Goal: Task Accomplishment & Management: Complete application form

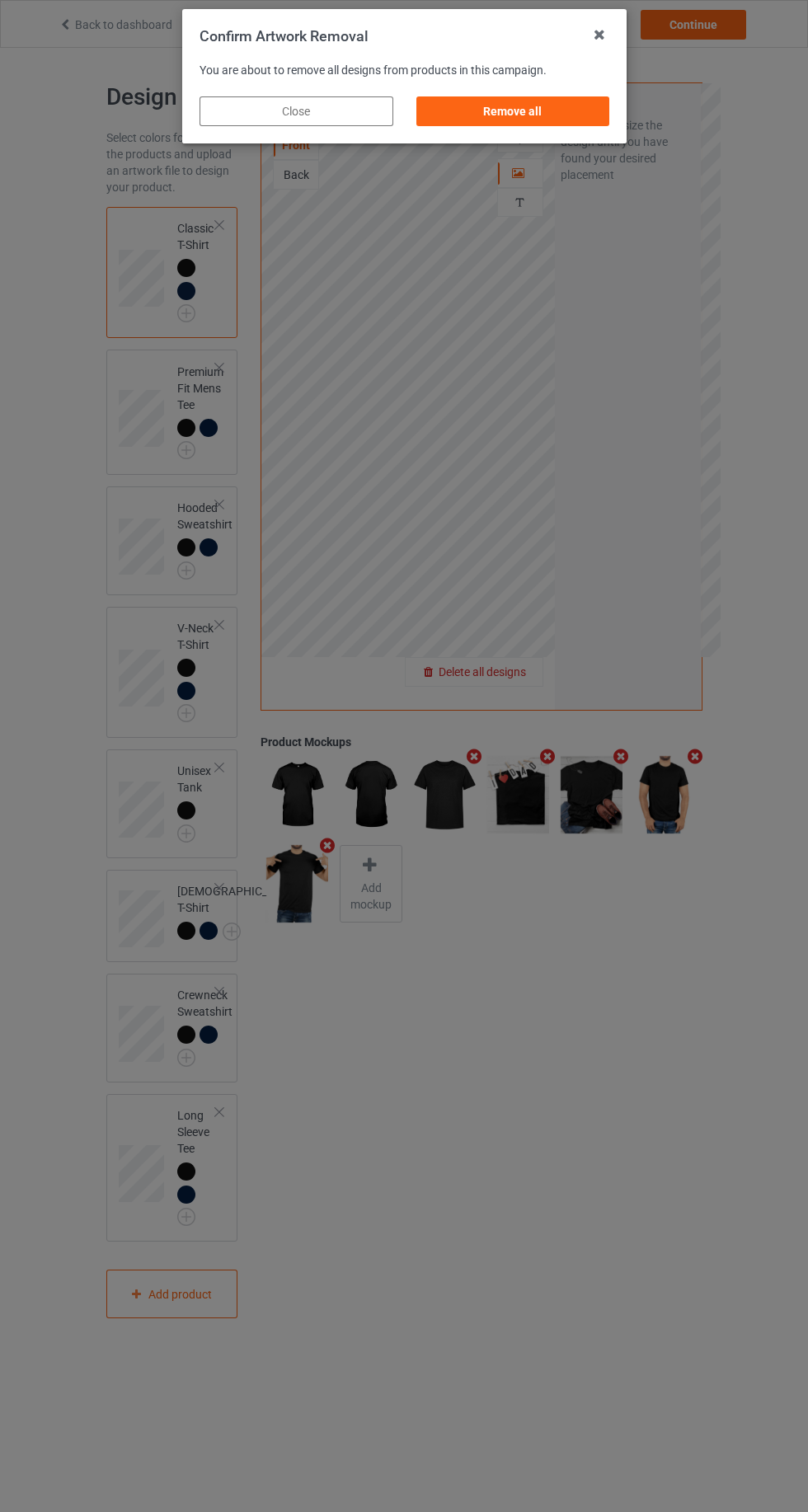
click at [564, 151] on div "Confirm Artwork Removal You are about to remove all designs from products in th…" at bounding box center [404, 756] width 808 height 1512
click at [564, 125] on div "Remove all" at bounding box center [512, 111] width 194 height 30
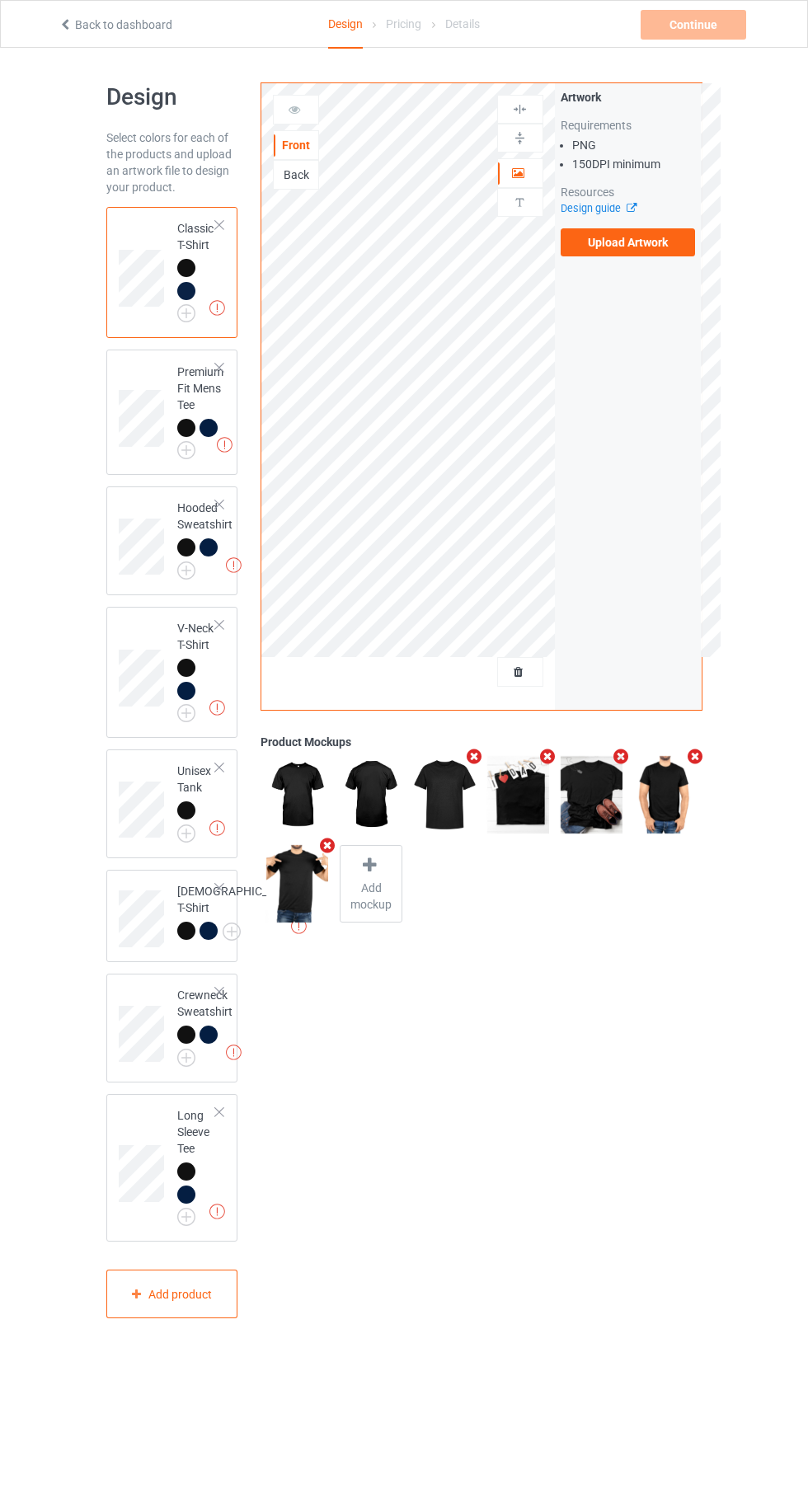
click at [673, 256] on label "Upload Artwork" at bounding box center [628, 242] width 135 height 28
click at [0, 0] on input "Upload Artwork" at bounding box center [0, 0] width 0 height 0
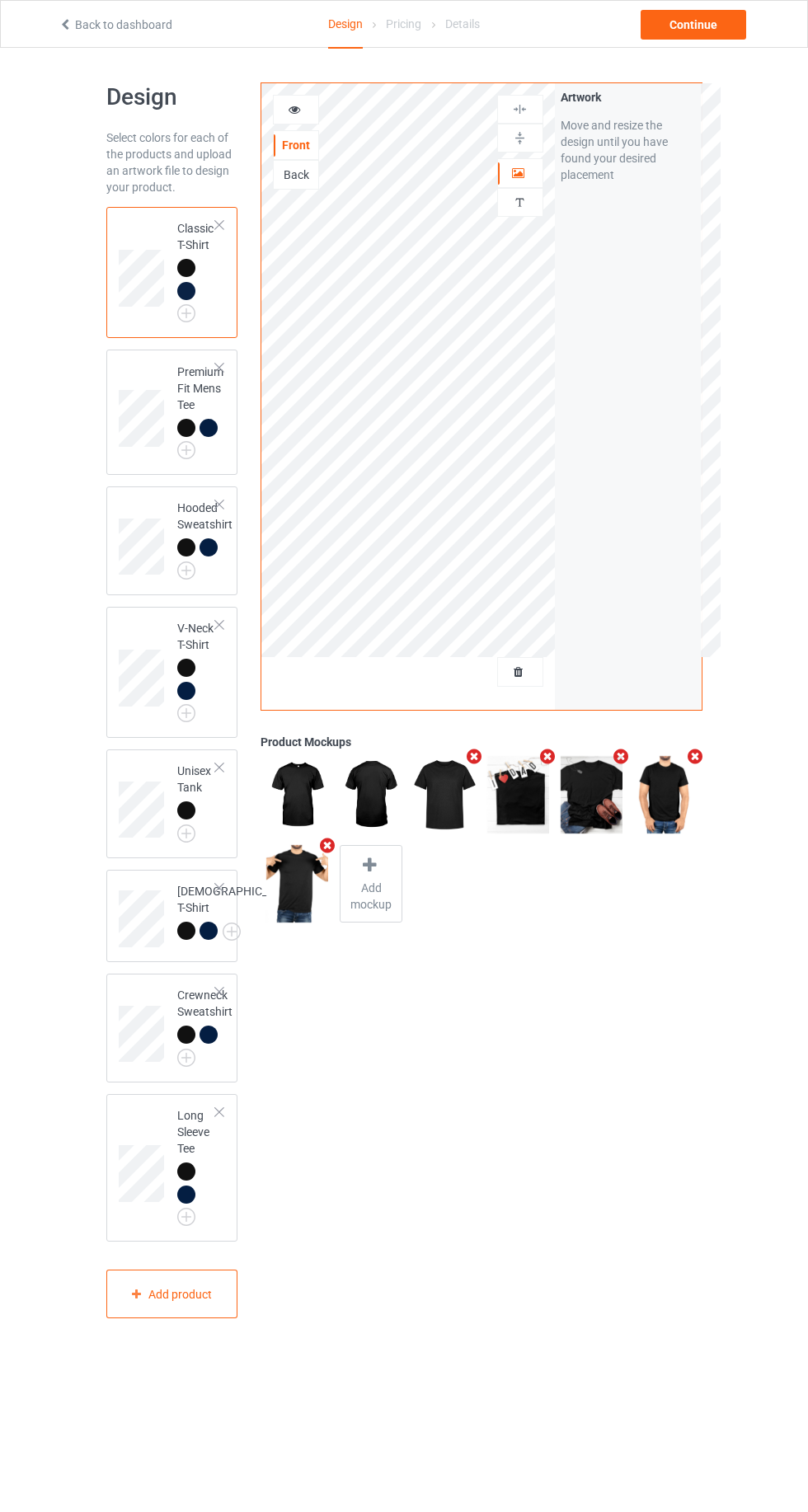
click at [519, 172] on icon at bounding box center [519, 171] width 14 height 12
click at [0, 0] on img at bounding box center [0, 0] width 0 height 0
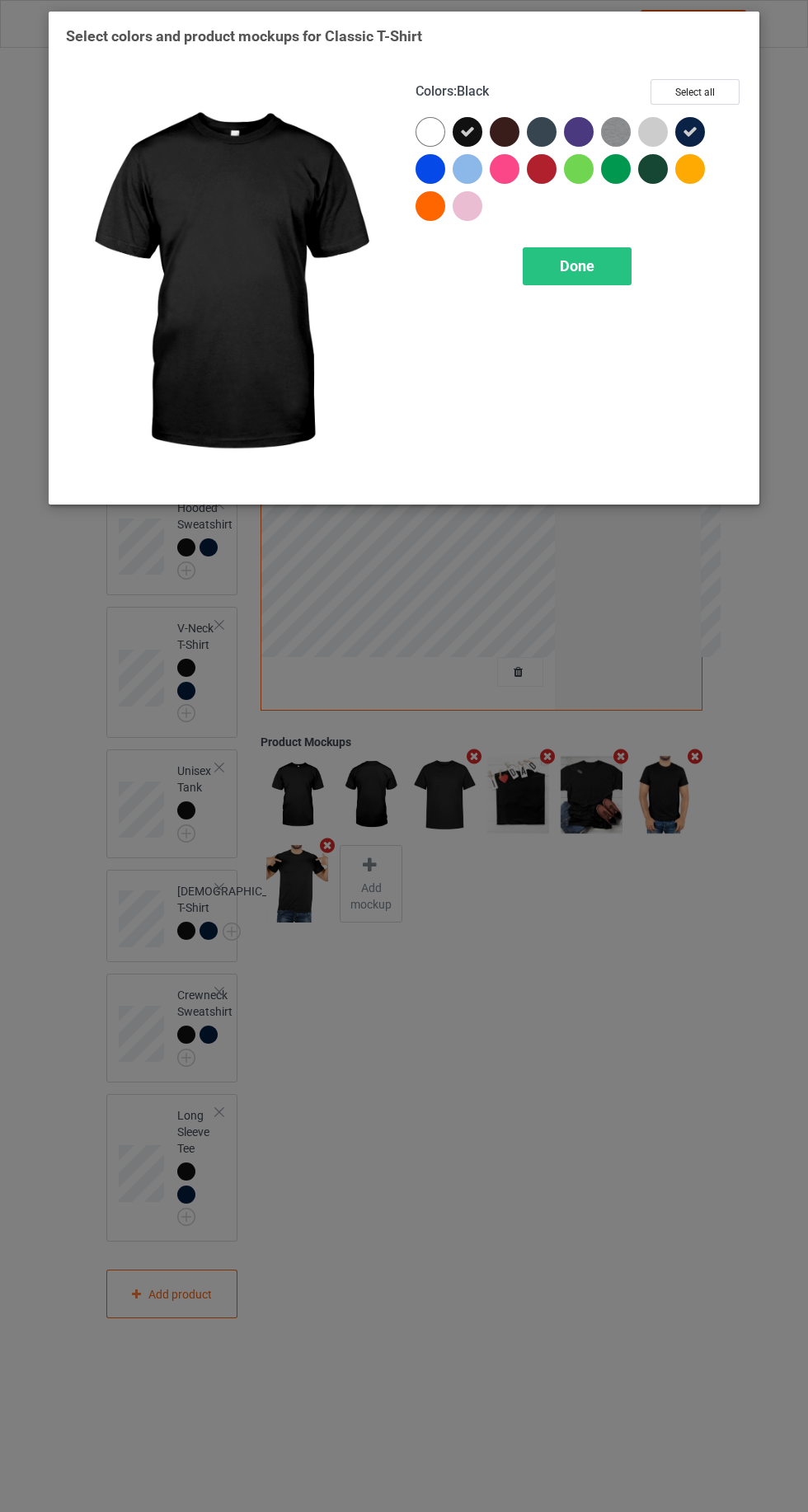
click at [505, 125] on div at bounding box center [504, 131] width 30 height 30
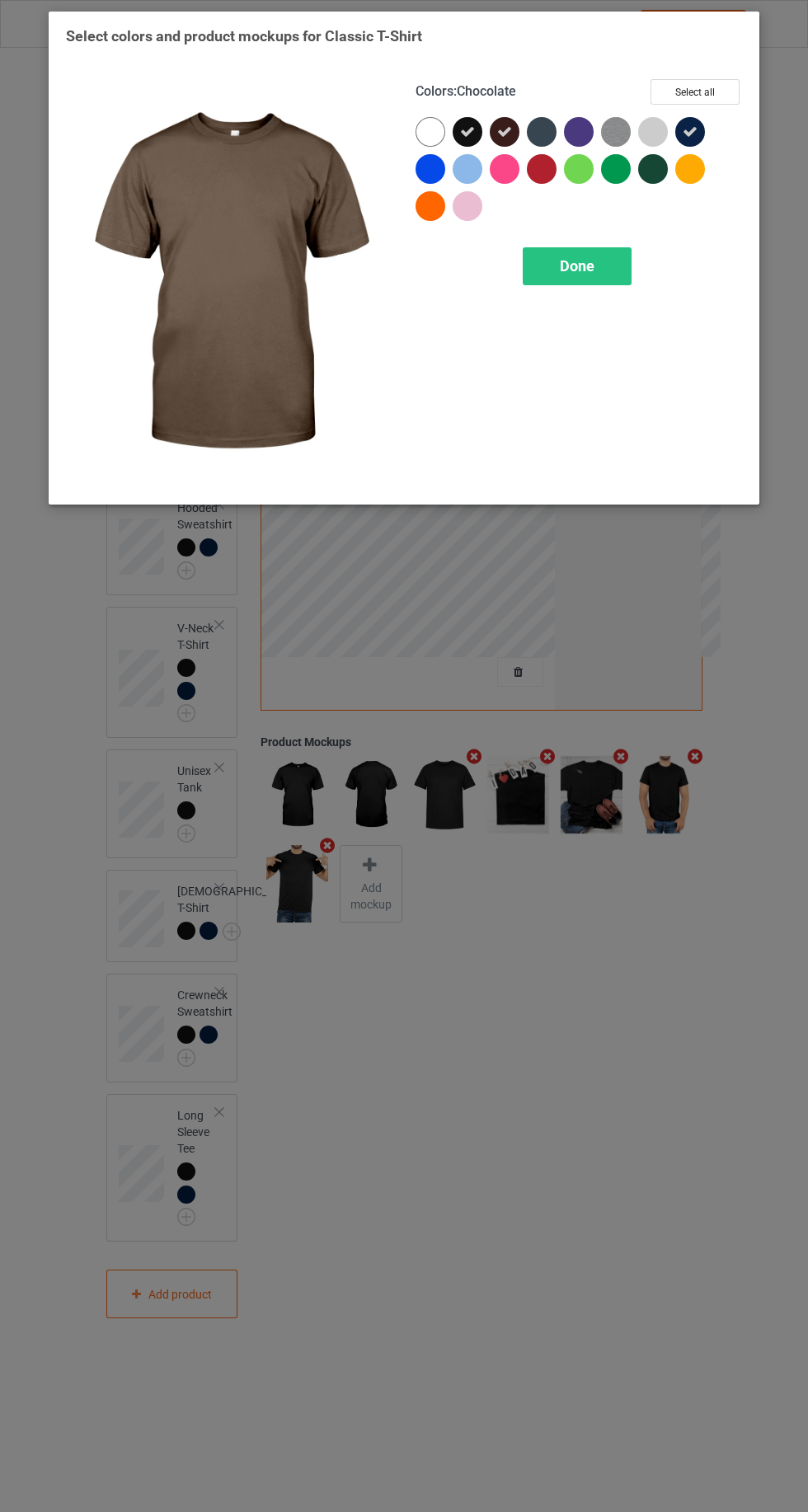
click at [461, 126] on icon at bounding box center [467, 131] width 15 height 15
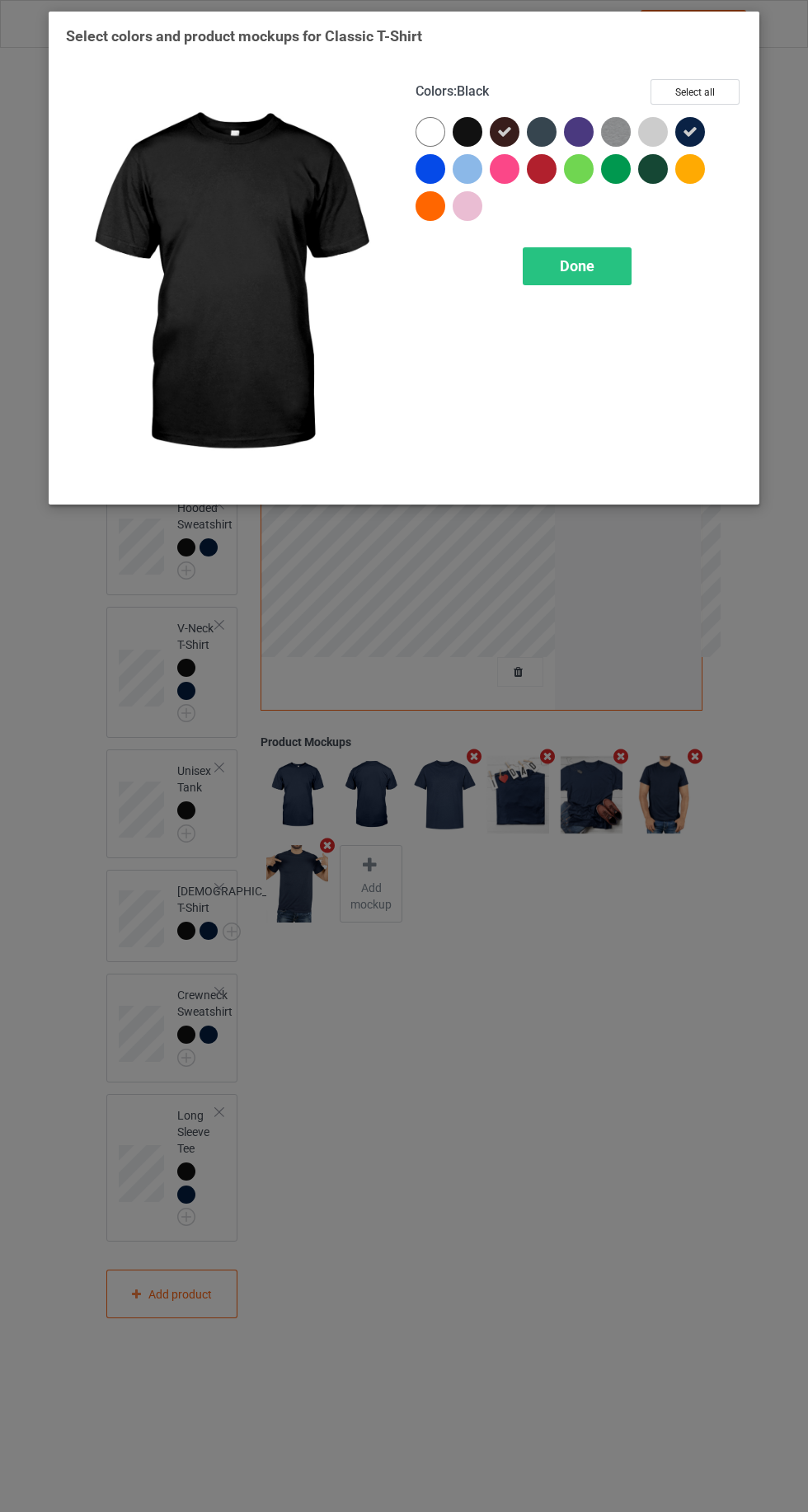
click at [541, 125] on div at bounding box center [541, 131] width 30 height 30
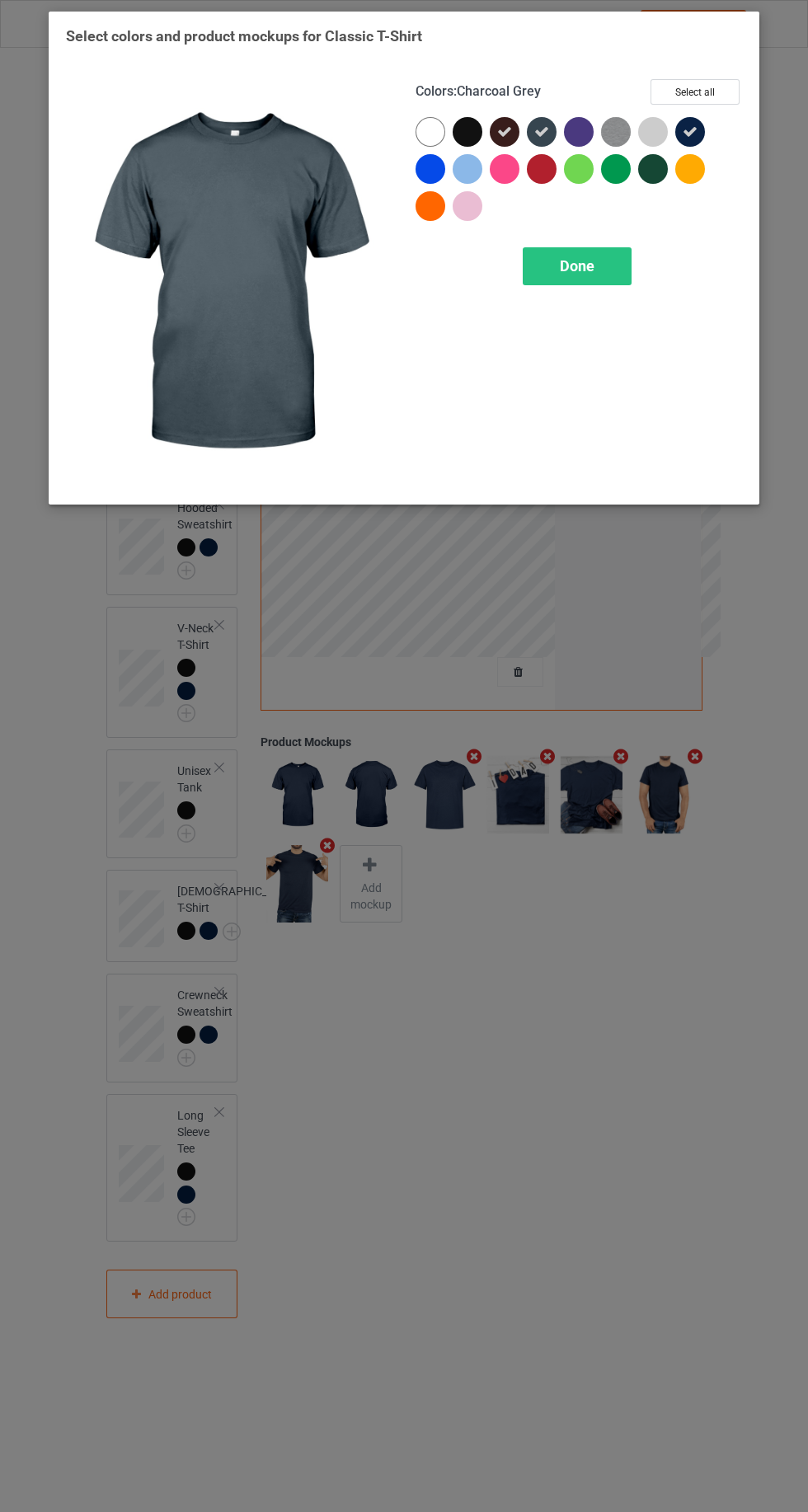
click at [690, 131] on icon at bounding box center [690, 131] width 15 height 15
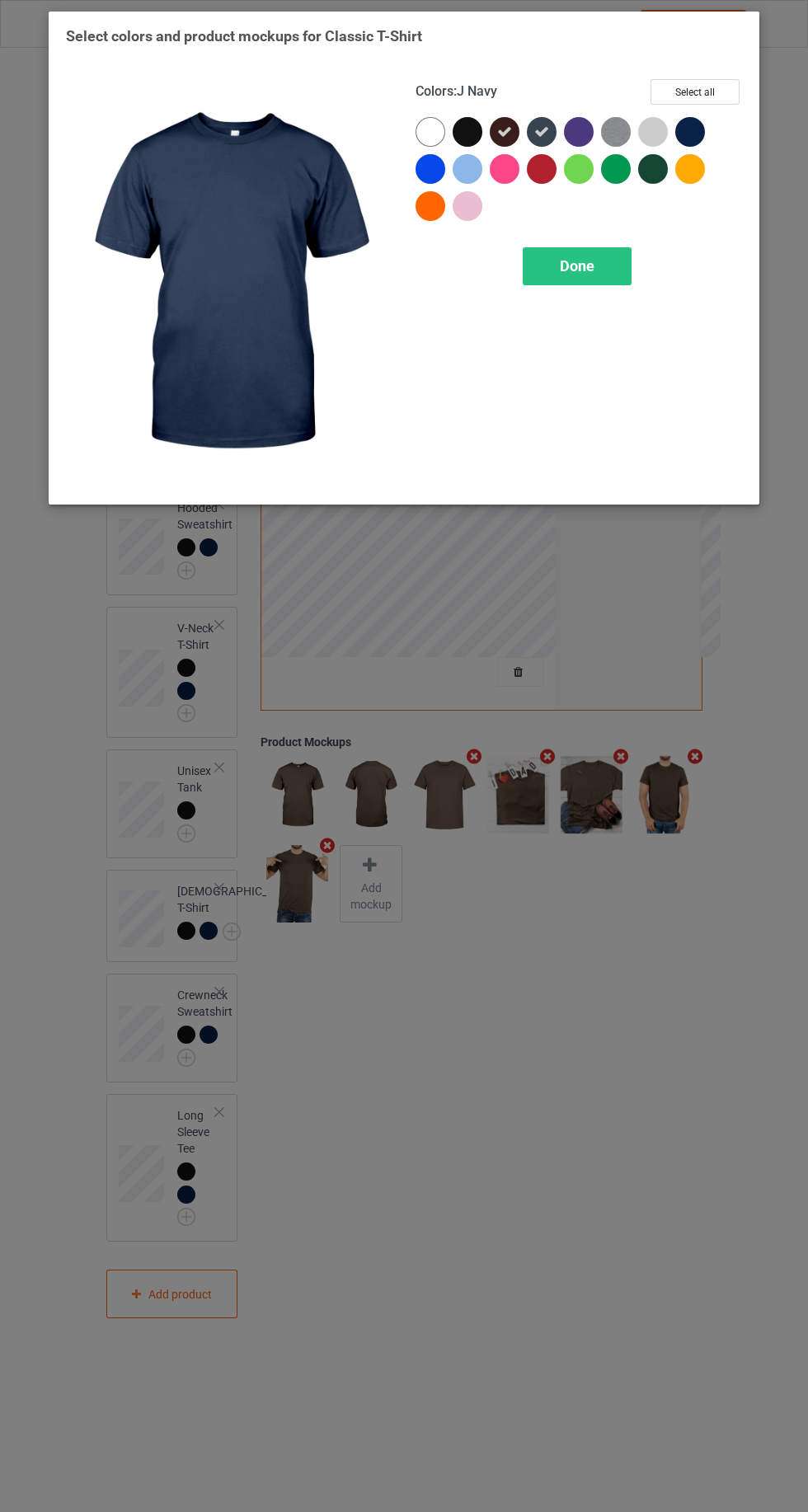
click at [702, 134] on div at bounding box center [689, 131] width 30 height 30
click at [478, 117] on div at bounding box center [471, 135] width 37 height 37
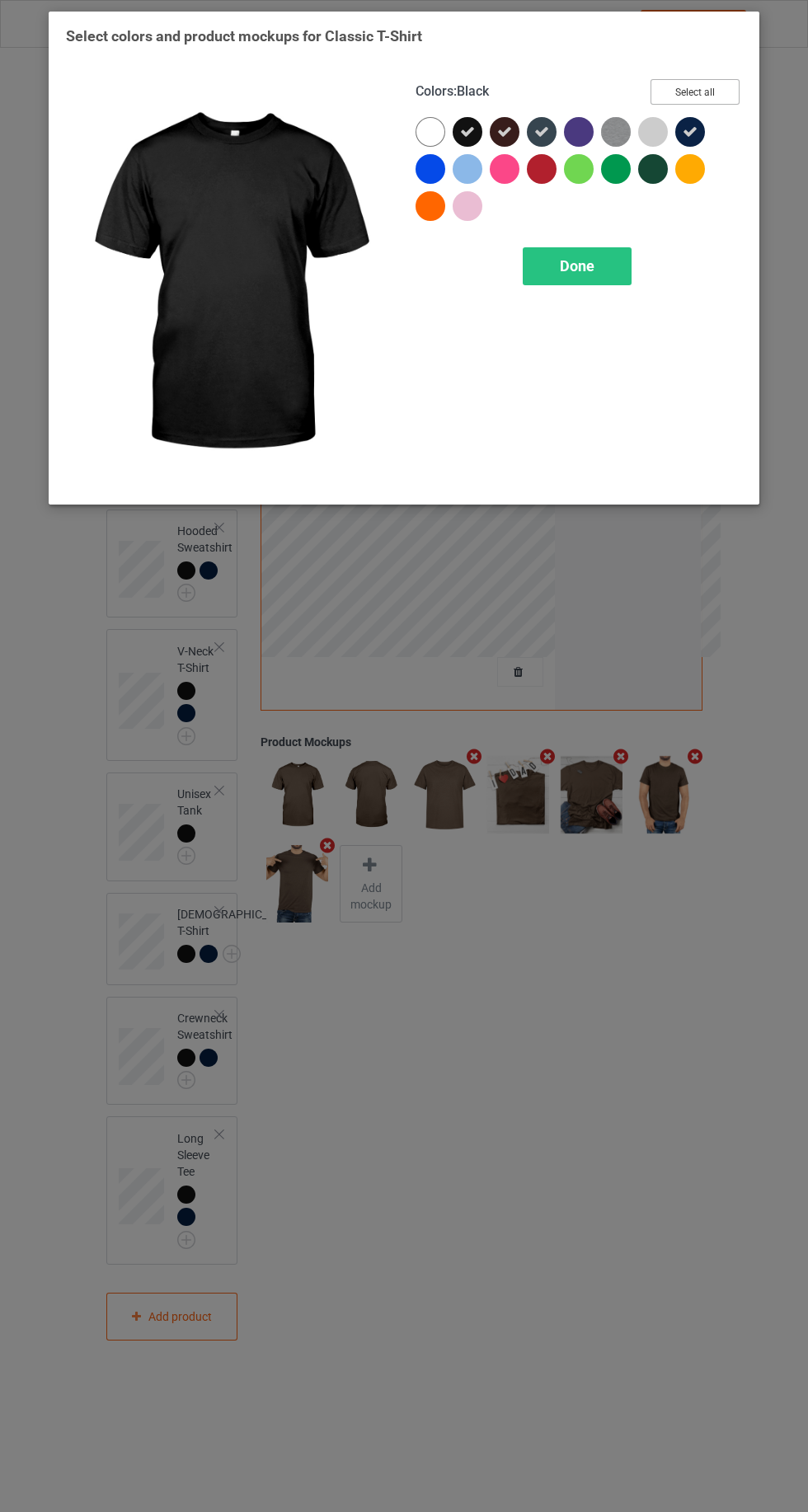
click at [696, 91] on button "Select all" at bounding box center [695, 92] width 89 height 26
click at [700, 94] on button "Reset to Default" at bounding box center [679, 92] width 120 height 26
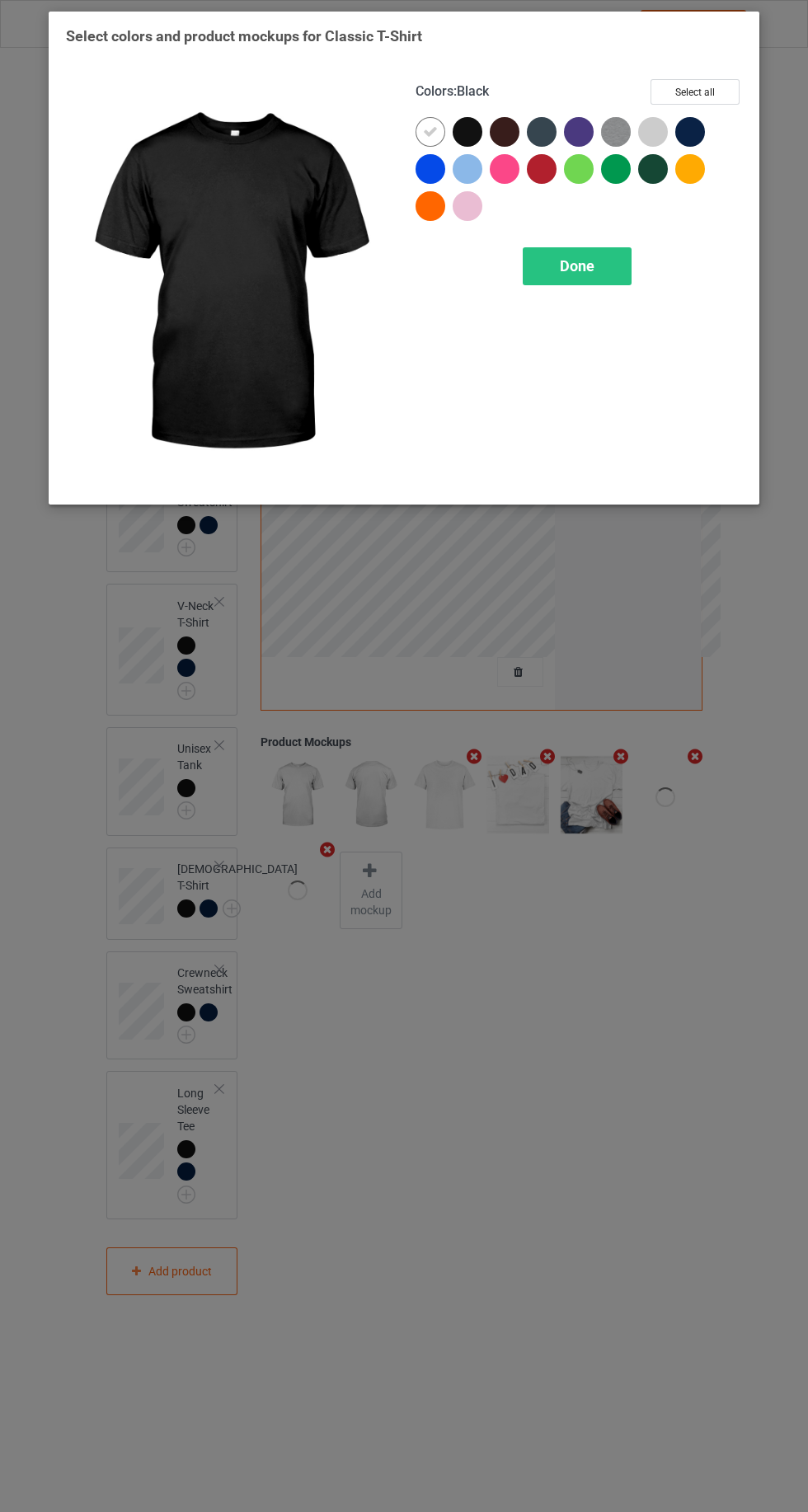
click at [506, 138] on div at bounding box center [504, 131] width 30 height 30
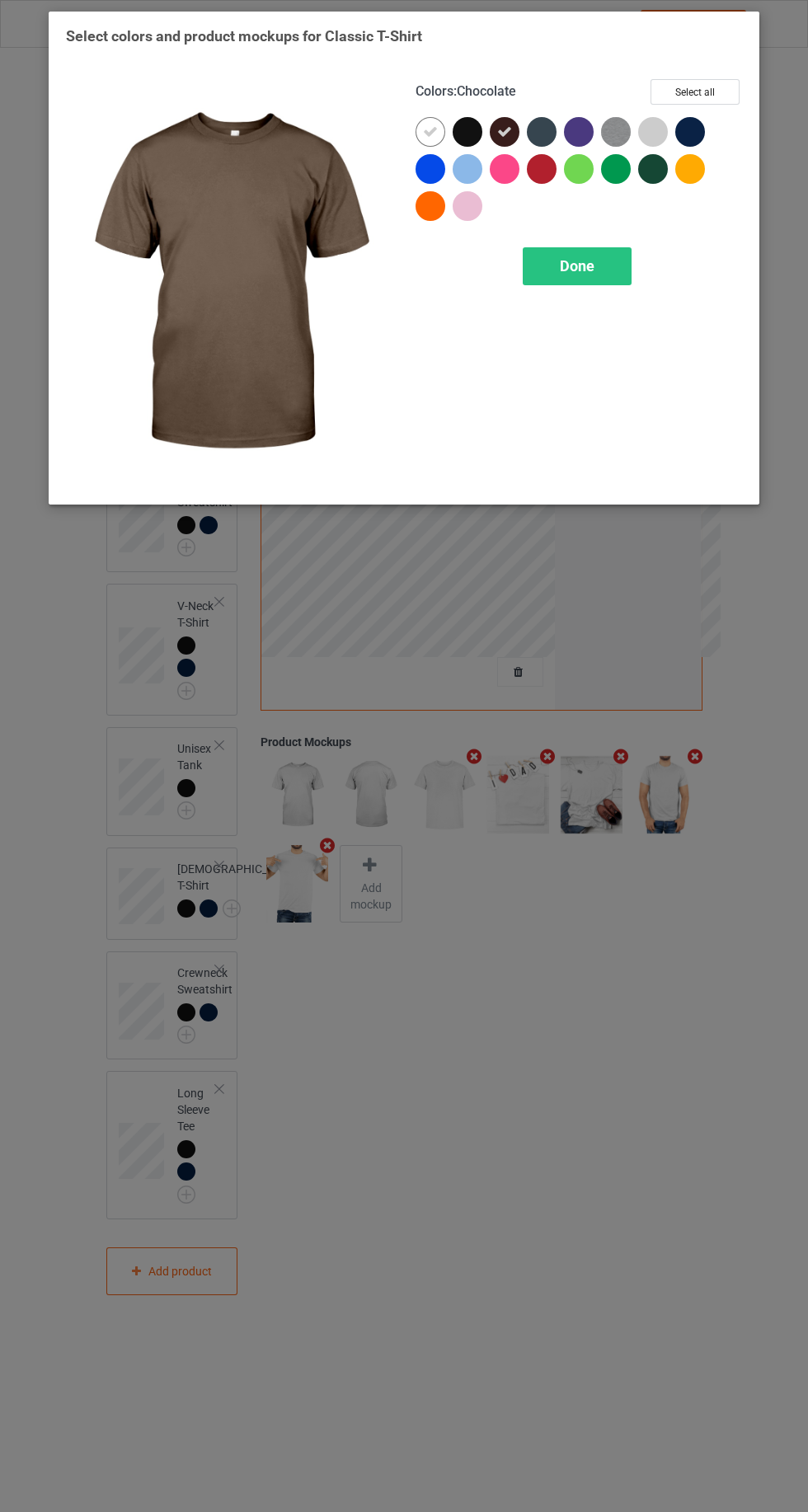
click at [429, 131] on icon at bounding box center [430, 131] width 15 height 15
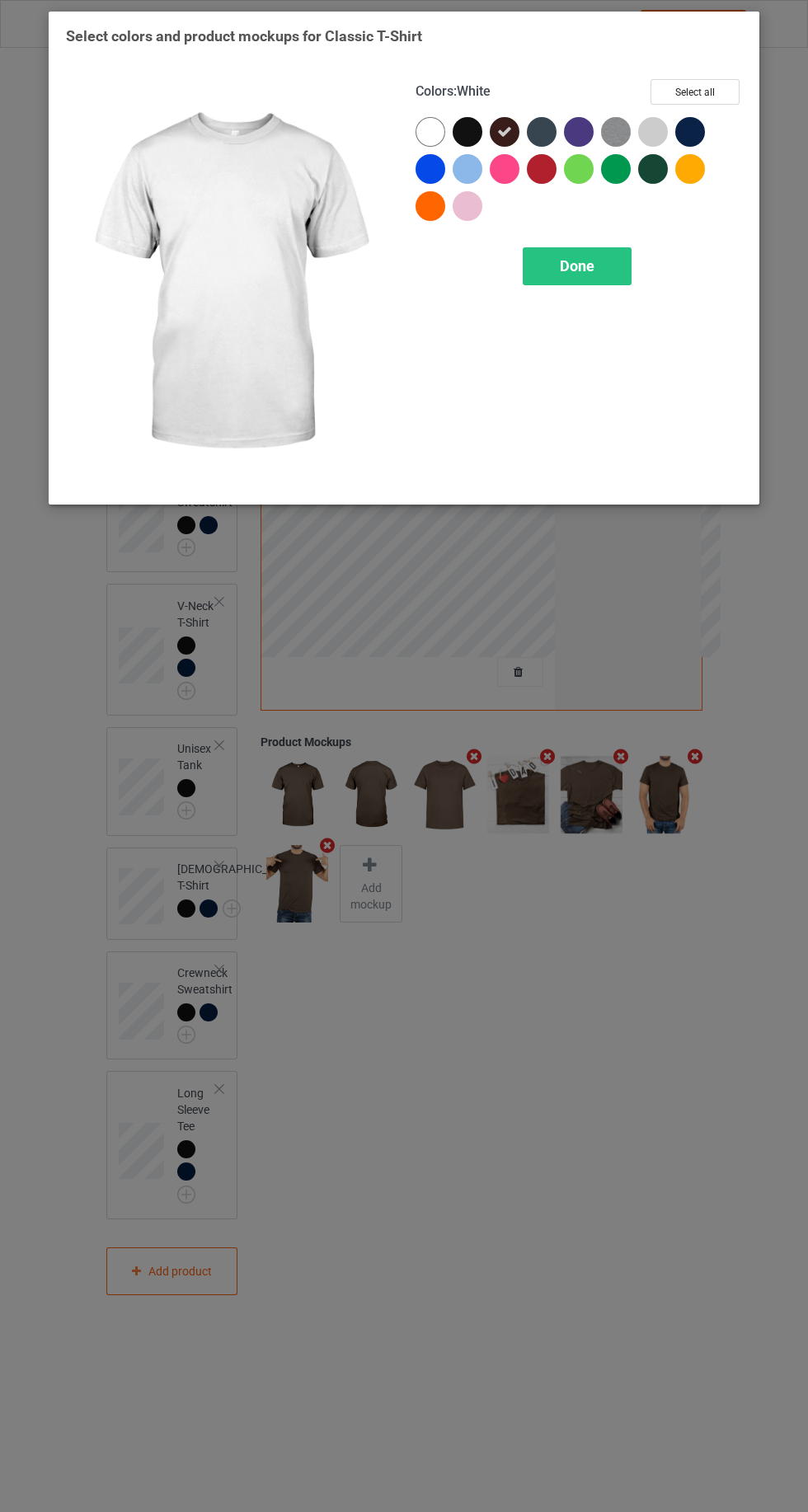
click at [467, 123] on div at bounding box center [467, 131] width 30 height 30
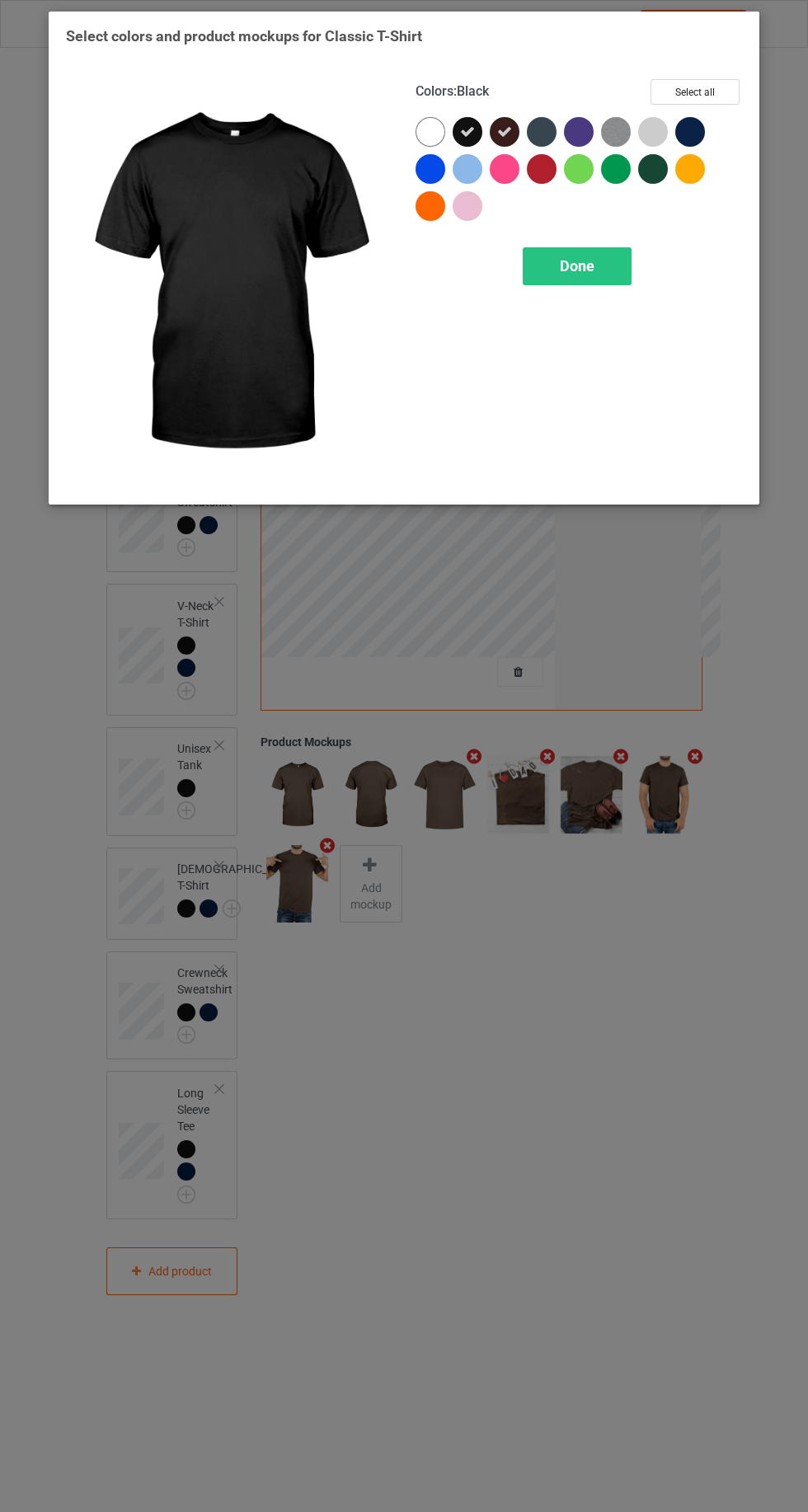
click at [542, 123] on div at bounding box center [541, 131] width 30 height 30
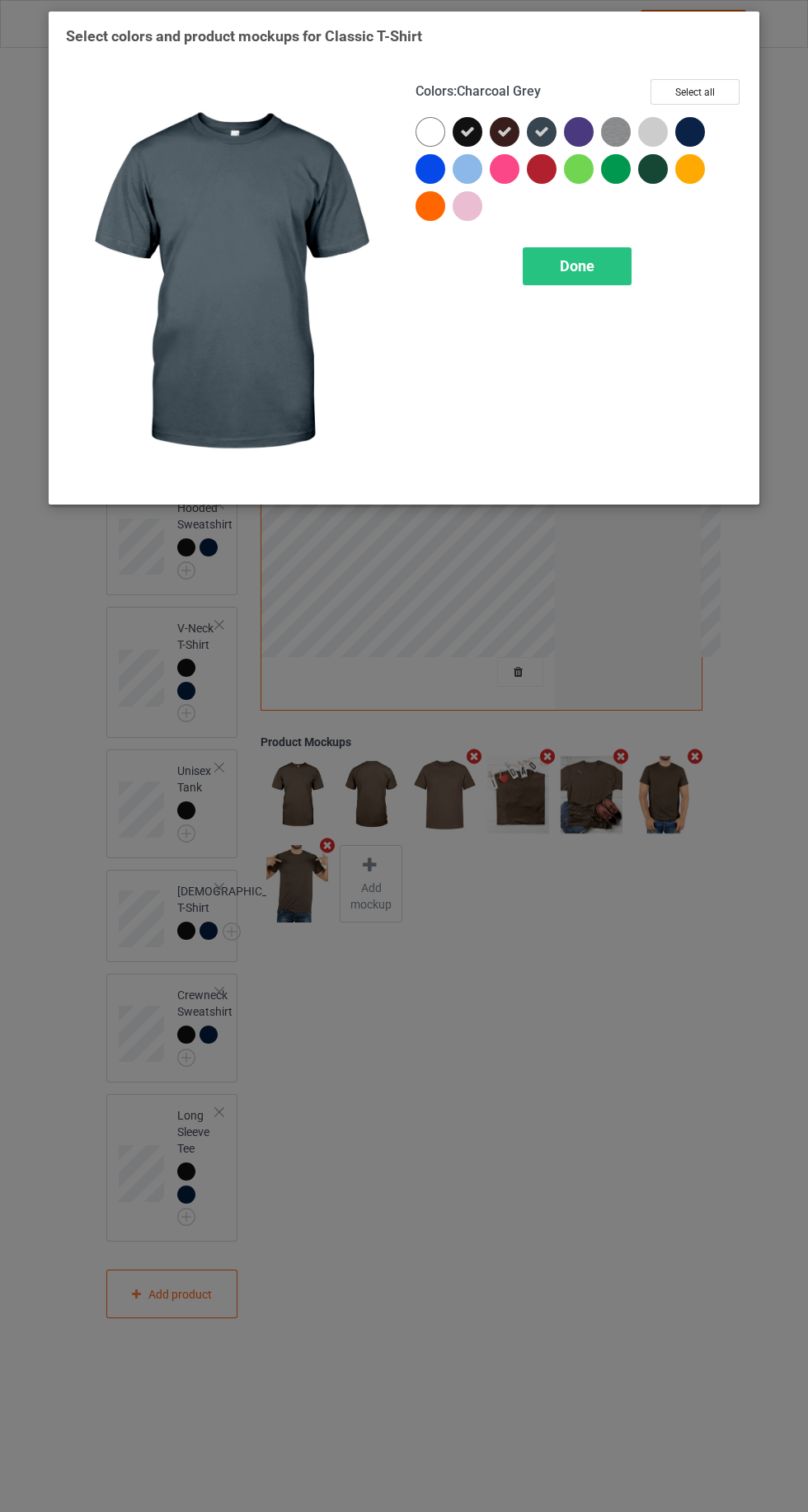
click at [692, 117] on div at bounding box center [693, 135] width 37 height 37
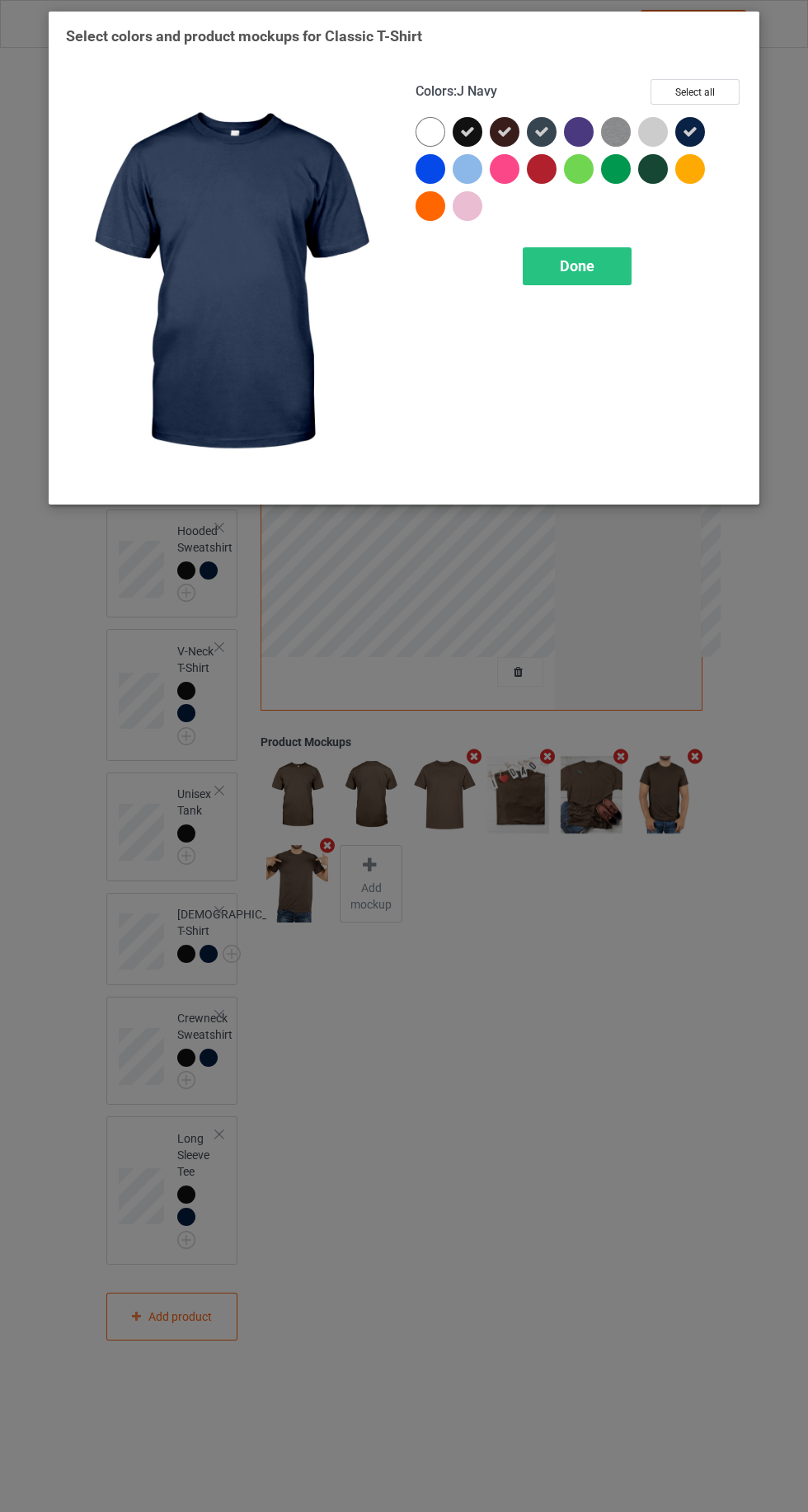
click at [590, 248] on div "Done" at bounding box center [576, 267] width 109 height 38
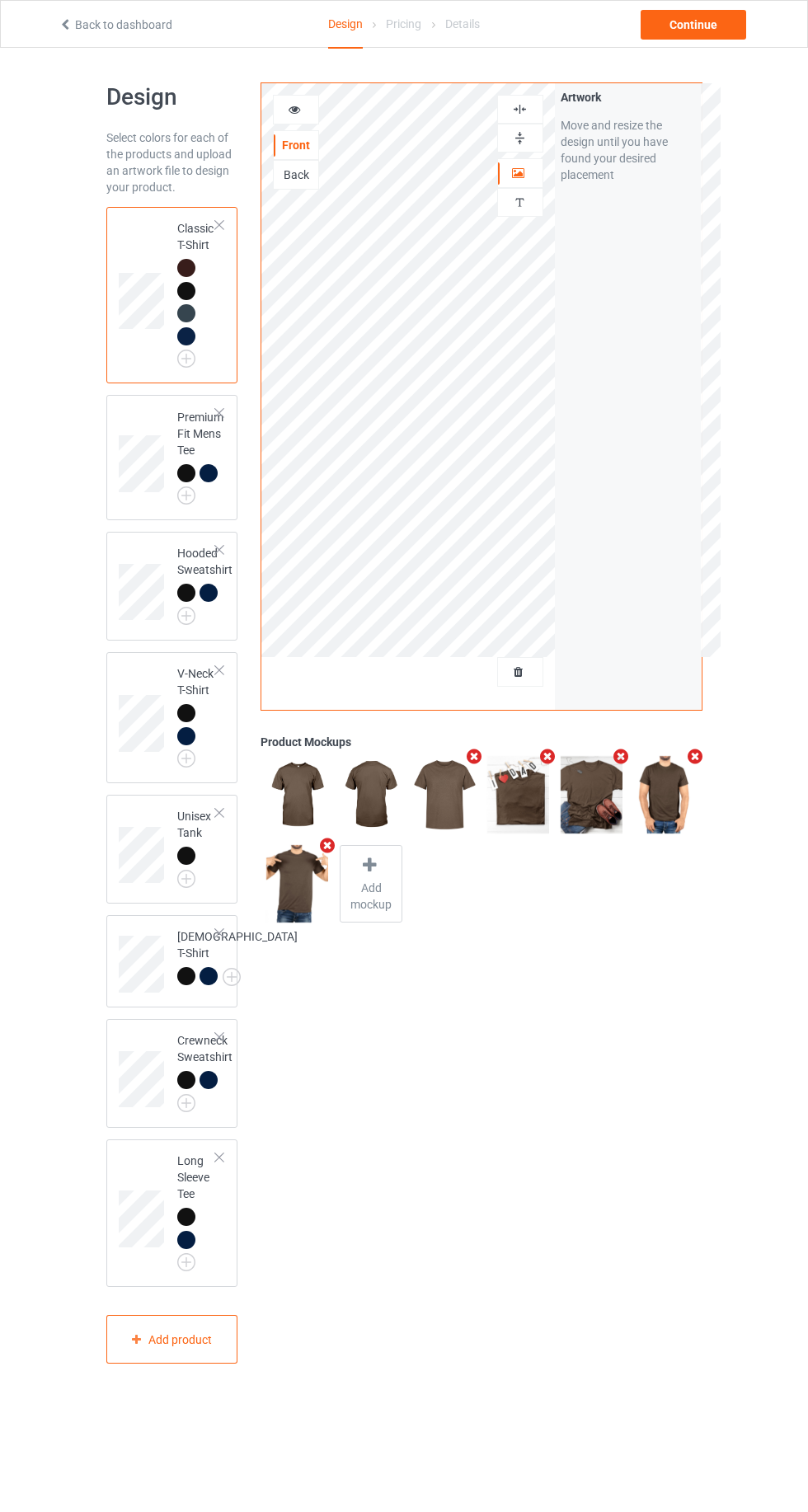
click at [0, 0] on img at bounding box center [0, 0] width 0 height 0
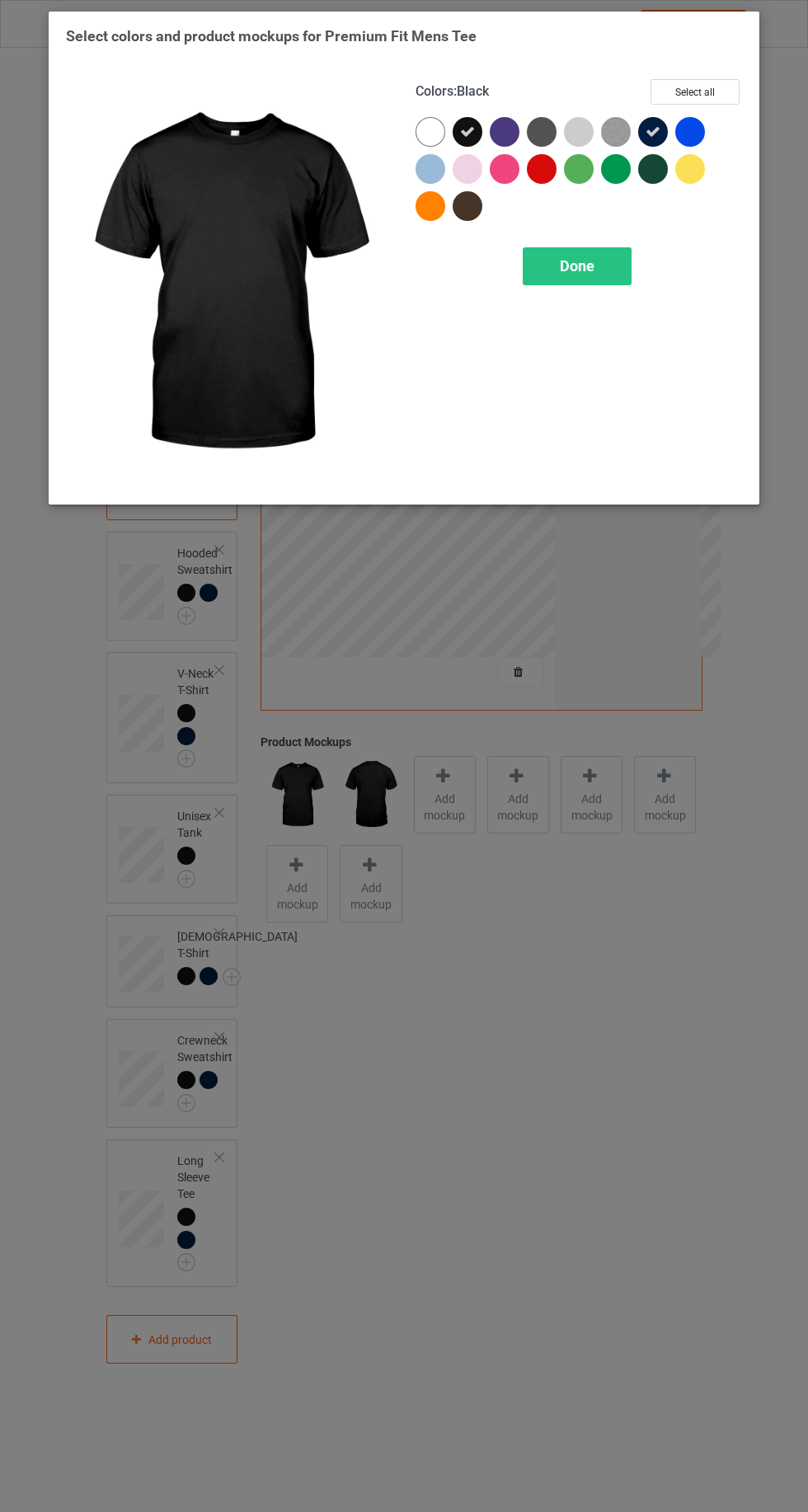
click at [465, 214] on div at bounding box center [467, 205] width 30 height 30
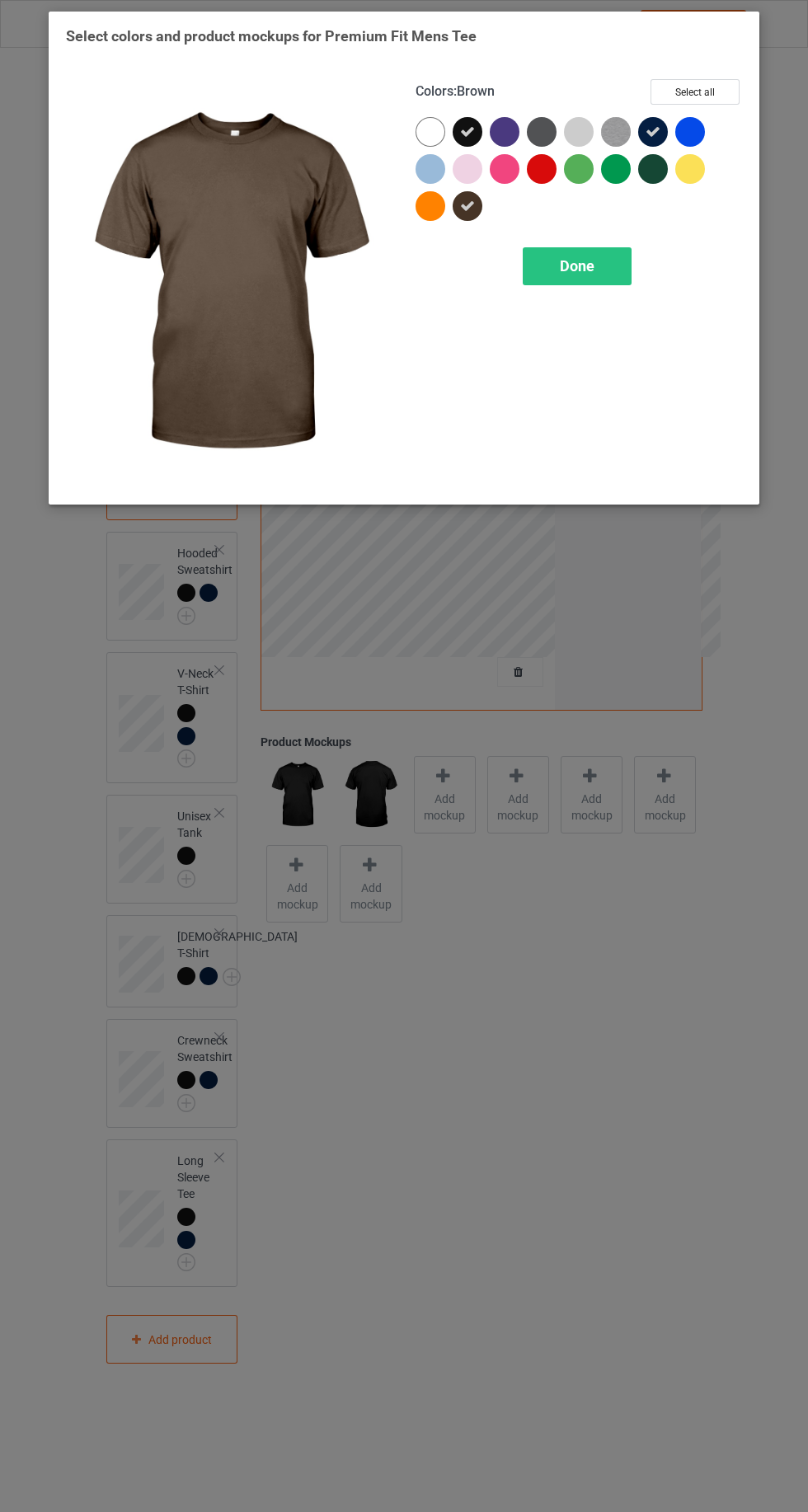
click at [467, 130] on icon at bounding box center [467, 131] width 15 height 15
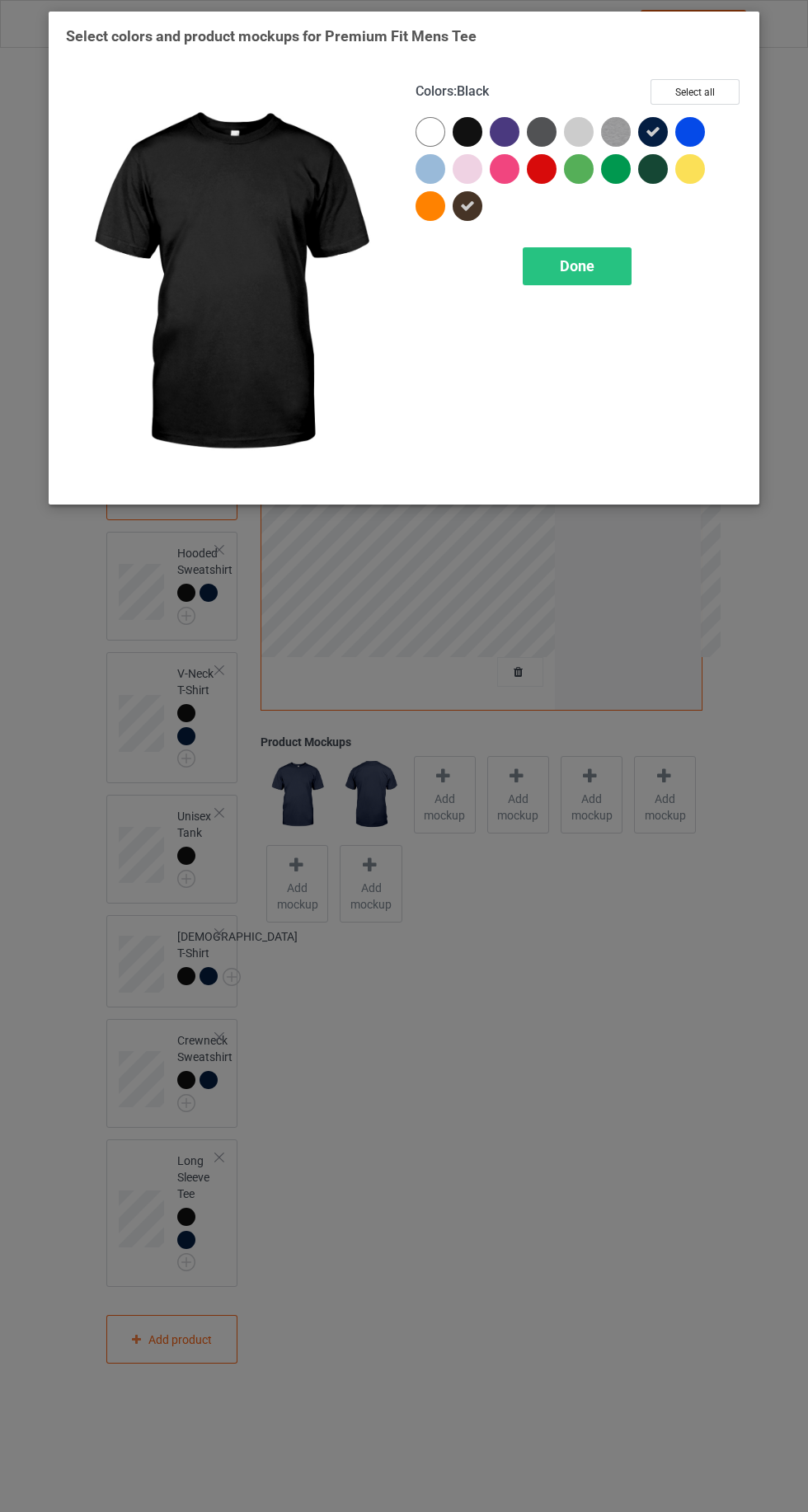
click at [647, 125] on icon at bounding box center [653, 131] width 15 height 15
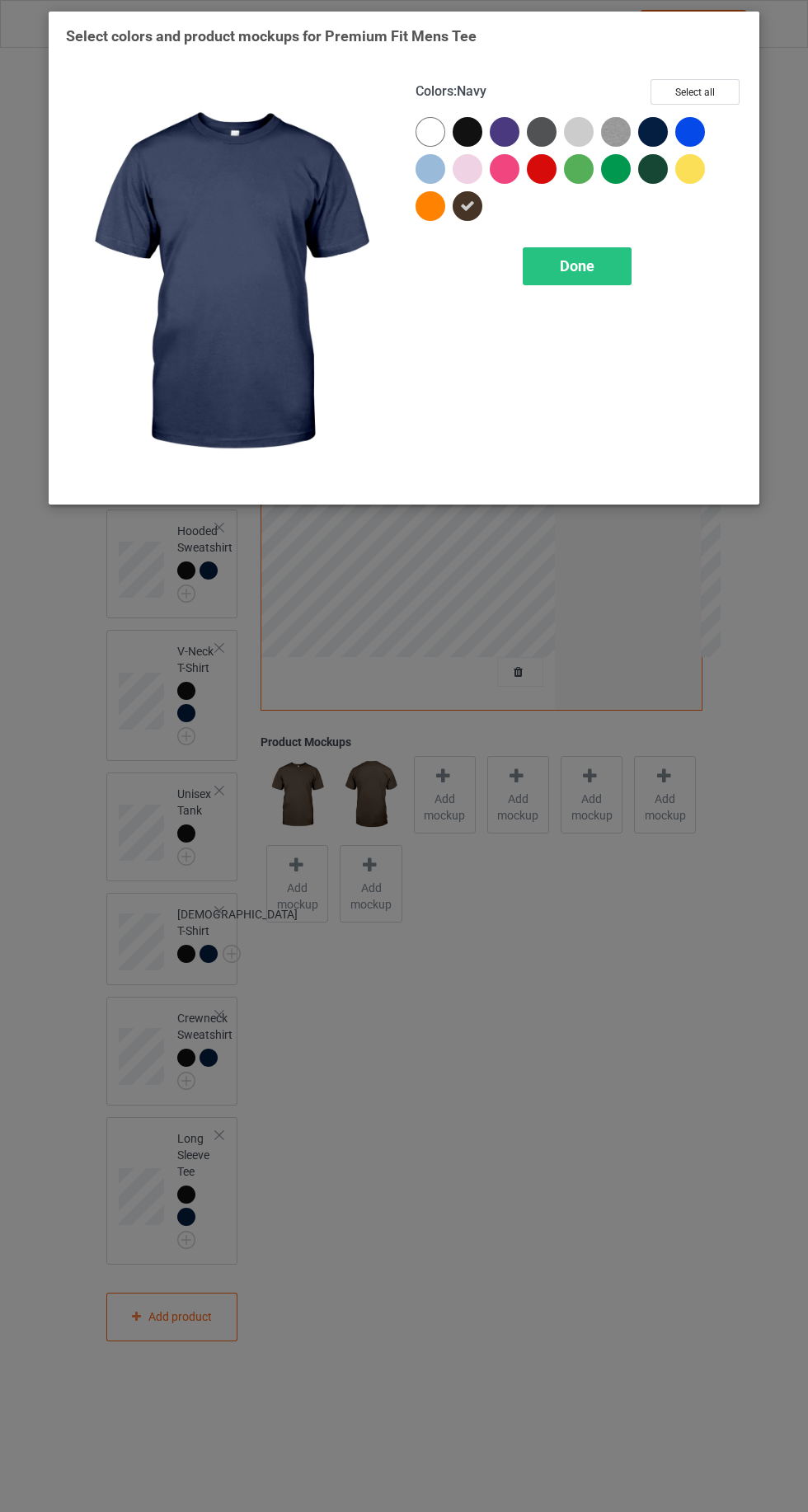
click at [466, 127] on div at bounding box center [467, 131] width 30 height 30
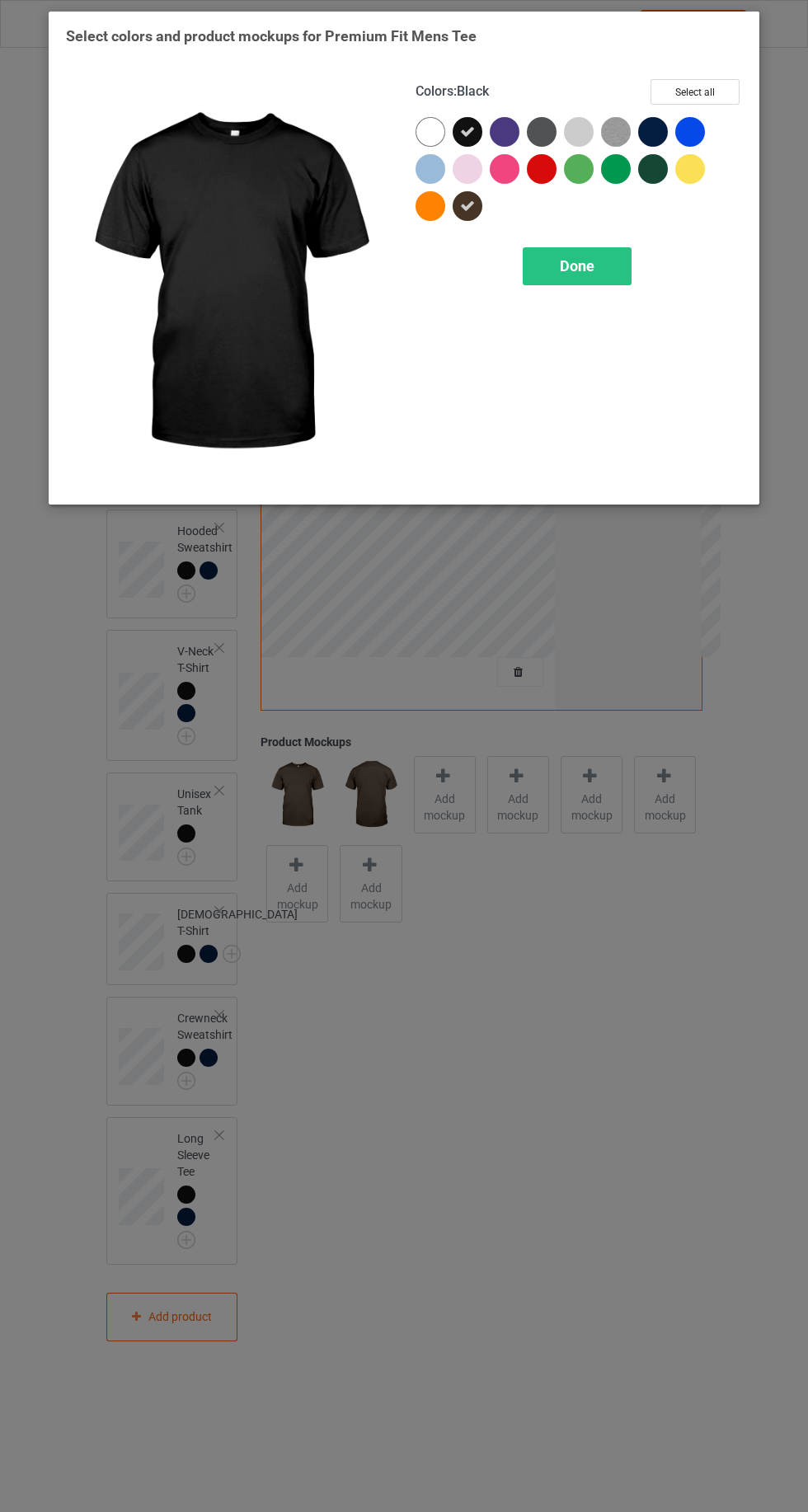
click at [647, 131] on div at bounding box center [653, 131] width 30 height 30
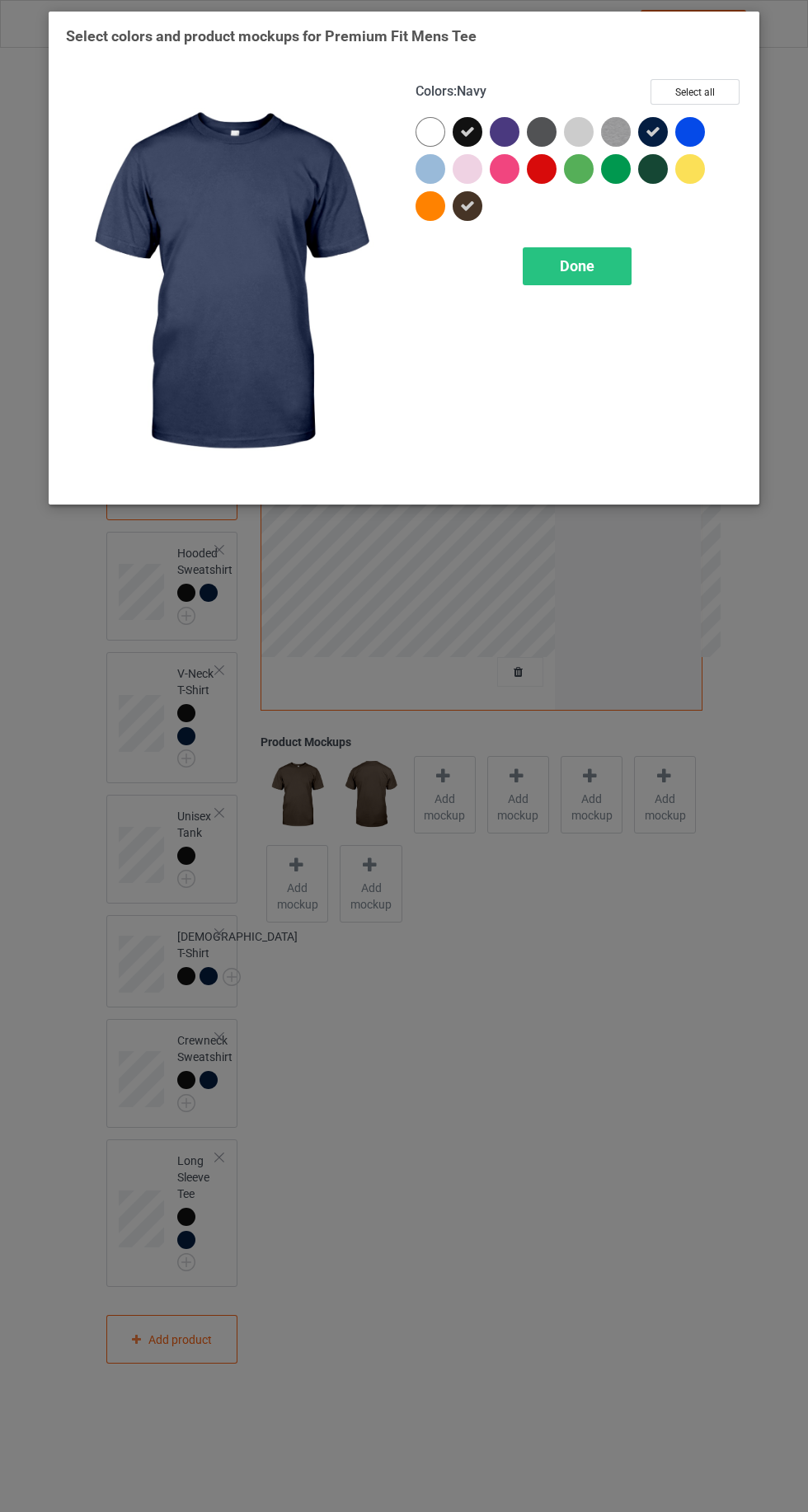
click at [536, 131] on div at bounding box center [541, 131] width 30 height 30
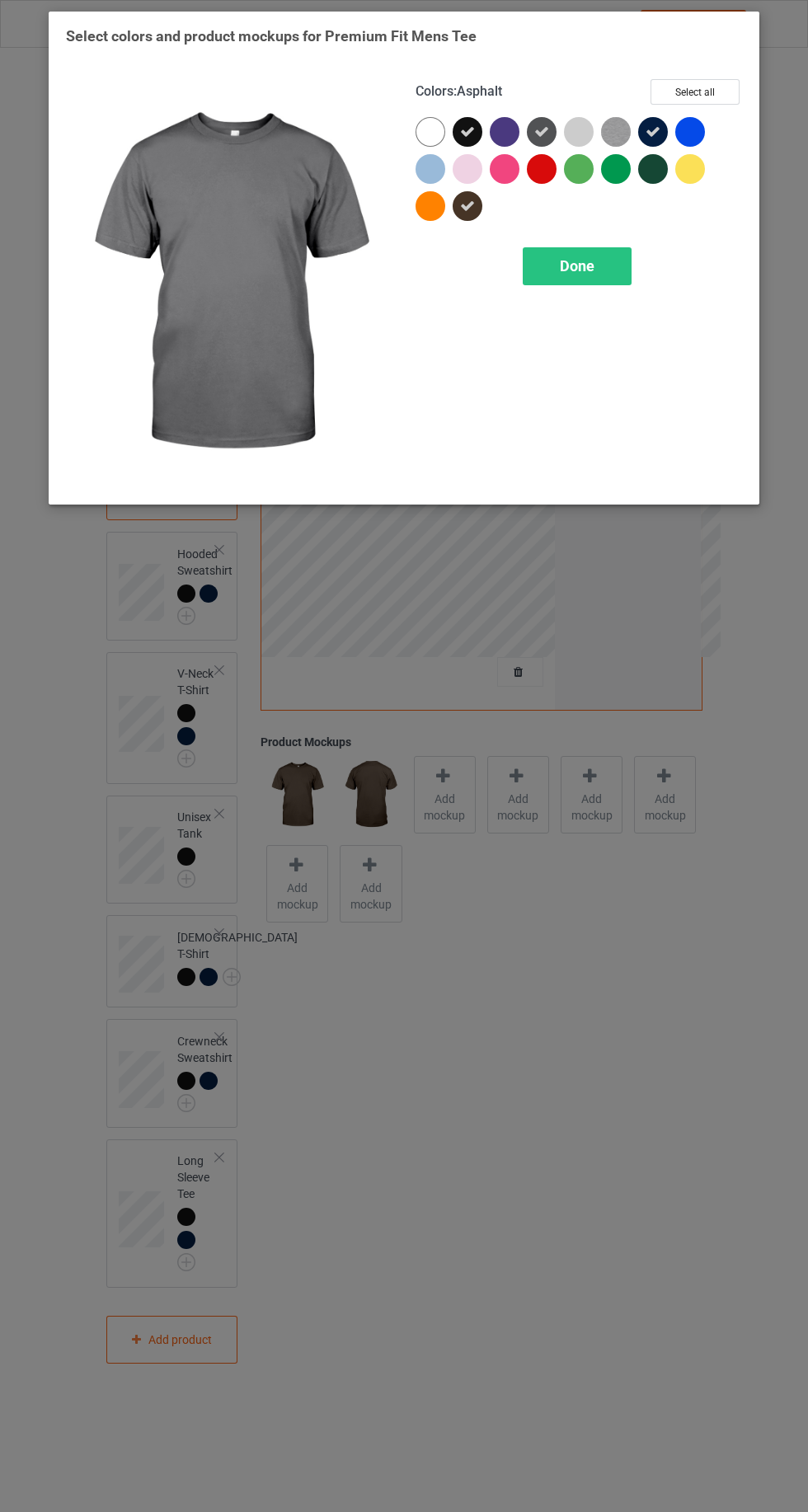
click at [579, 265] on span "Done" at bounding box center [577, 266] width 35 height 17
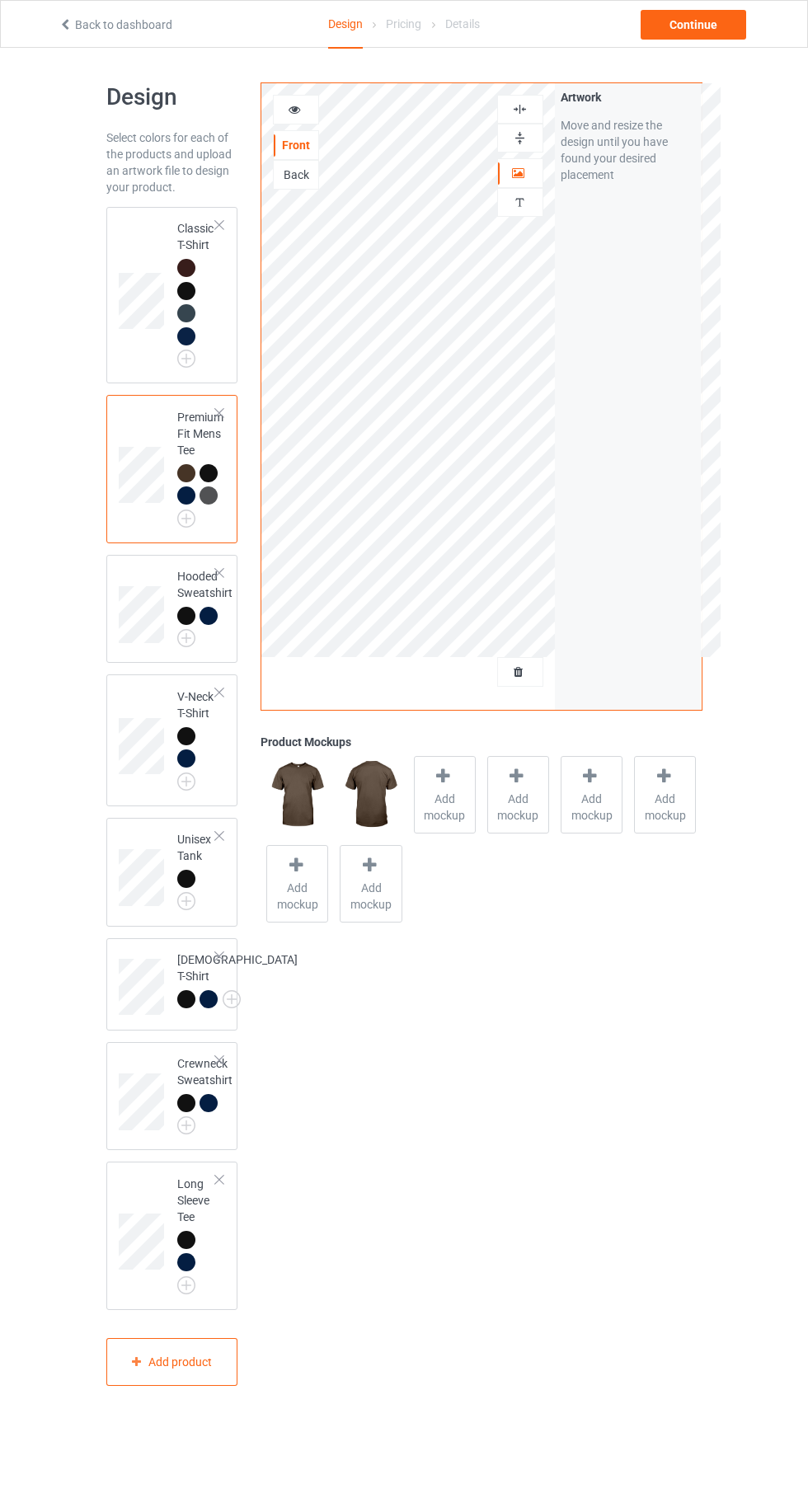
click at [188, 678] on div "V-Neck T-Shirt" at bounding box center [172, 740] width 131 height 131
click at [0, 0] on img at bounding box center [0, 0] width 0 height 0
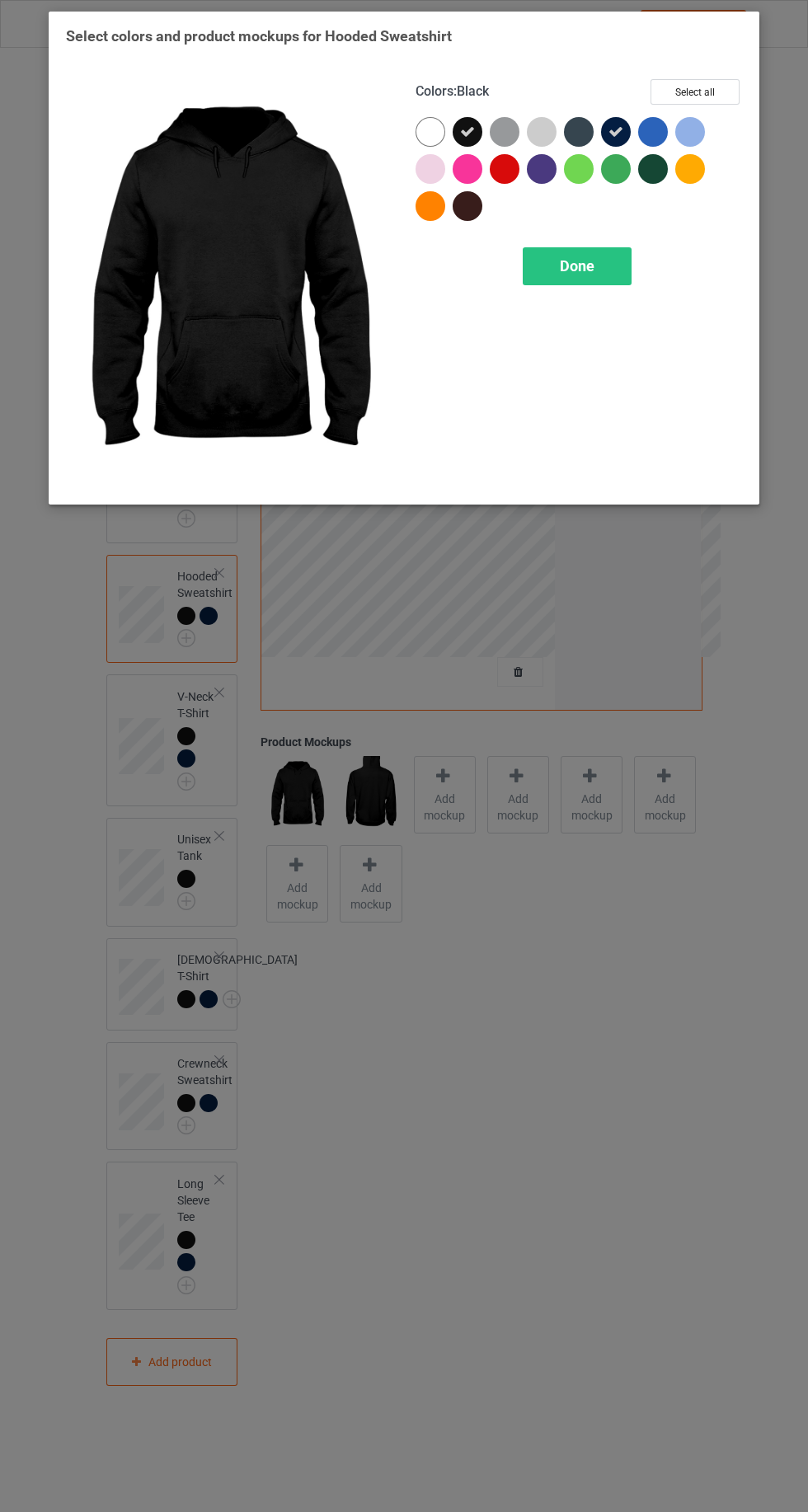
click at [471, 207] on div at bounding box center [467, 205] width 30 height 30
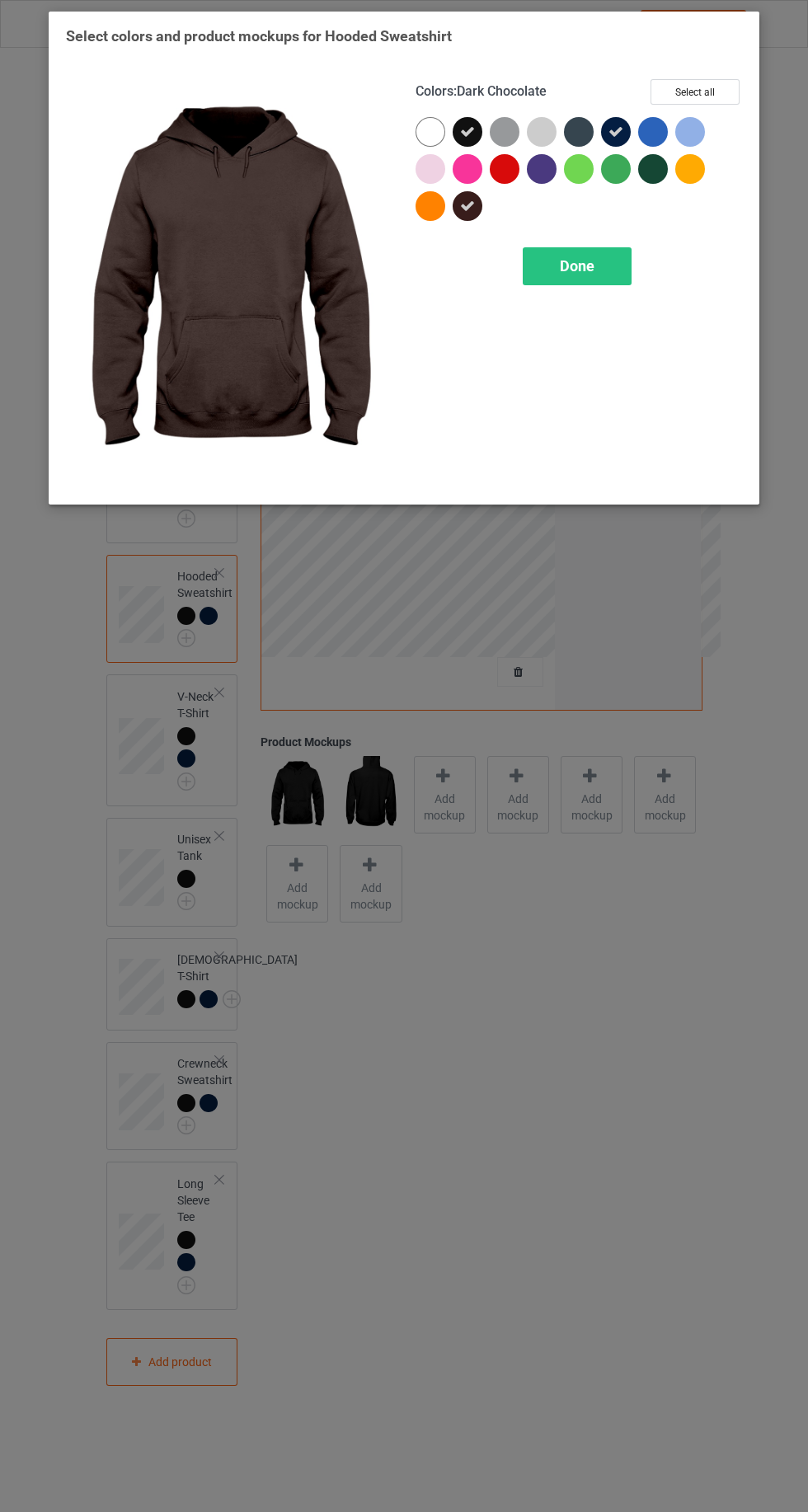
click at [463, 130] on icon at bounding box center [467, 131] width 15 height 15
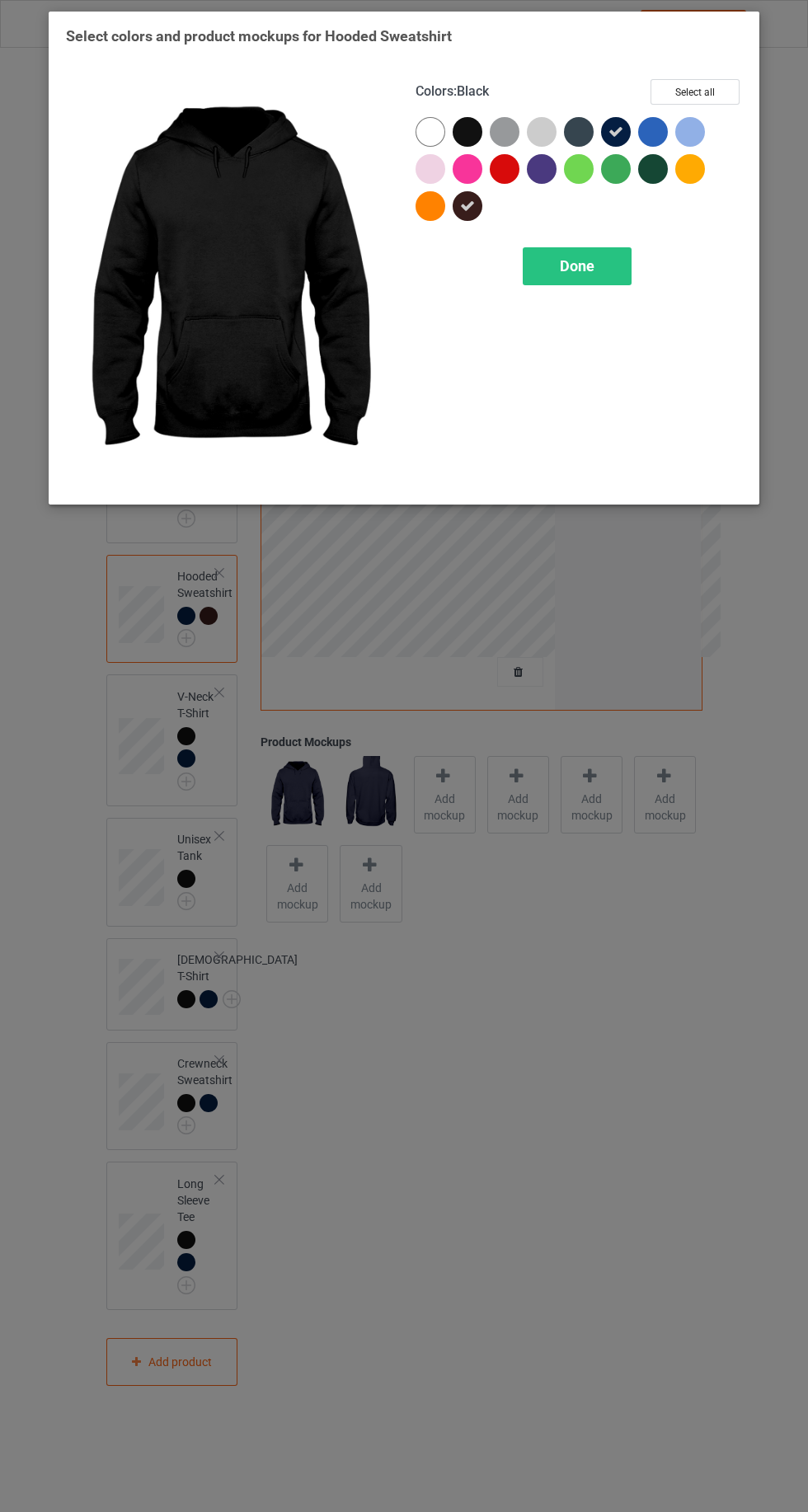
click at [569, 129] on div at bounding box center [579, 131] width 30 height 30
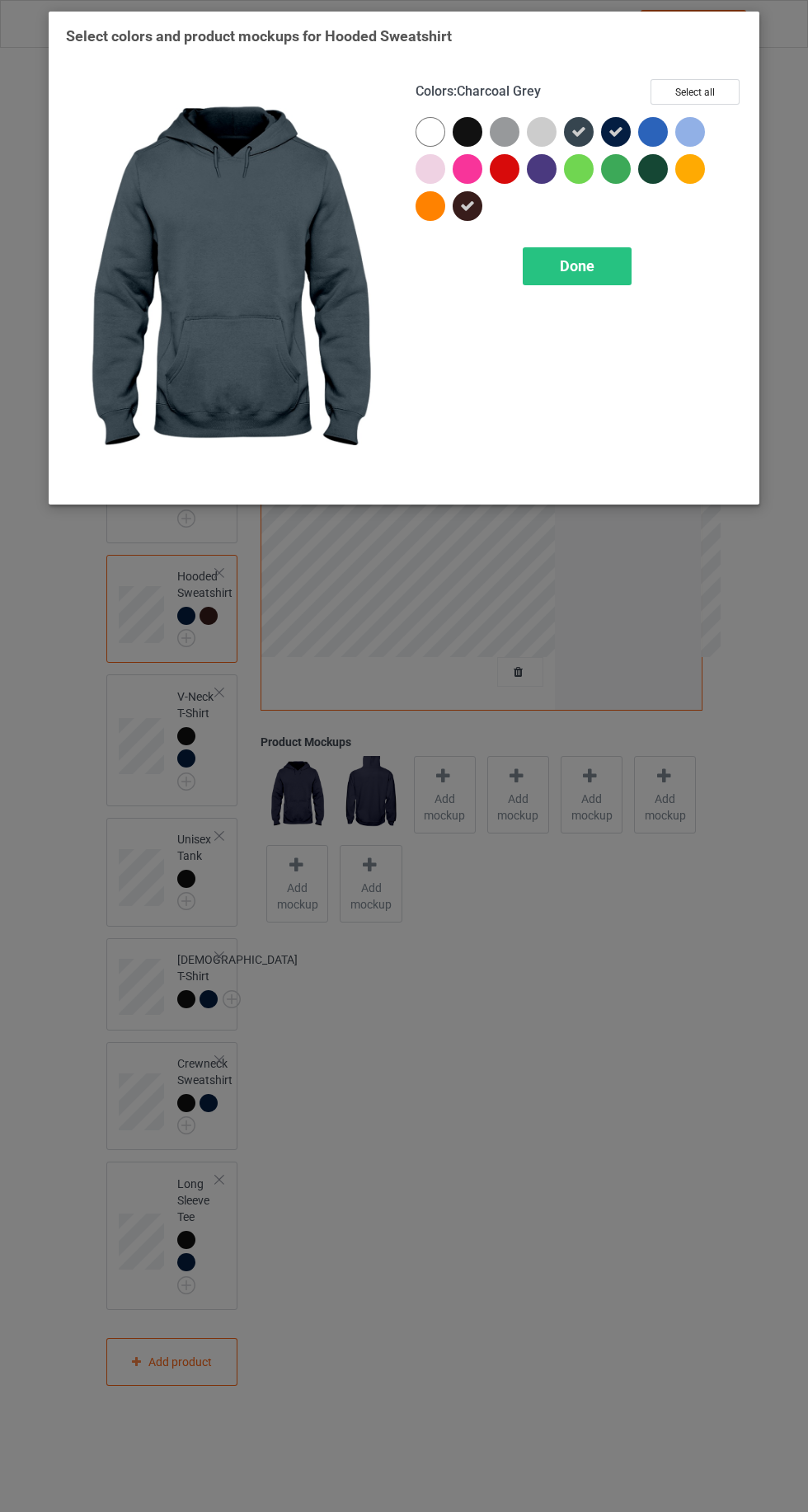
click at [614, 131] on icon at bounding box center [615, 131] width 15 height 15
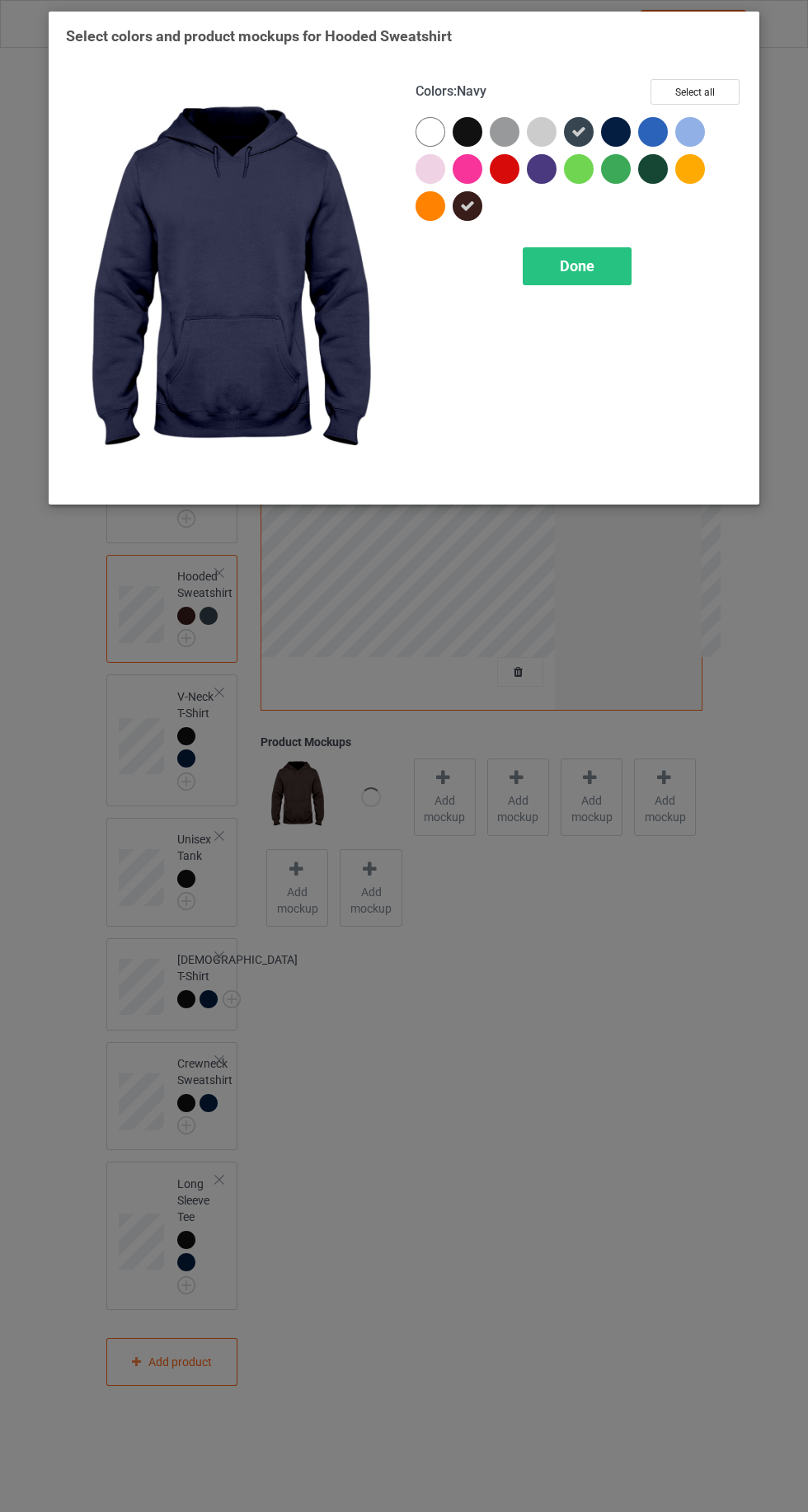
click at [651, 183] on div at bounding box center [653, 169] width 30 height 30
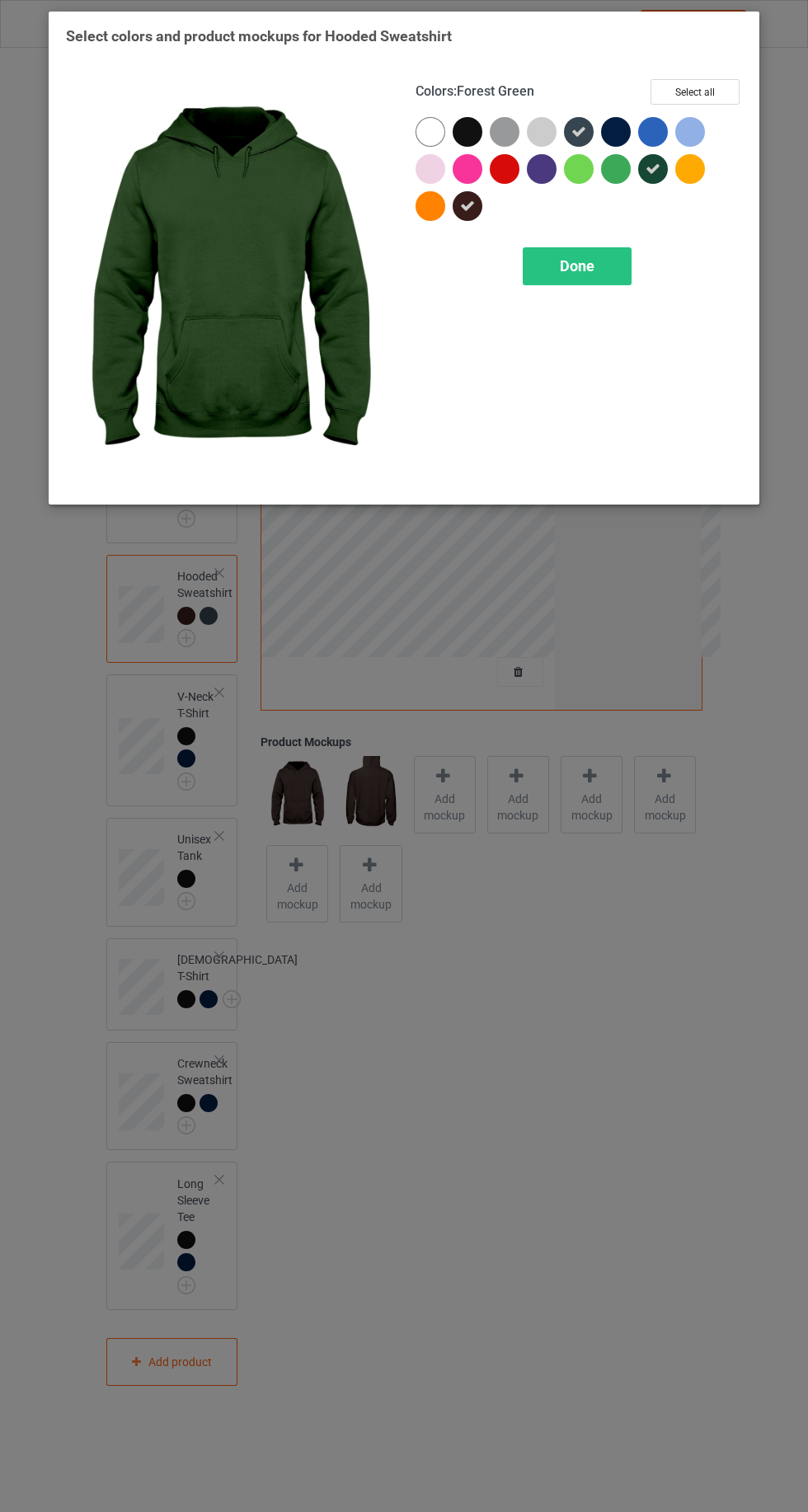
click at [614, 133] on div at bounding box center [615, 131] width 30 height 30
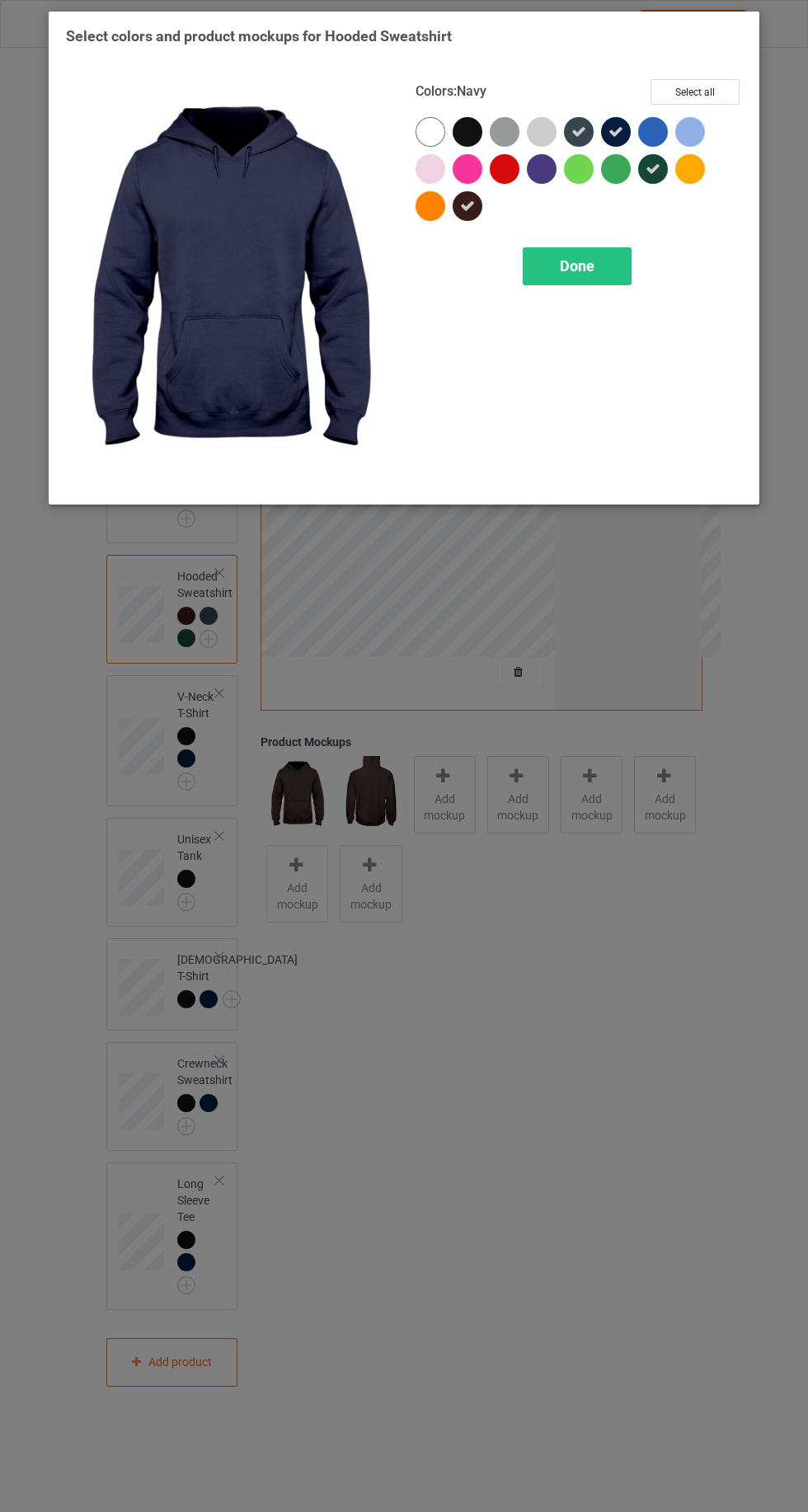
click at [585, 272] on span "Done" at bounding box center [577, 266] width 35 height 17
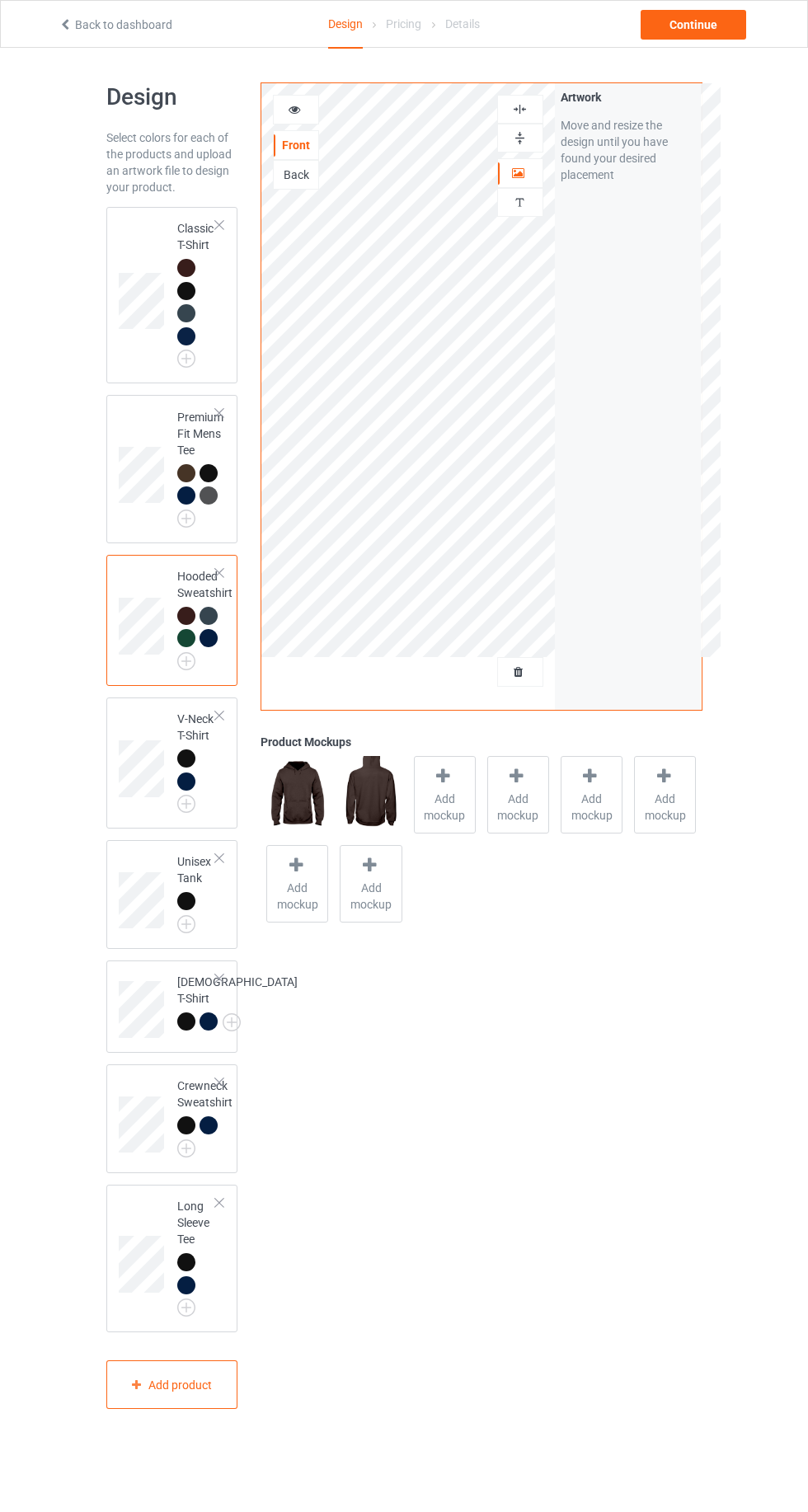
click at [0, 0] on img at bounding box center [0, 0] width 0 height 0
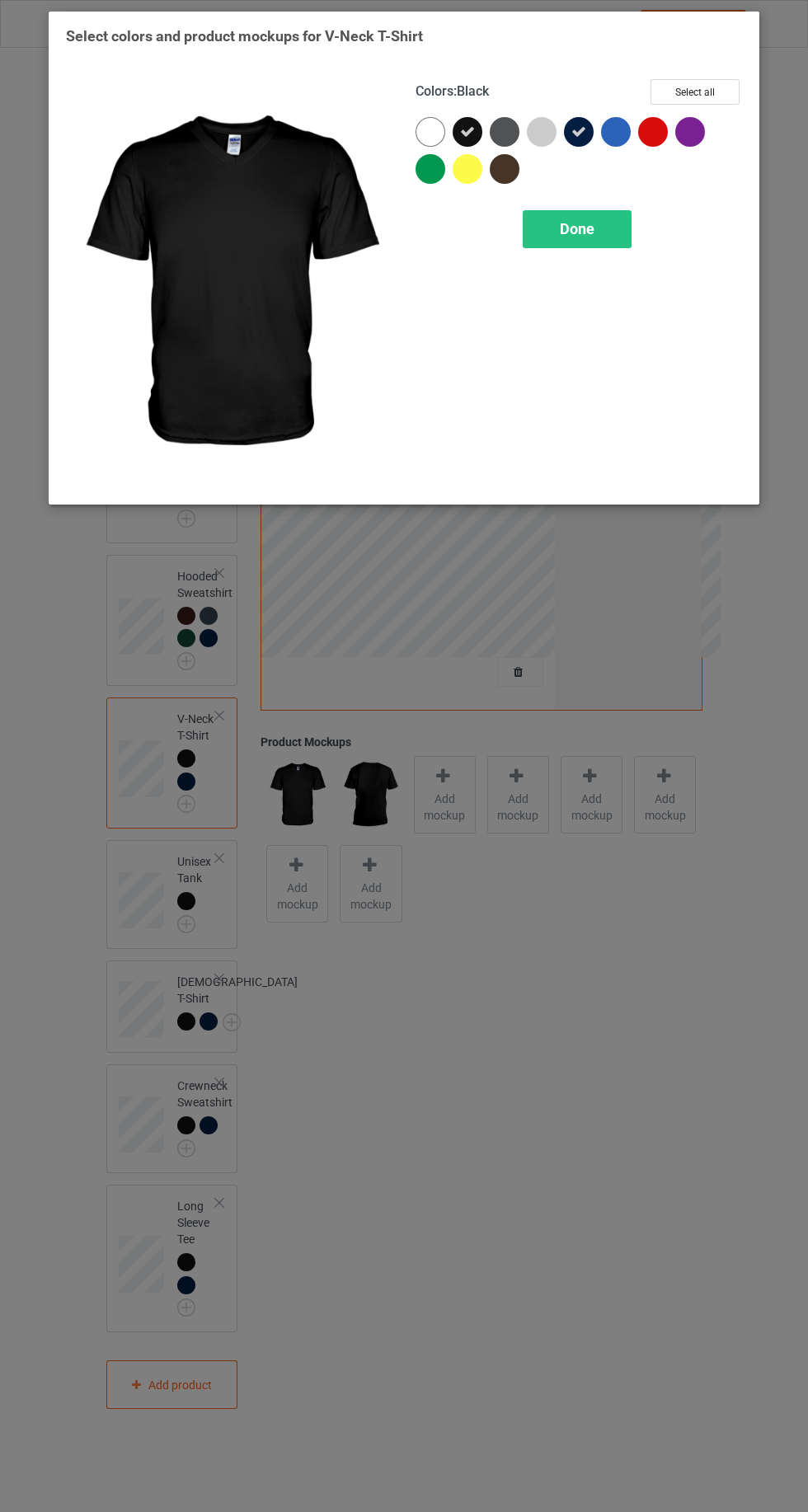
click at [516, 184] on div at bounding box center [508, 173] width 37 height 37
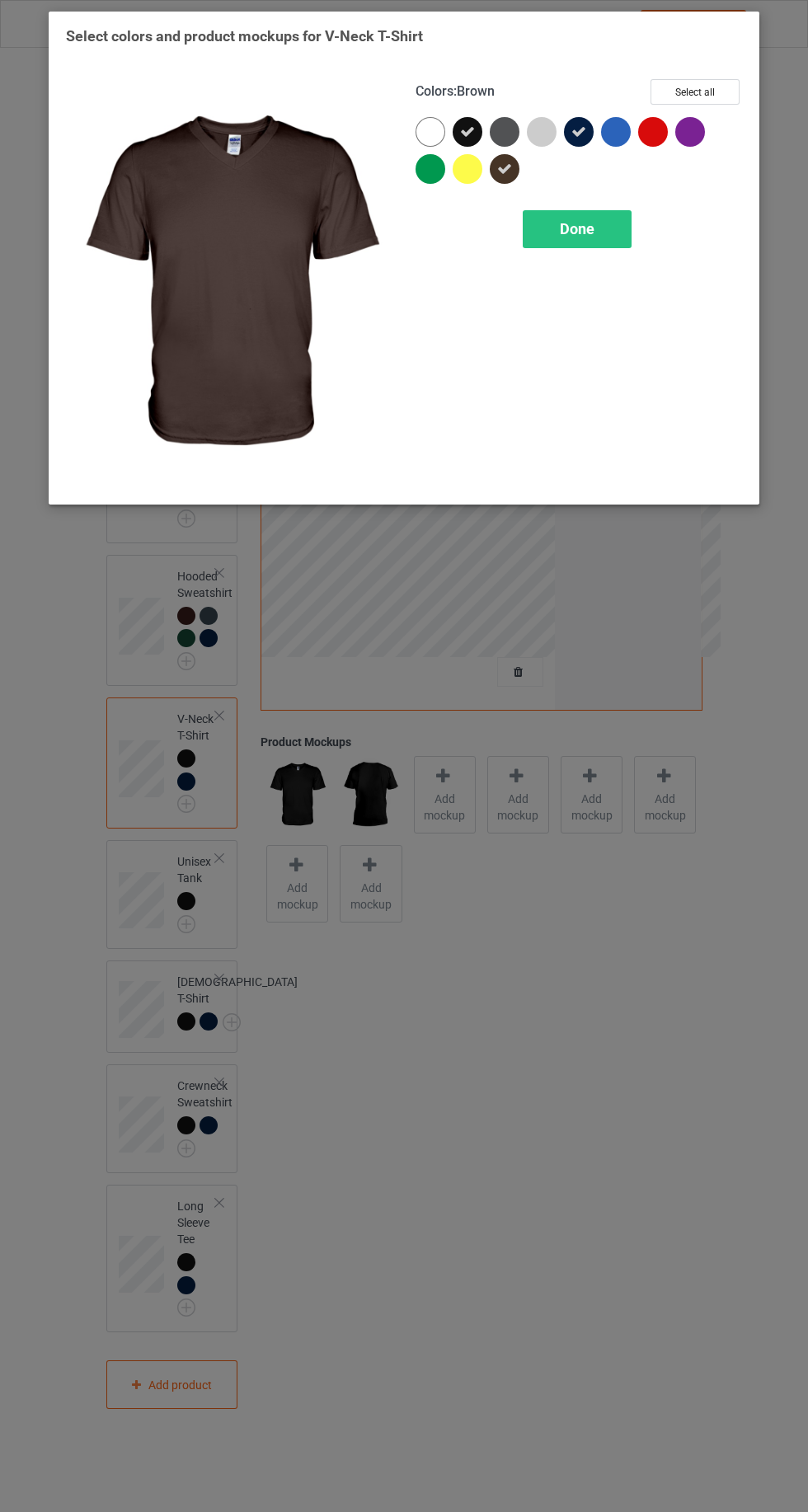
click at [463, 125] on icon at bounding box center [467, 131] width 15 height 15
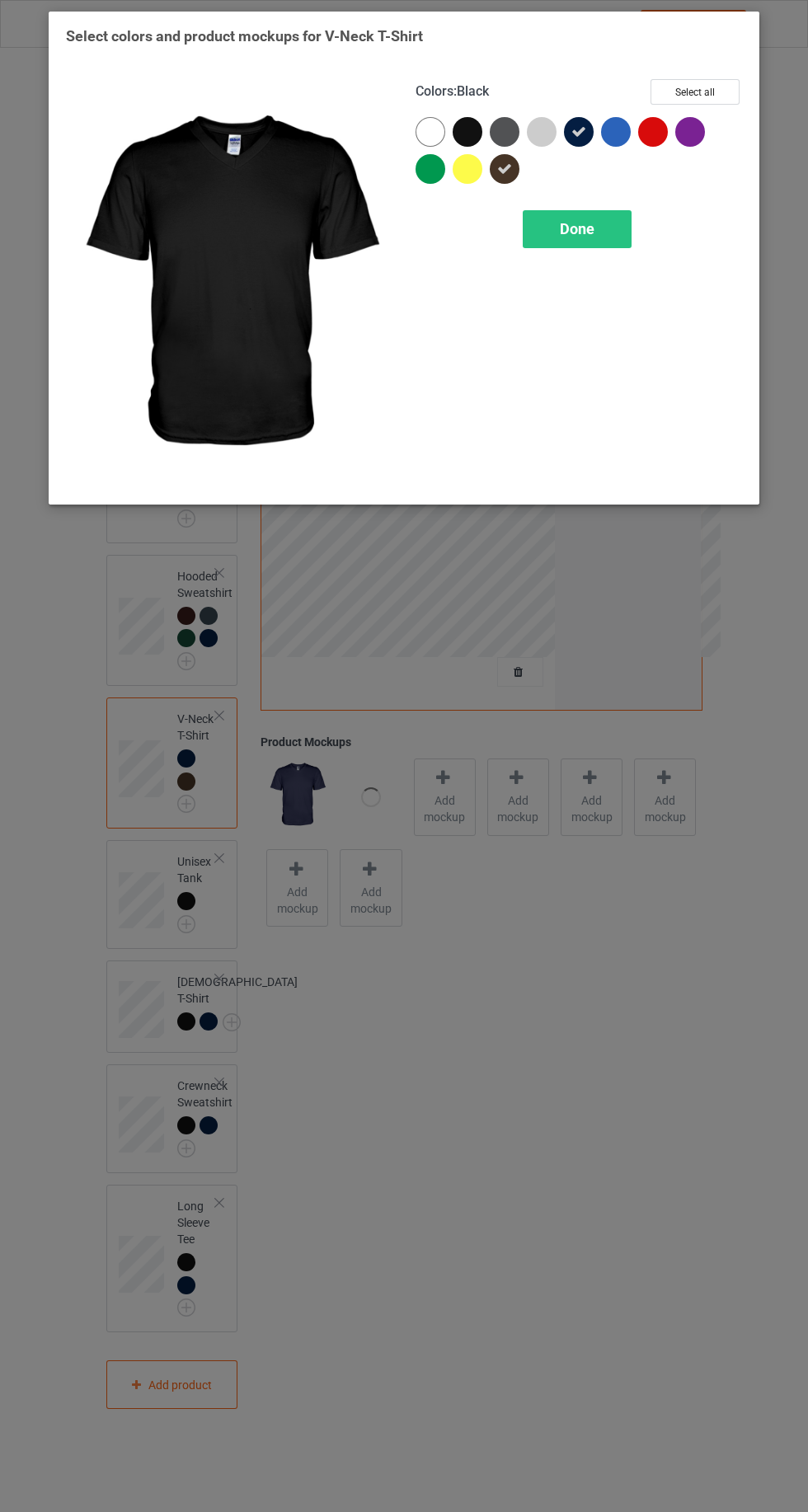
click at [578, 137] on icon at bounding box center [579, 131] width 15 height 15
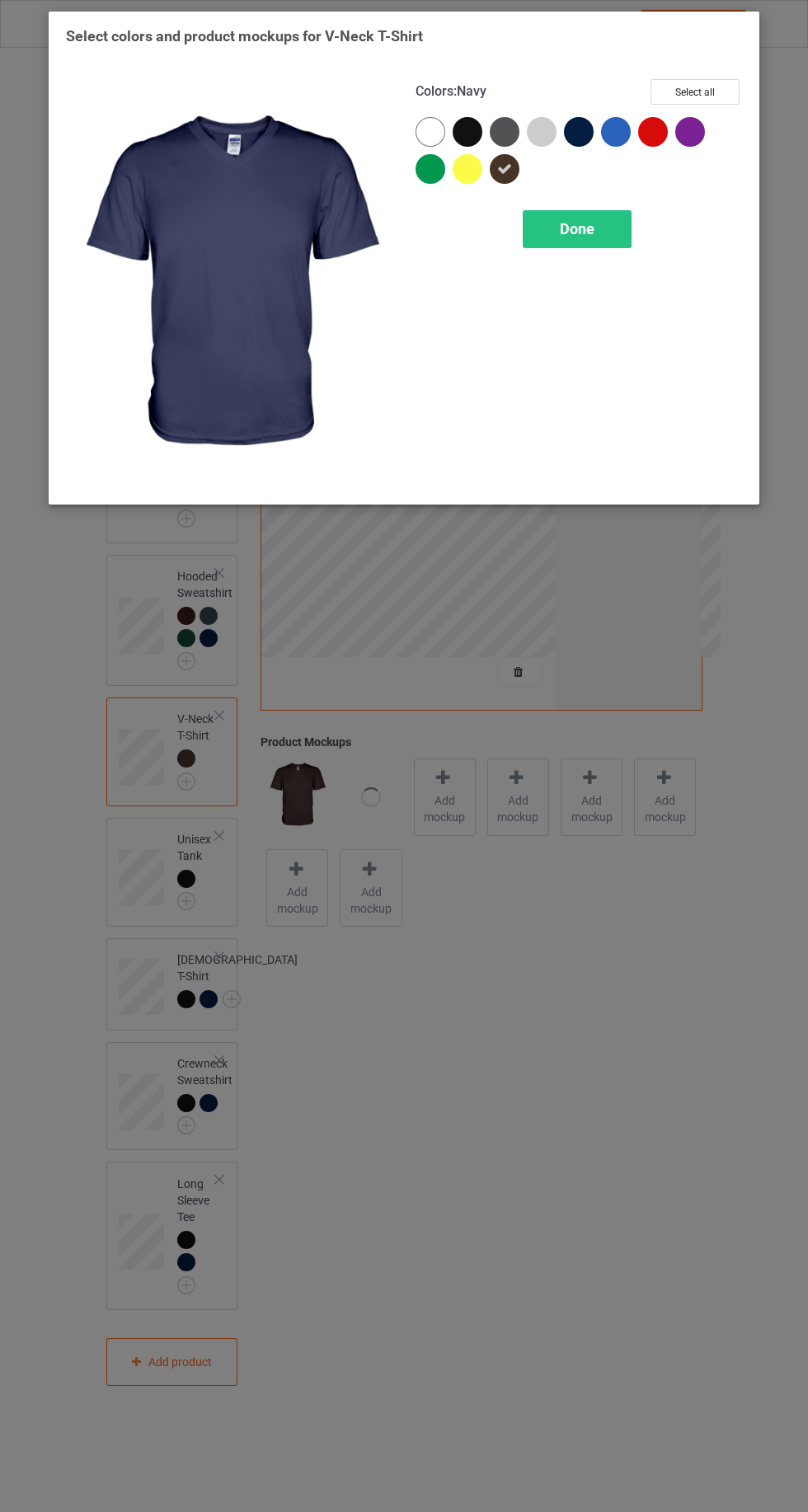
click at [593, 232] on span "Done" at bounding box center [577, 228] width 35 height 17
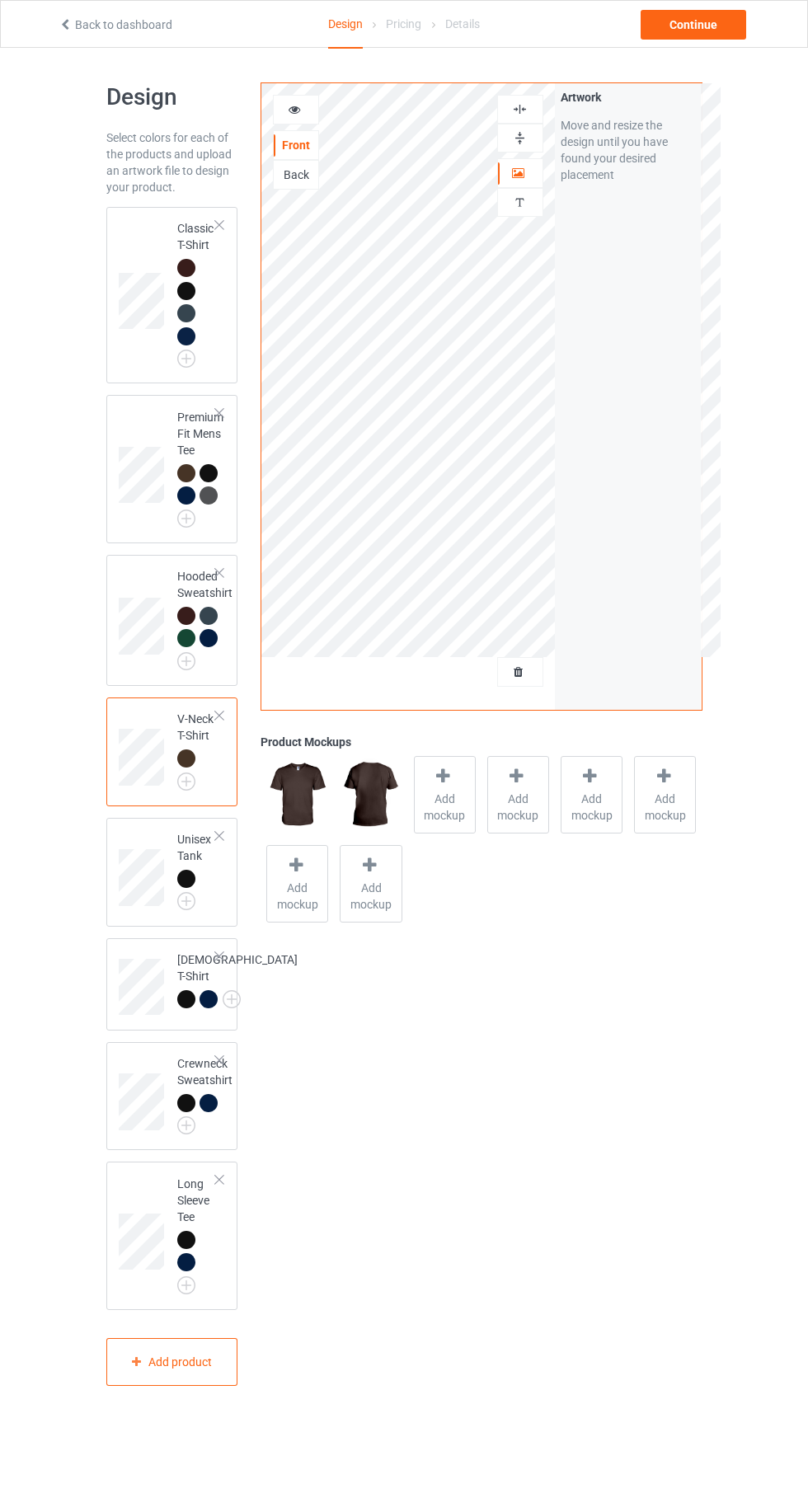
click at [208, 1112] on div at bounding box center [209, 1103] width 18 height 18
click at [203, 1203] on div "Long Sleeve Tee" at bounding box center [172, 1235] width 131 height 148
click at [0, 0] on img at bounding box center [0, 0] width 0 height 0
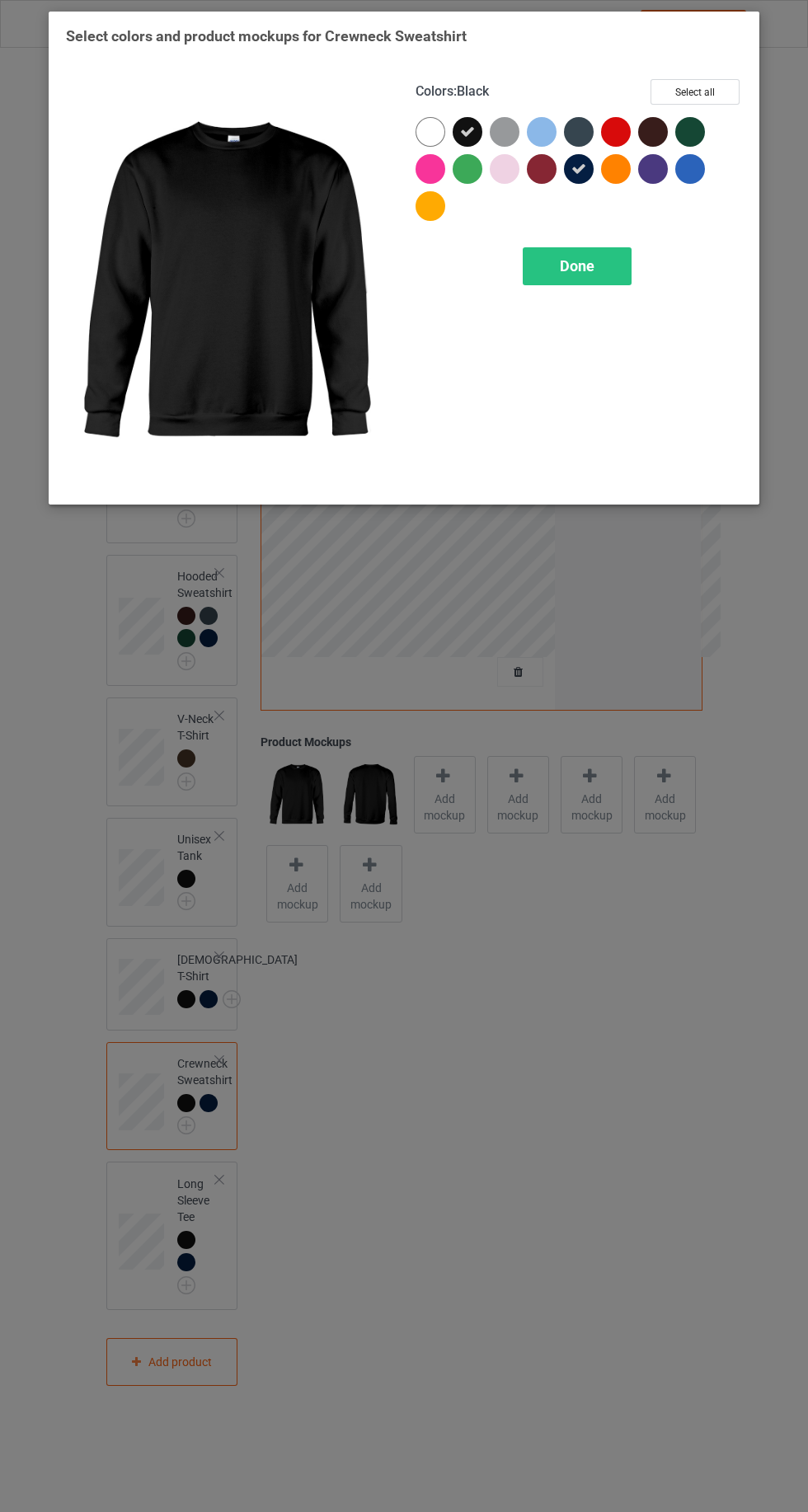
click at [666, 135] on div at bounding box center [653, 131] width 30 height 30
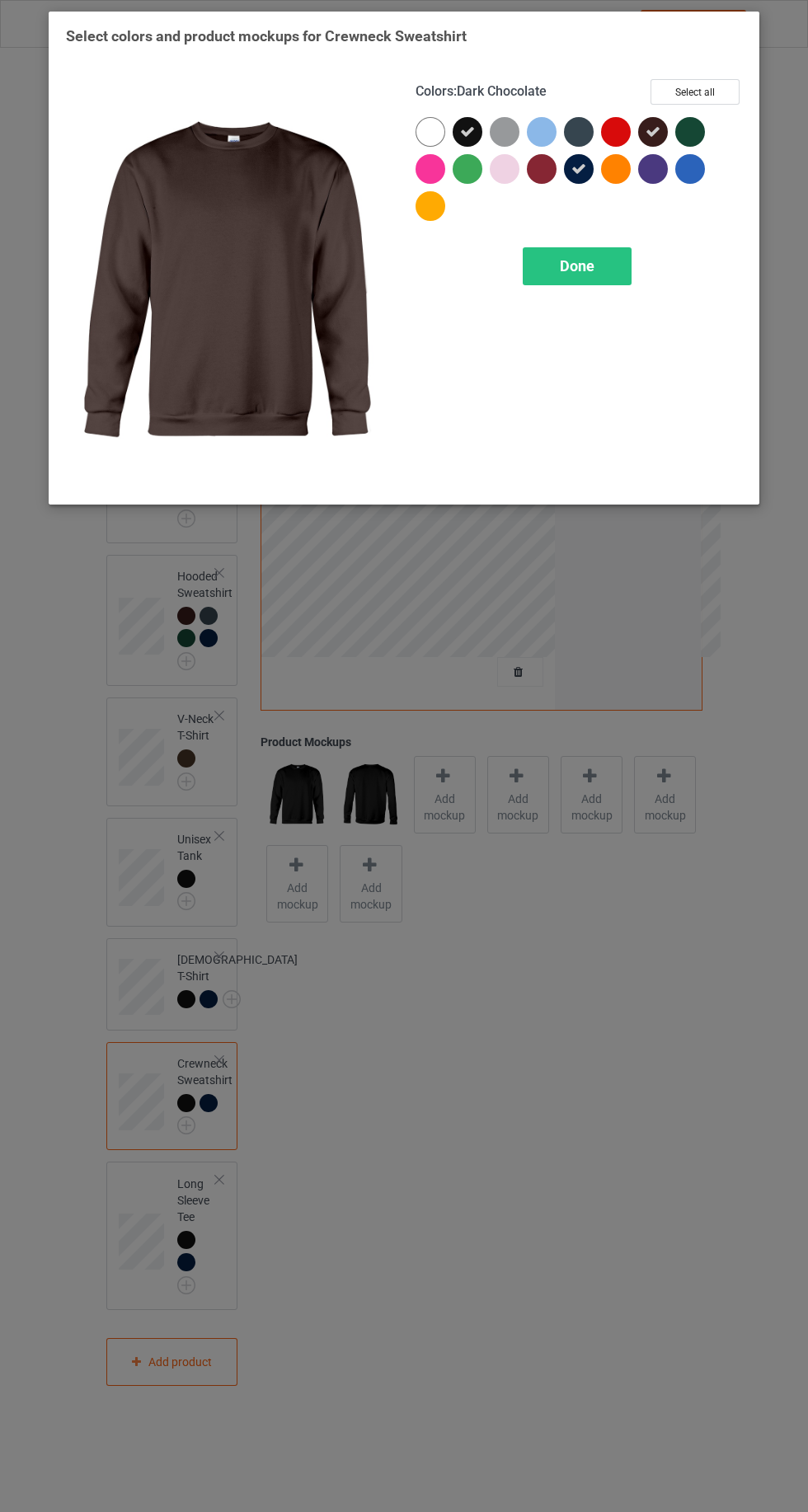
click at [585, 135] on div at bounding box center [579, 131] width 30 height 30
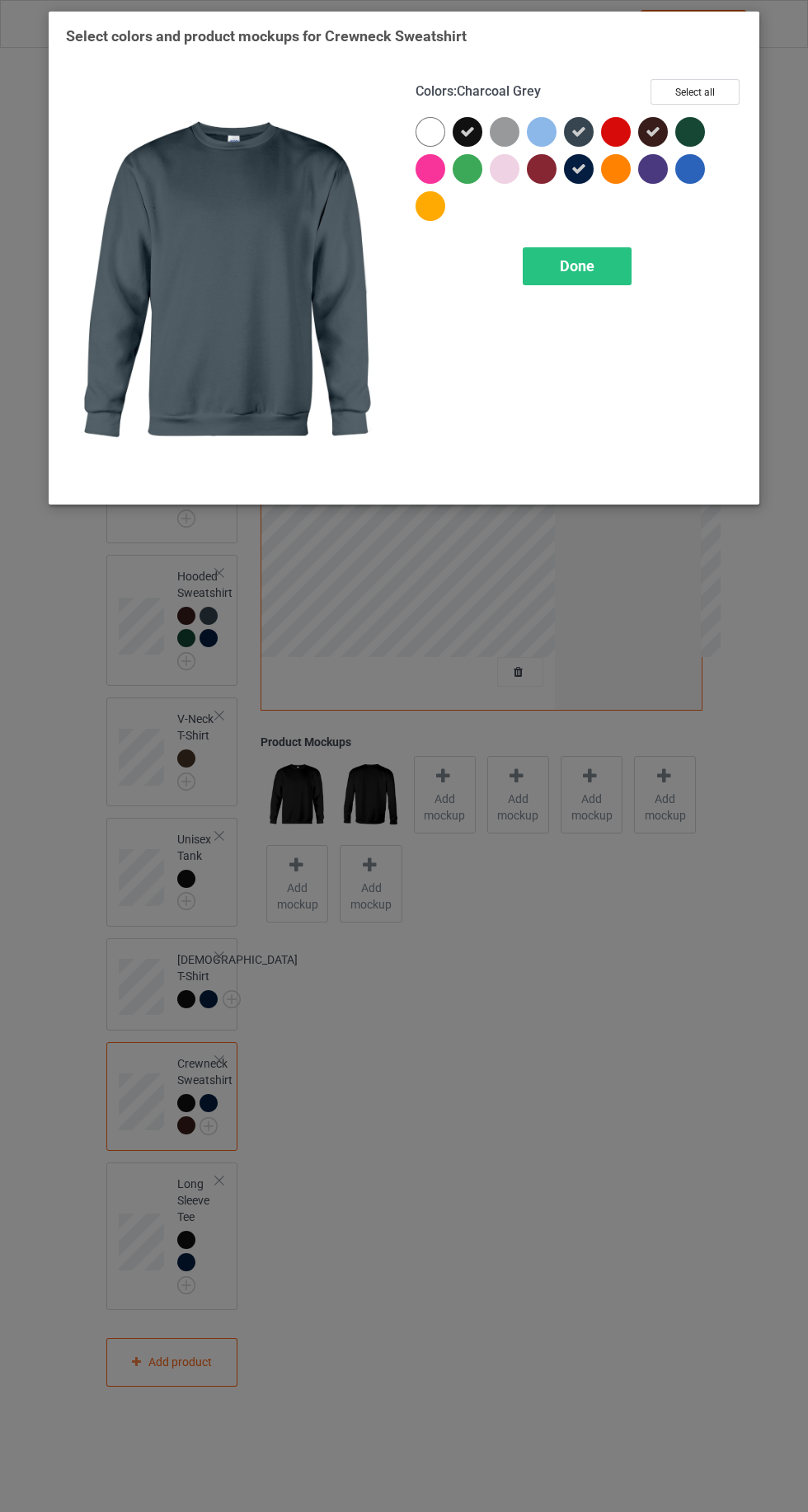
click at [573, 271] on span "Done" at bounding box center [577, 266] width 35 height 17
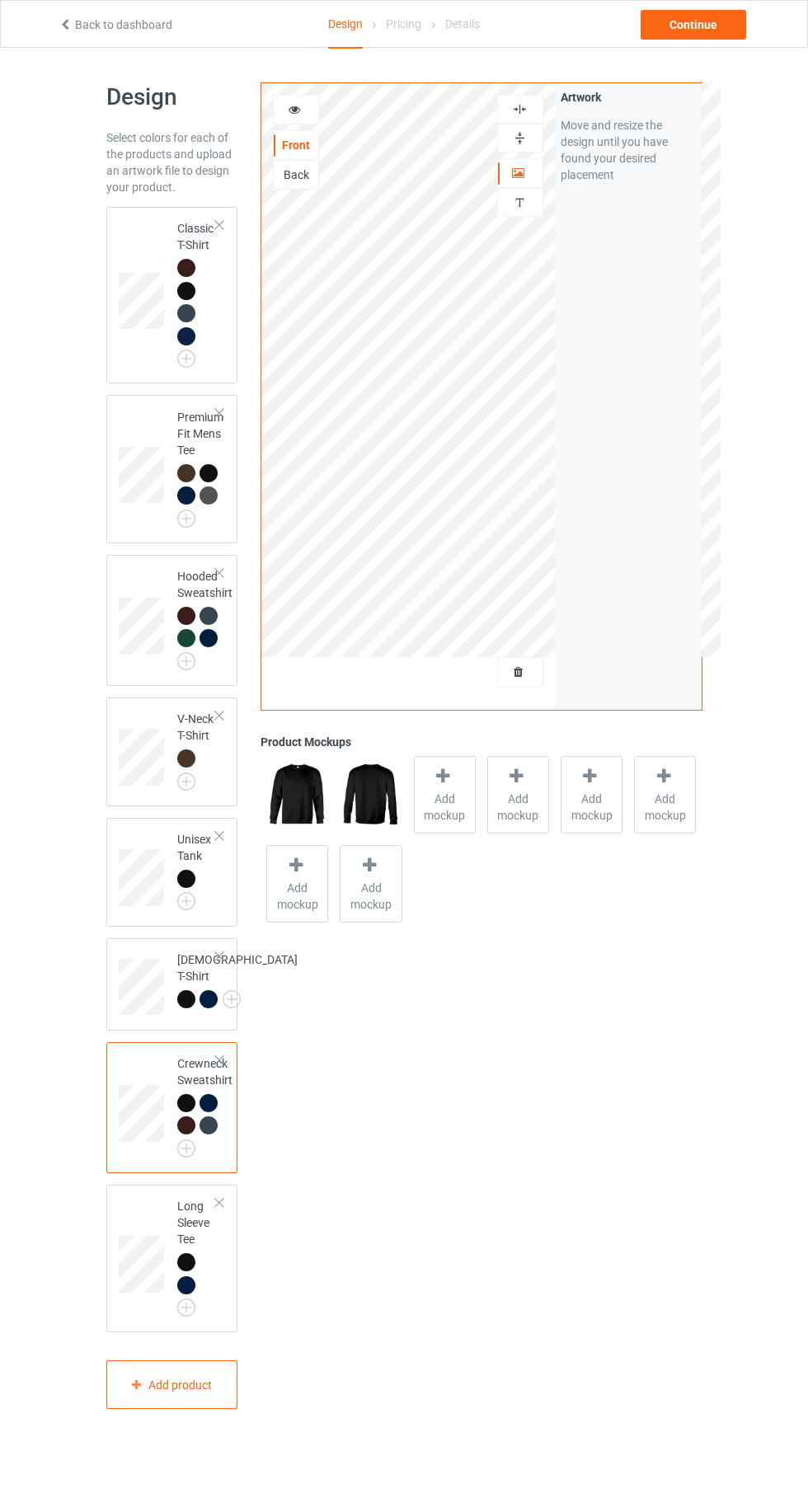
click at [0, 0] on img at bounding box center [0, 0] width 0 height 0
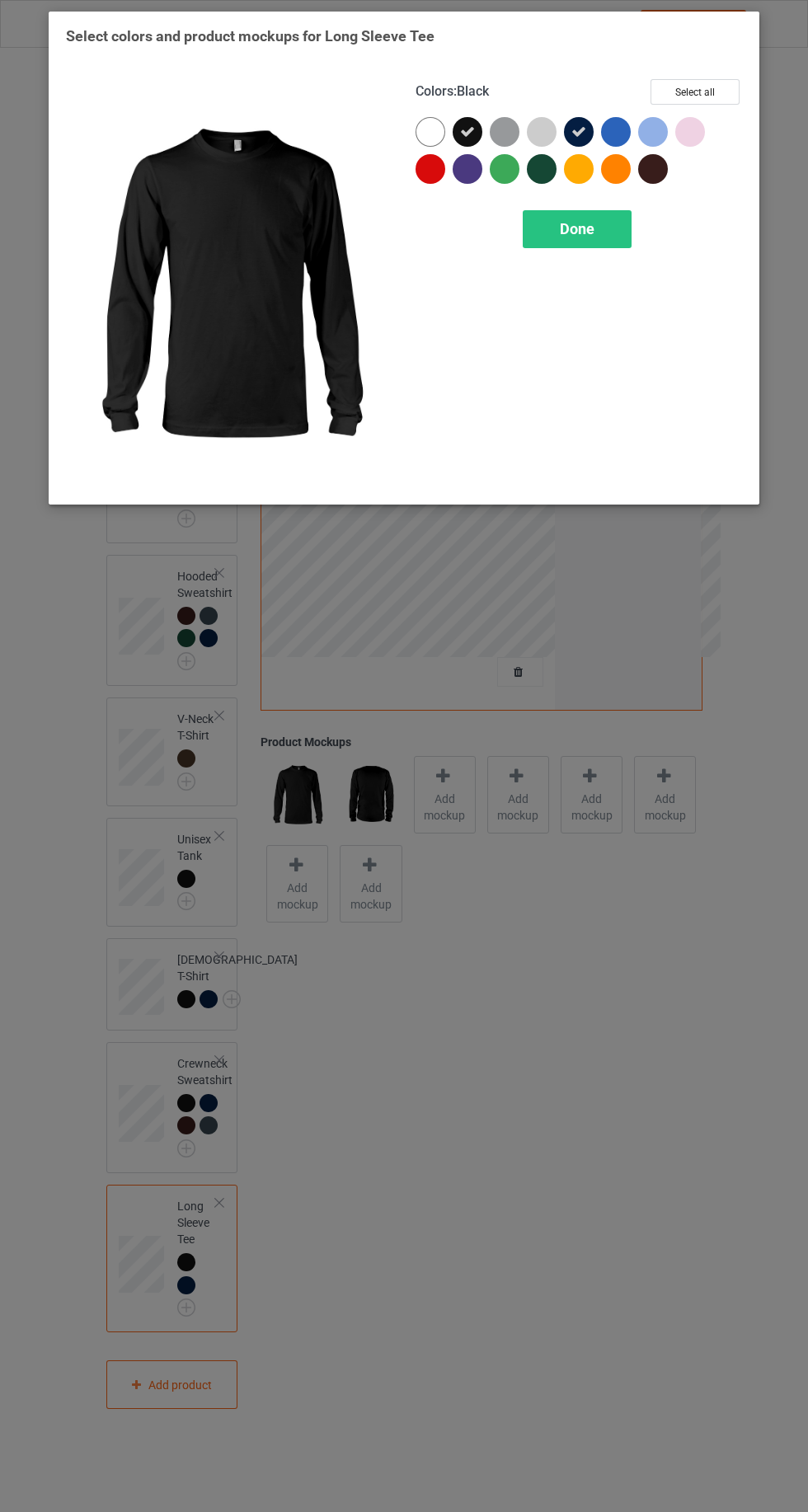
click at [655, 172] on div at bounding box center [653, 169] width 30 height 30
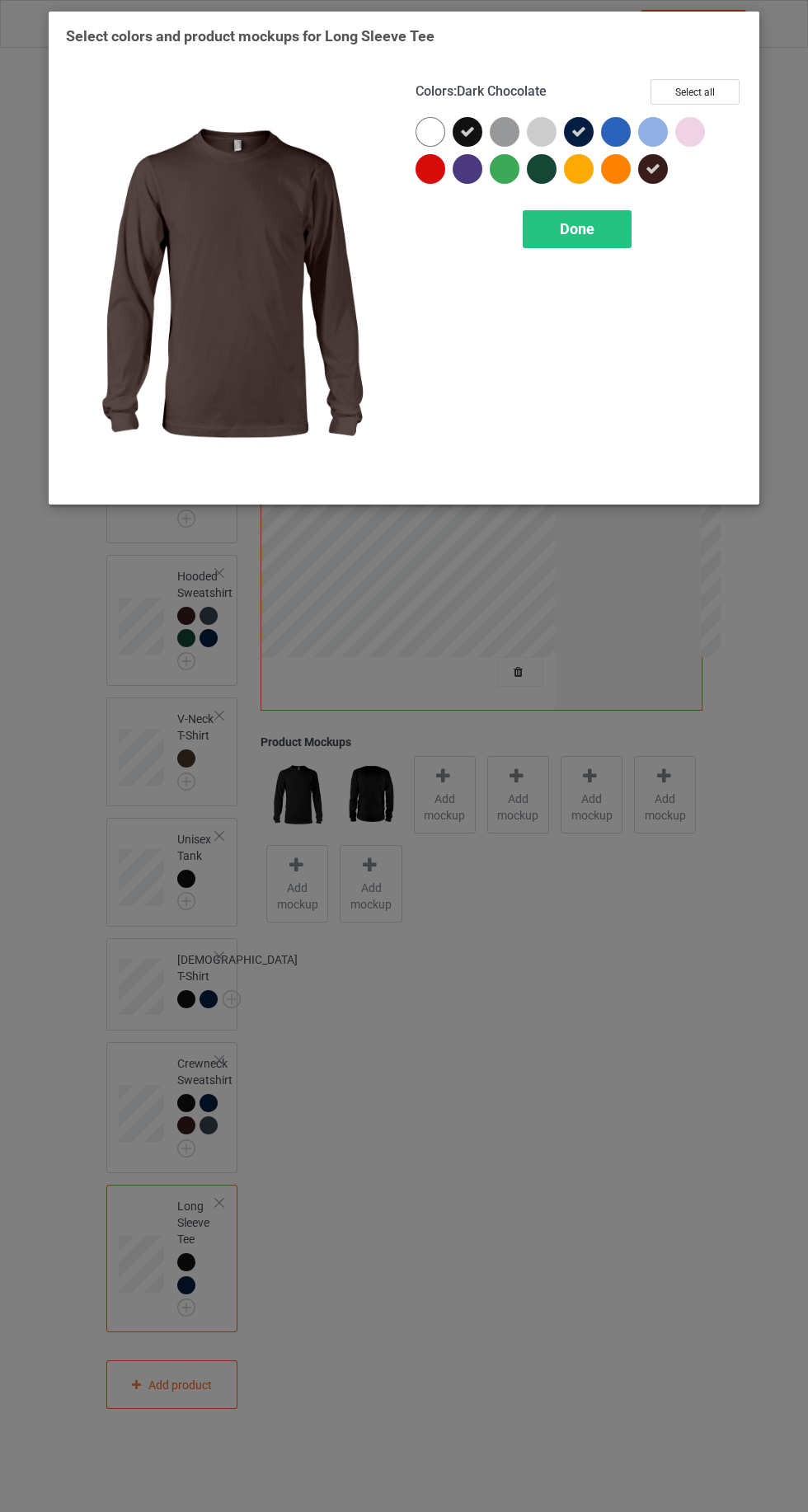
click at [600, 244] on div "Done" at bounding box center [576, 229] width 109 height 38
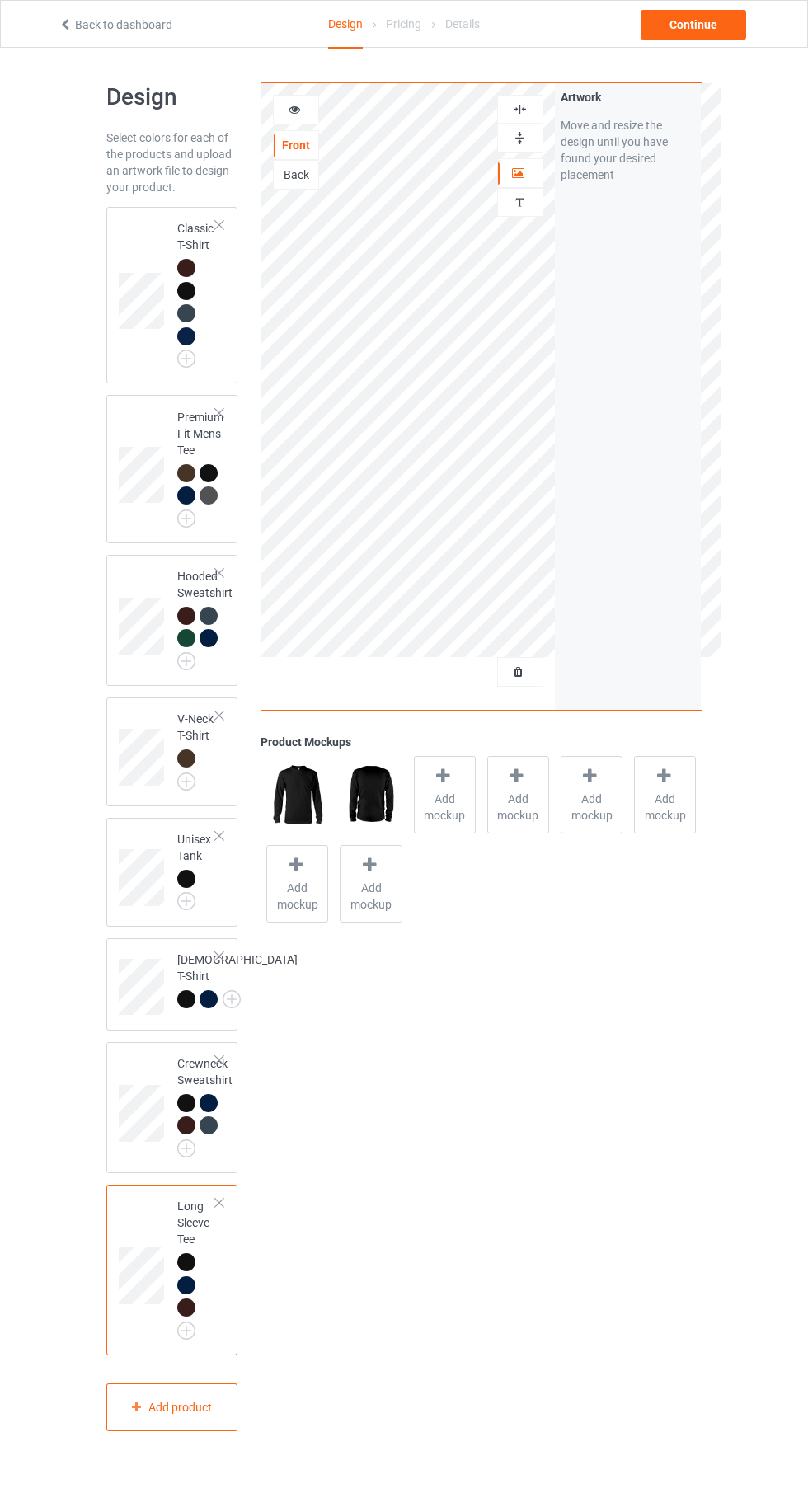
click at [180, 265] on div at bounding box center [186, 268] width 18 height 18
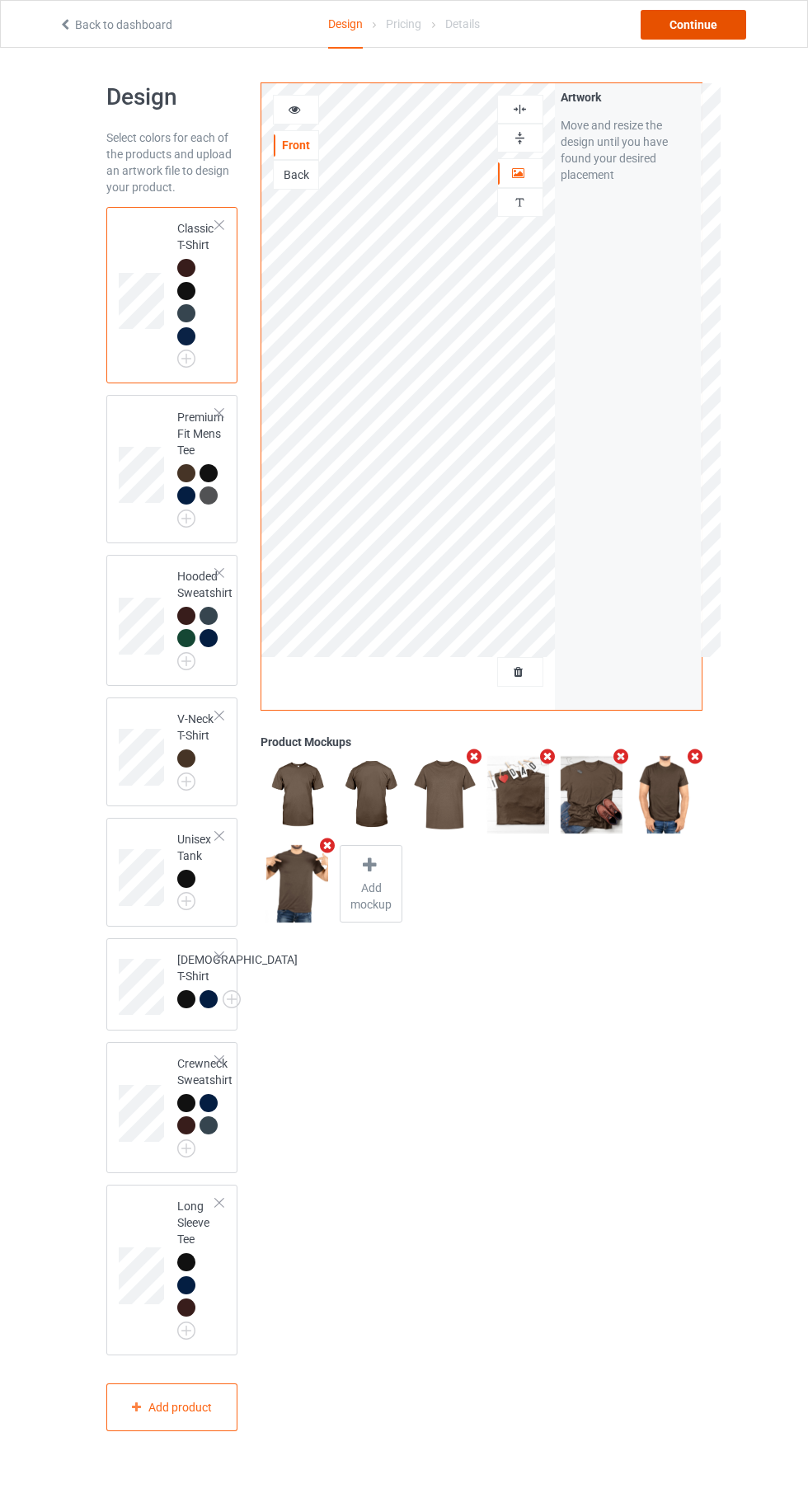
click at [684, 28] on div "Continue" at bounding box center [694, 25] width 106 height 30
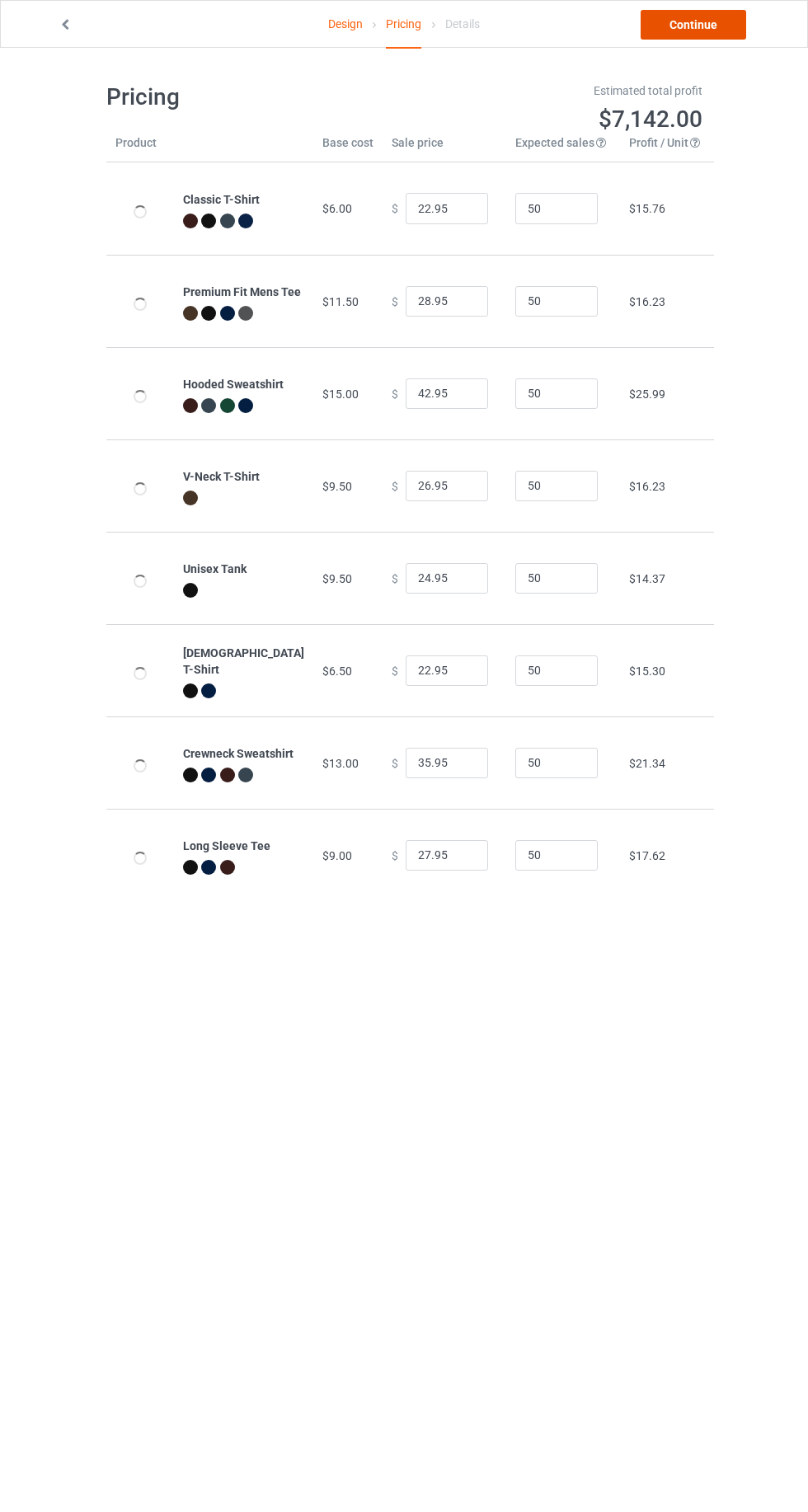
click at [698, 24] on link "Continue" at bounding box center [694, 25] width 106 height 30
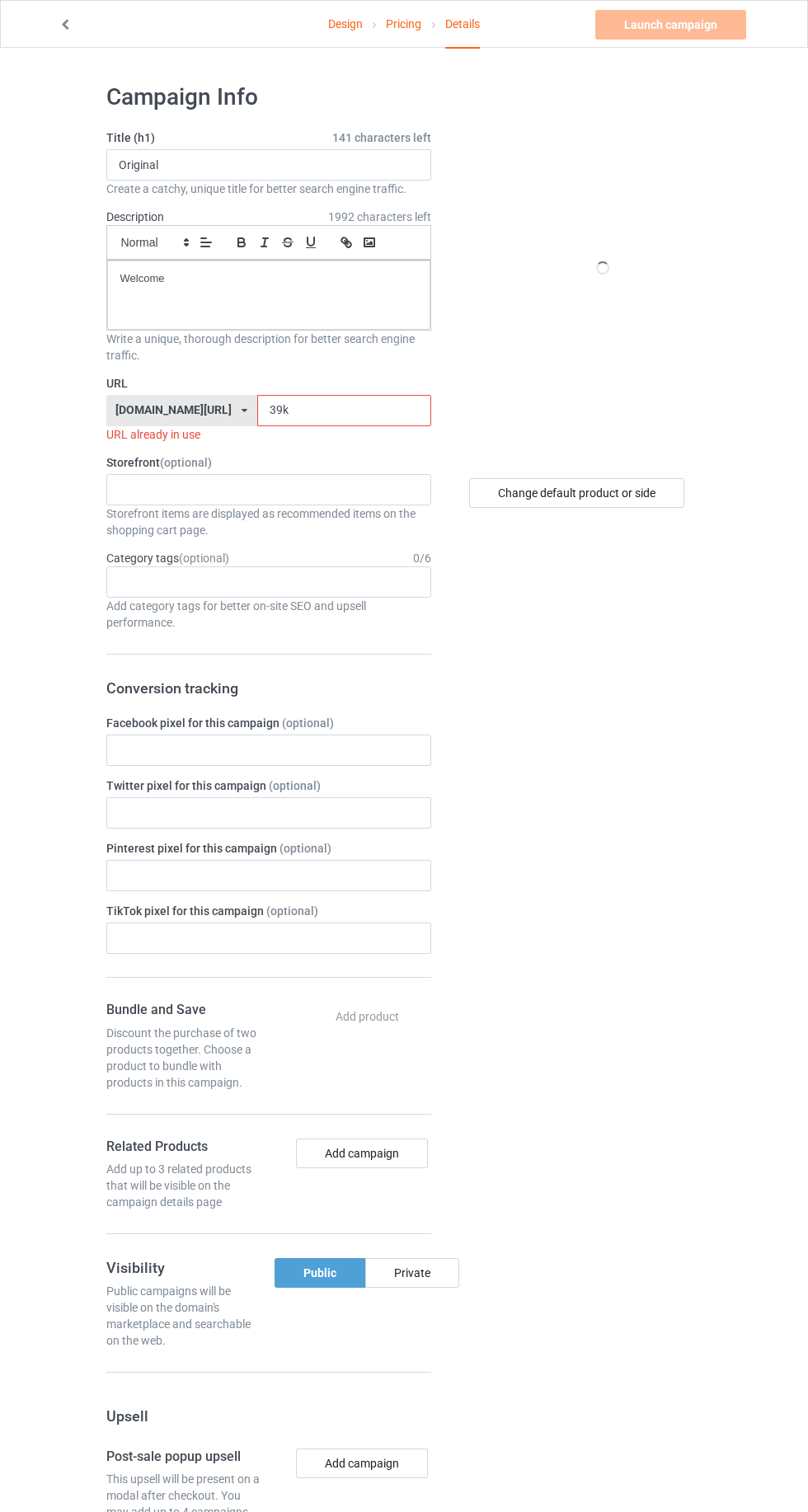
click at [340, 409] on input "39k" at bounding box center [344, 410] width 174 height 31
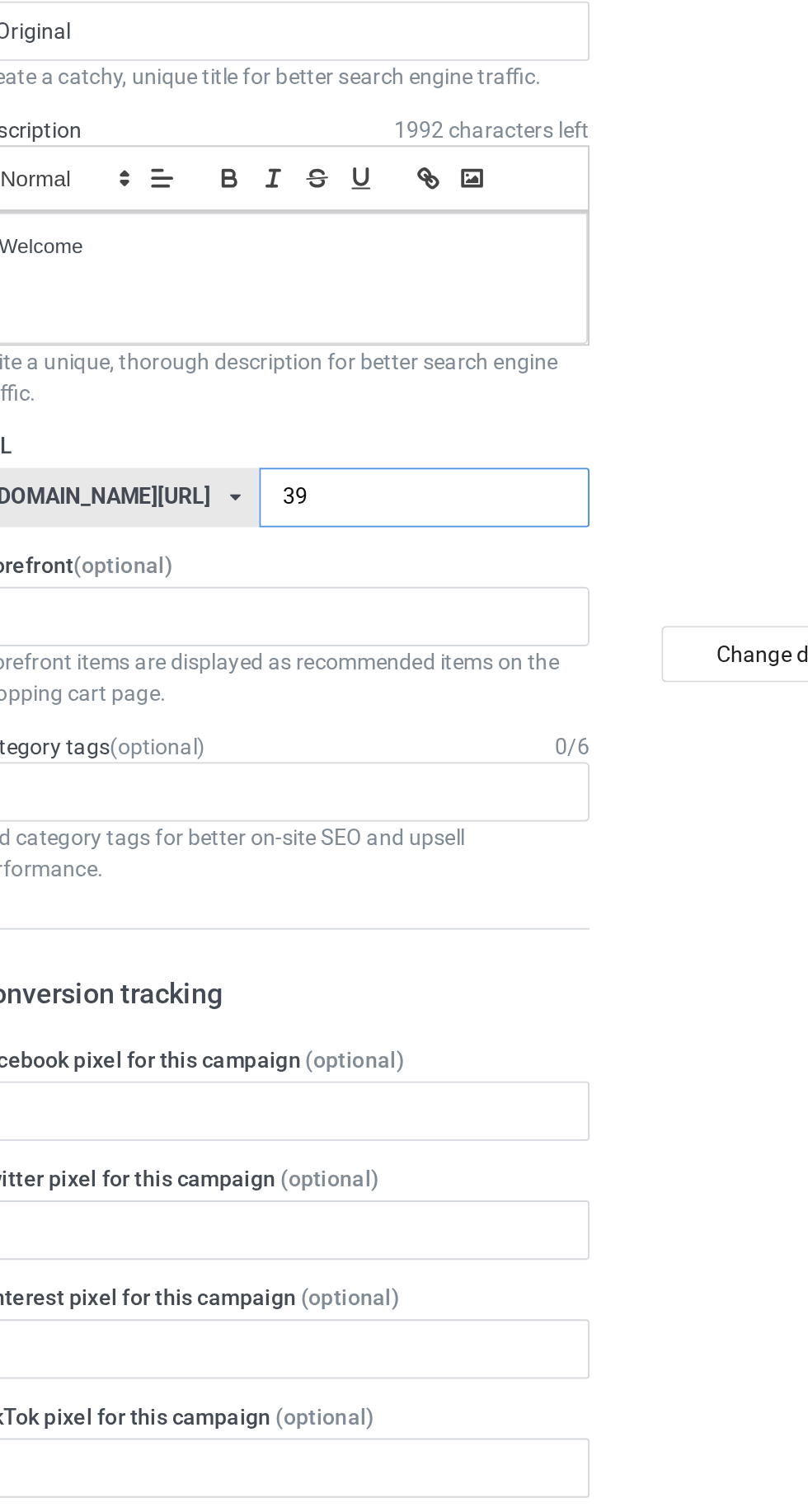
type input "3"
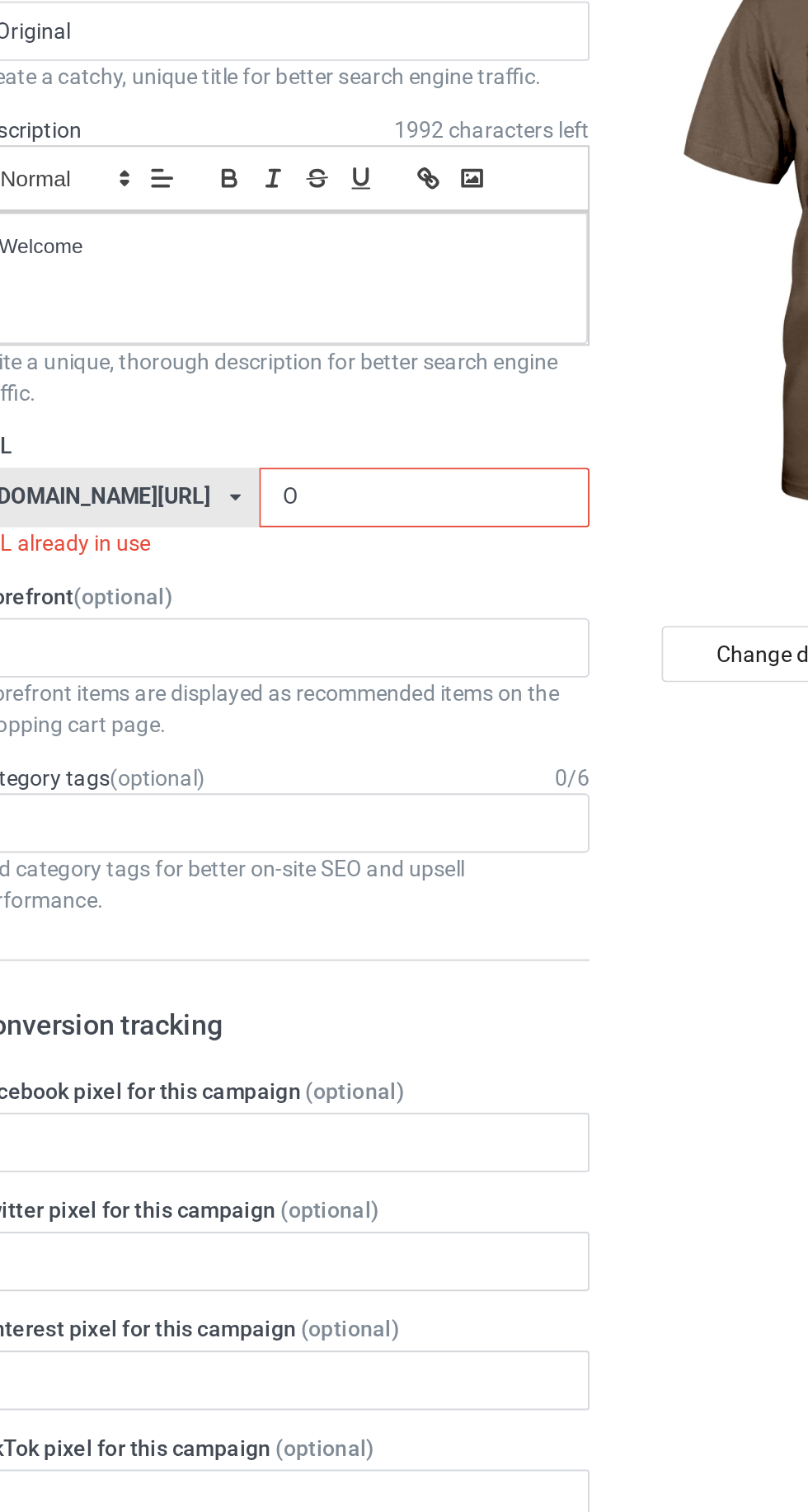
type input "Og"
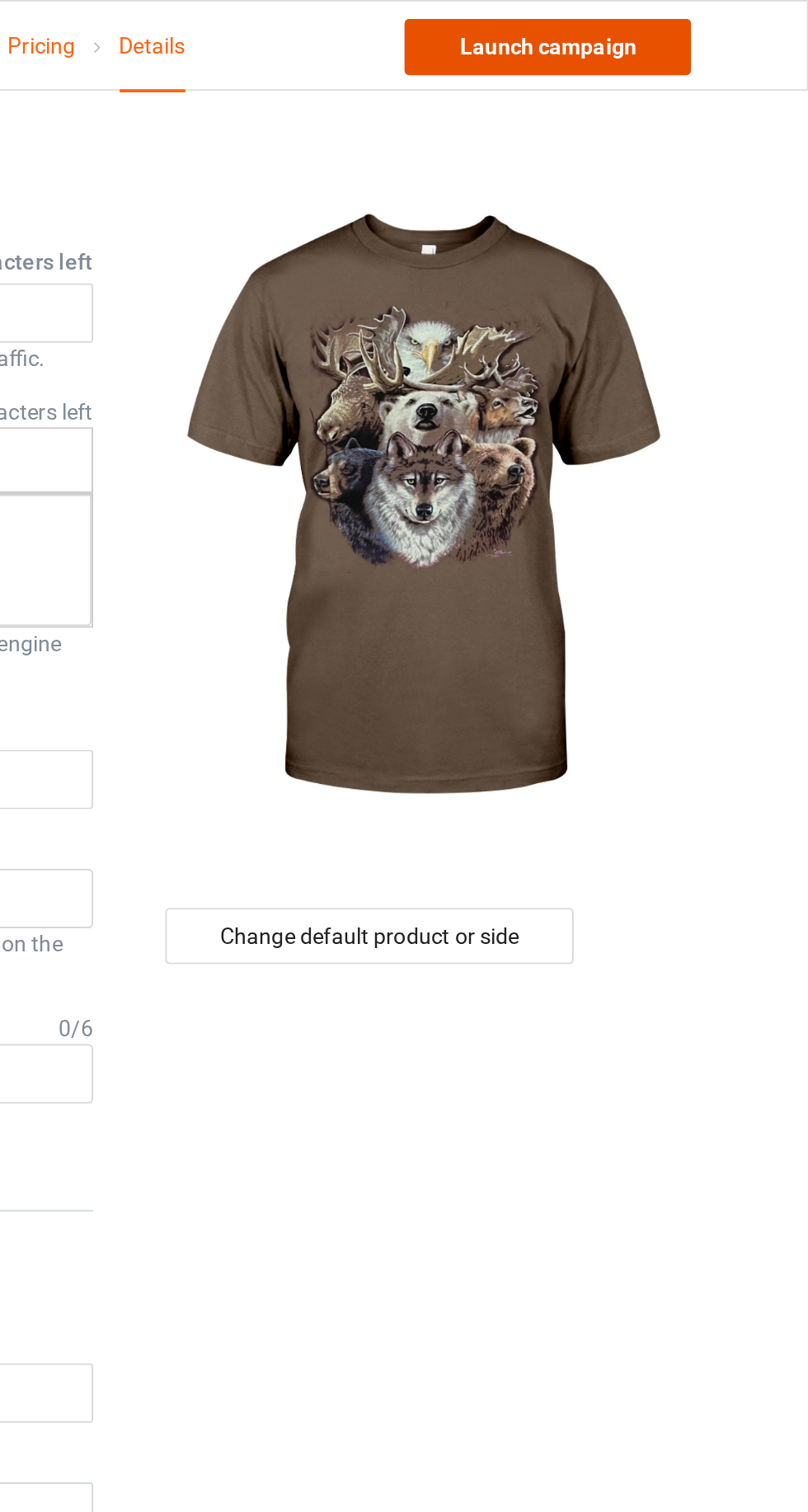
click at [699, 31] on link "Launch campaign" at bounding box center [670, 25] width 151 height 30
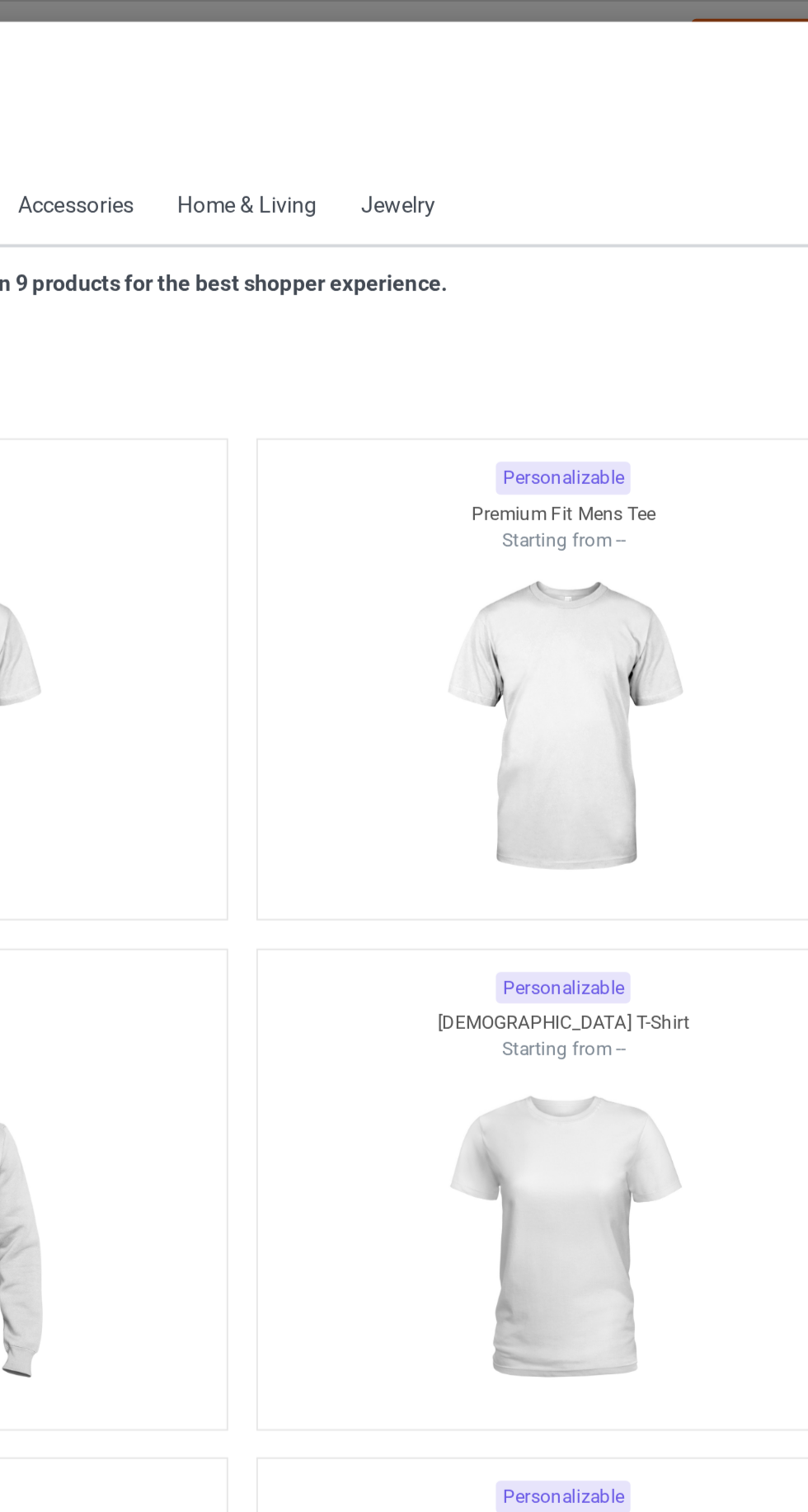
click at [85, 78] on icon at bounding box center [83, 74] width 14 height 12
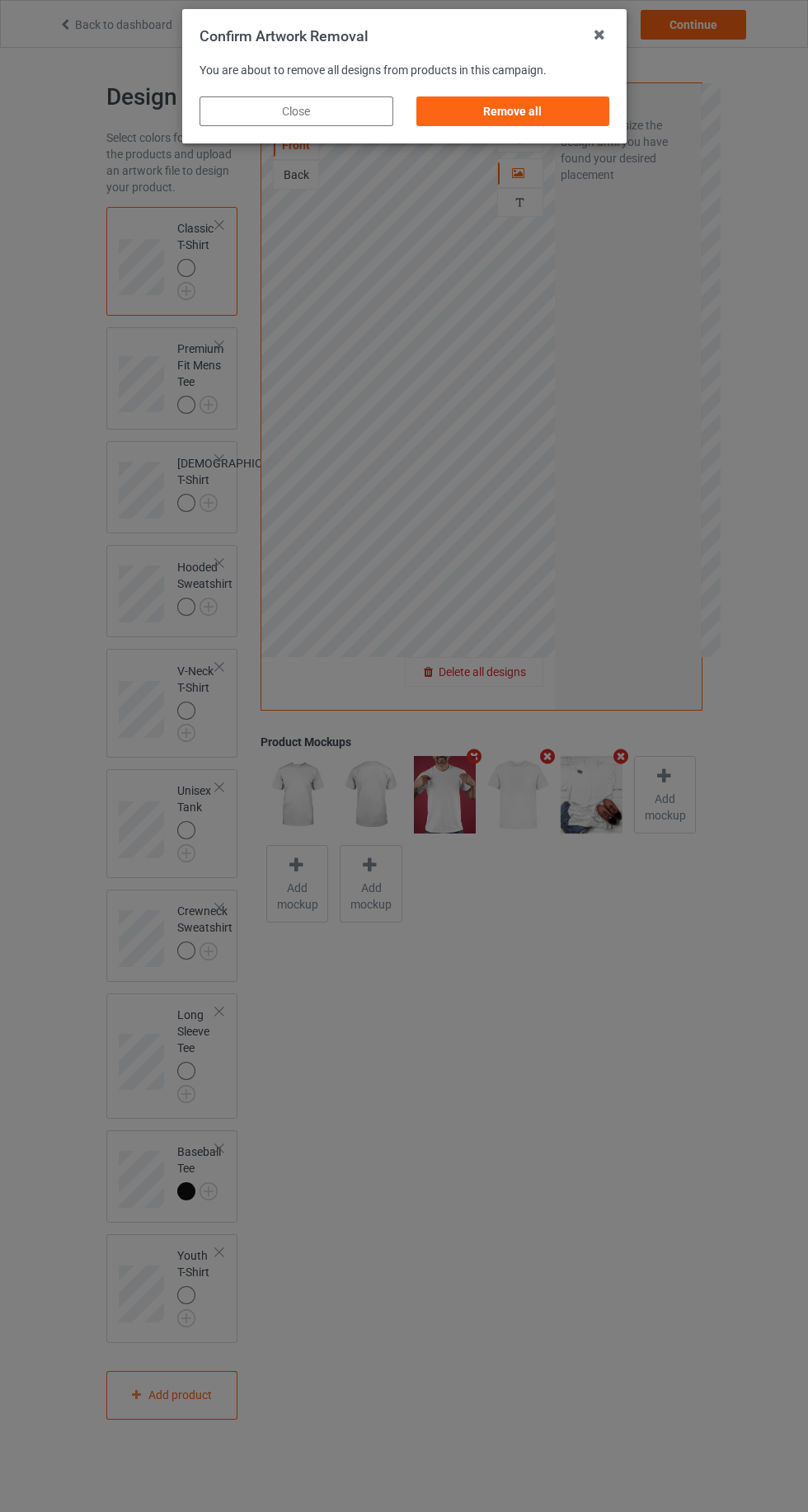
click at [547, 119] on div "Remove all" at bounding box center [512, 111] width 194 height 30
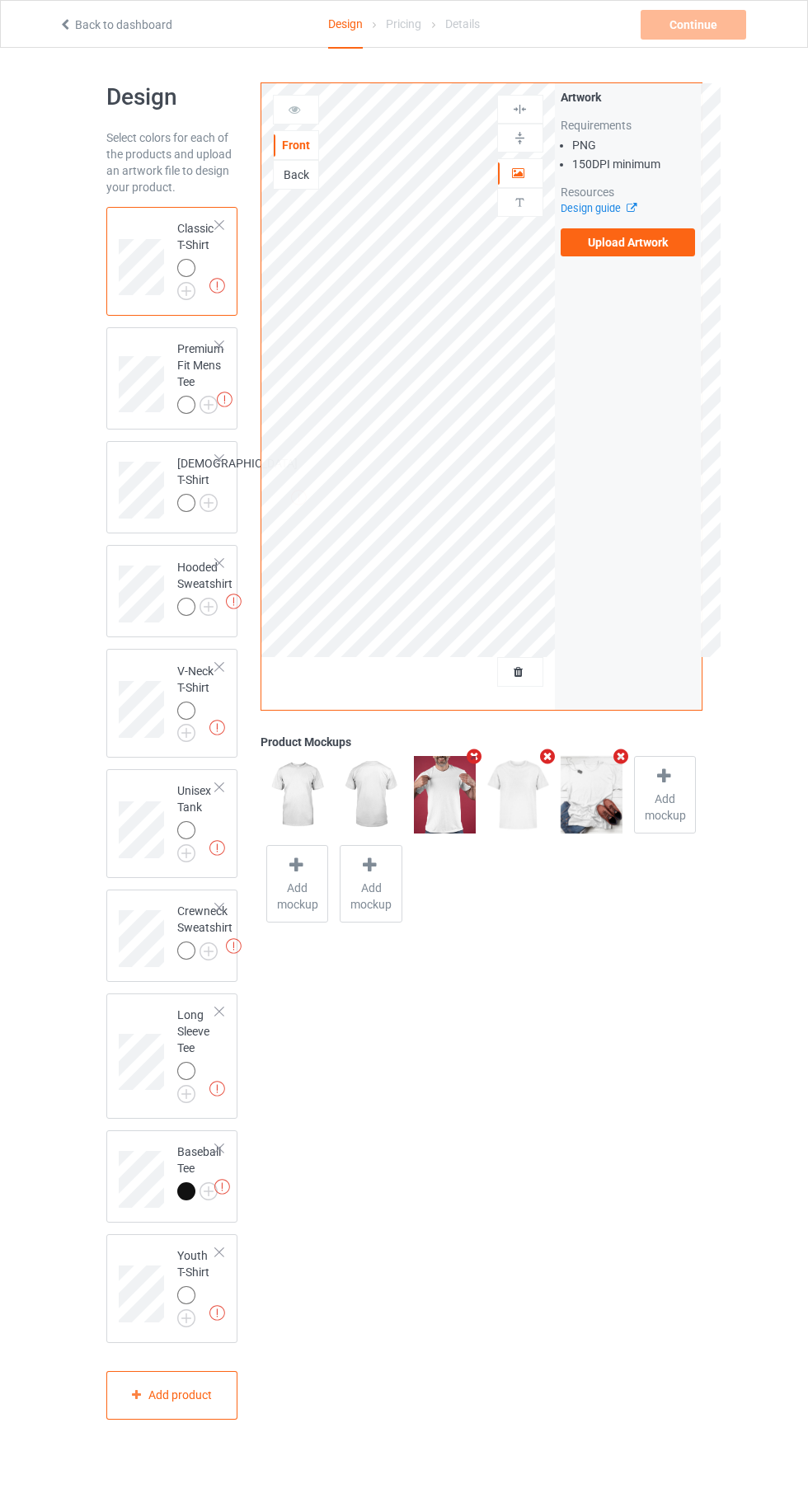
click at [674, 234] on label "Upload Artwork" at bounding box center [628, 242] width 135 height 28
click at [0, 0] on input "Upload Artwork" at bounding box center [0, 0] width 0 height 0
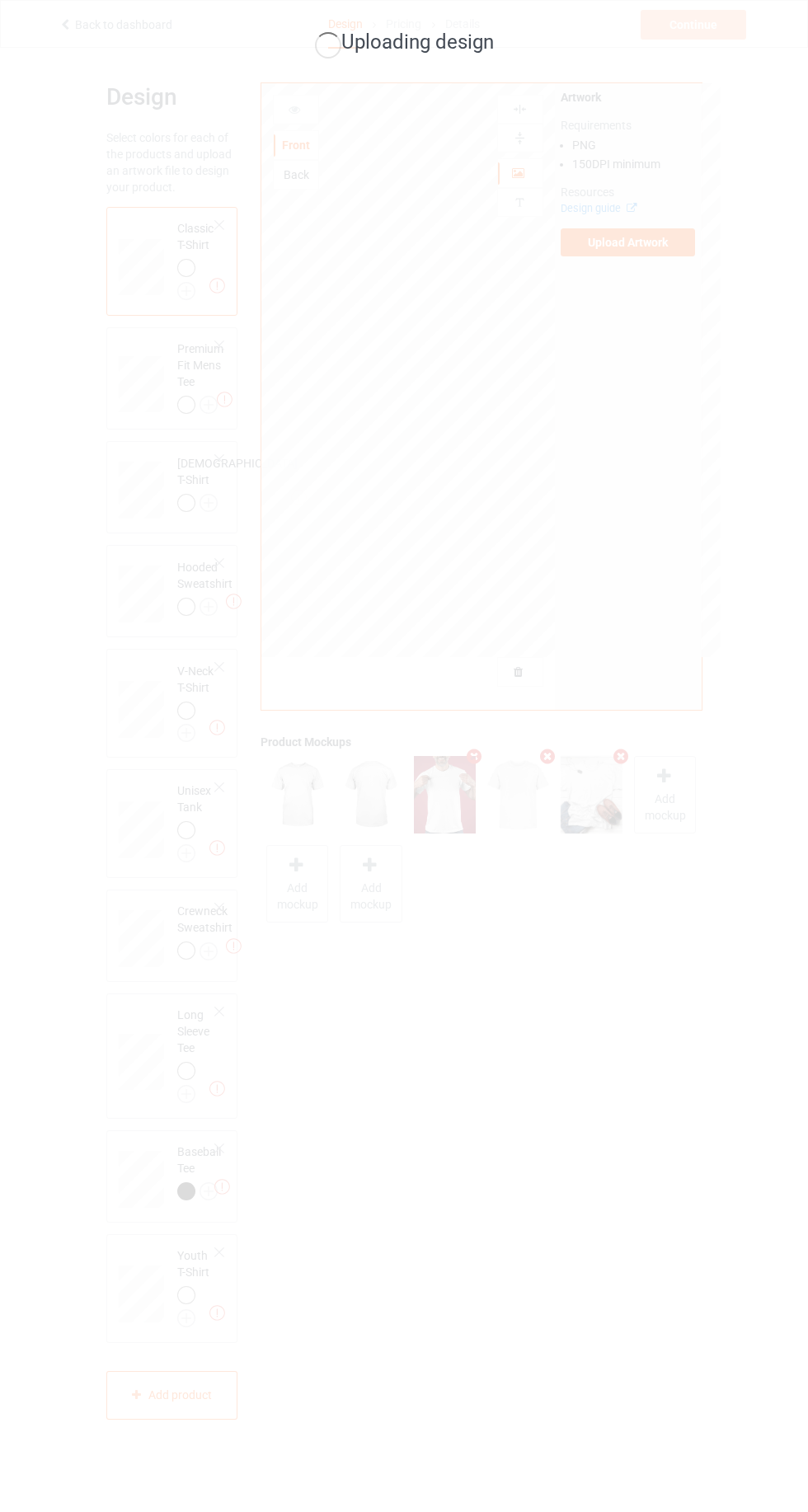
scroll to position [35, 0]
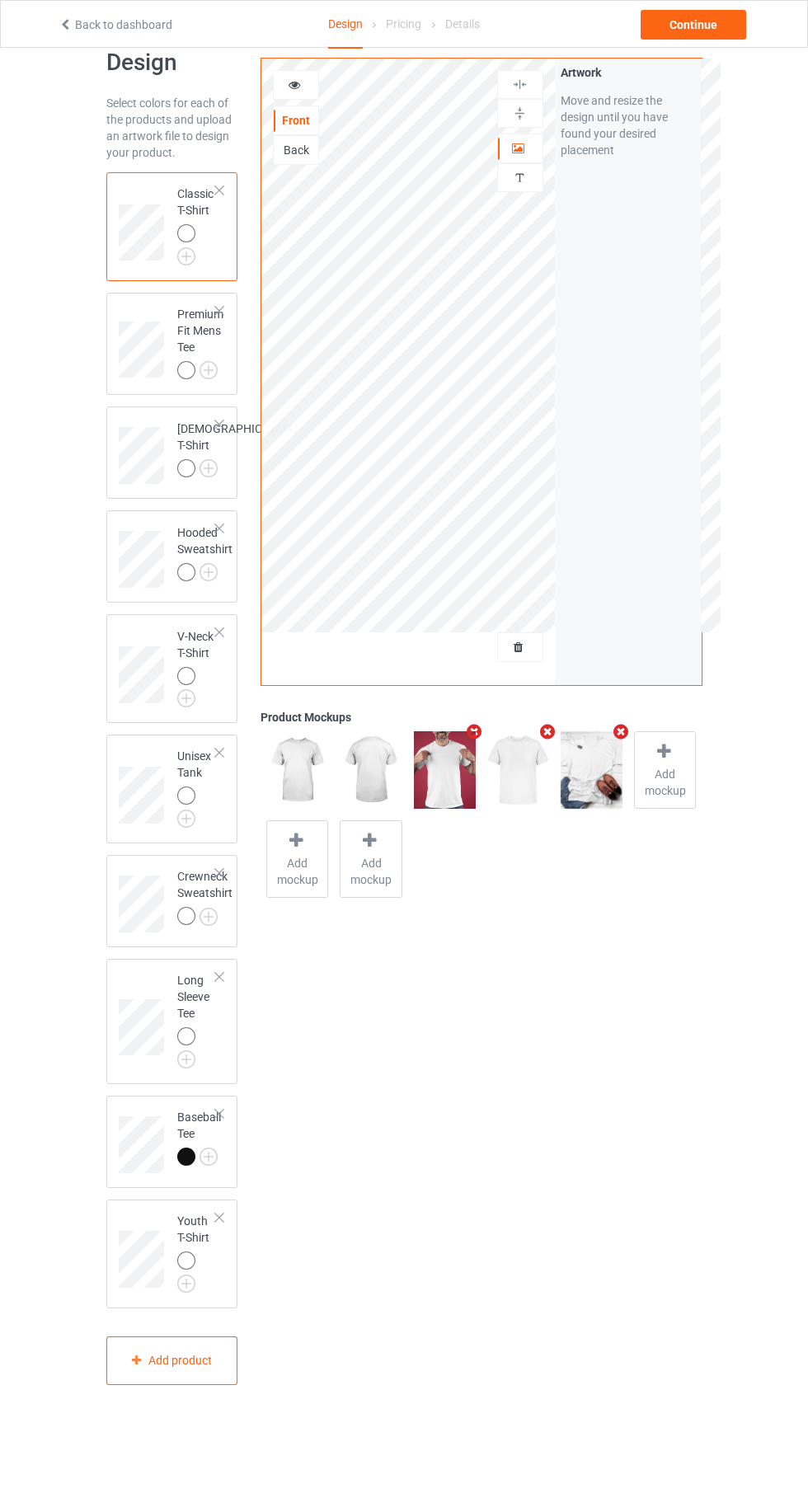
click at [294, 85] on icon at bounding box center [294, 82] width 14 height 12
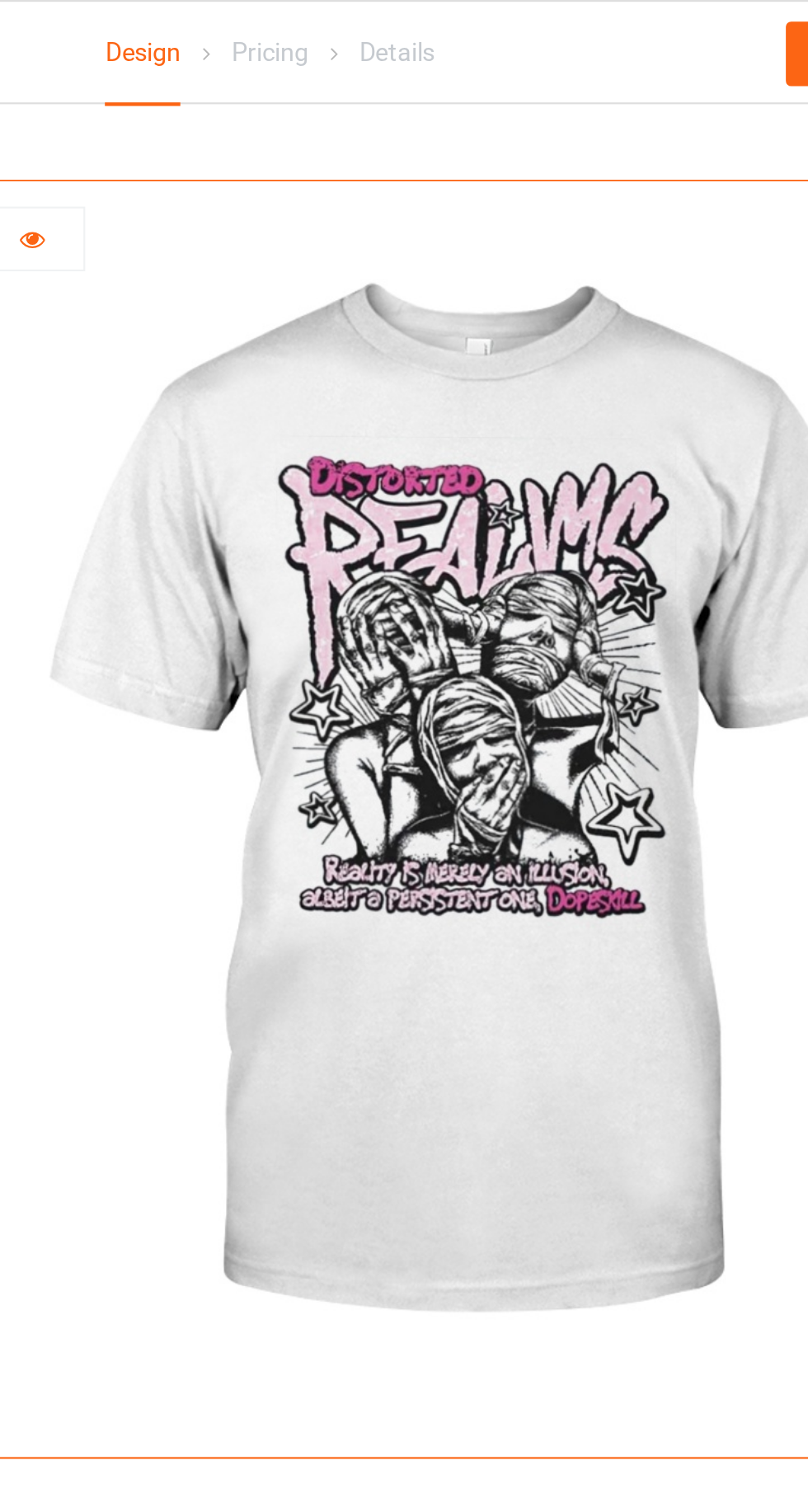
click at [305, 111] on div at bounding box center [296, 110] width 45 height 16
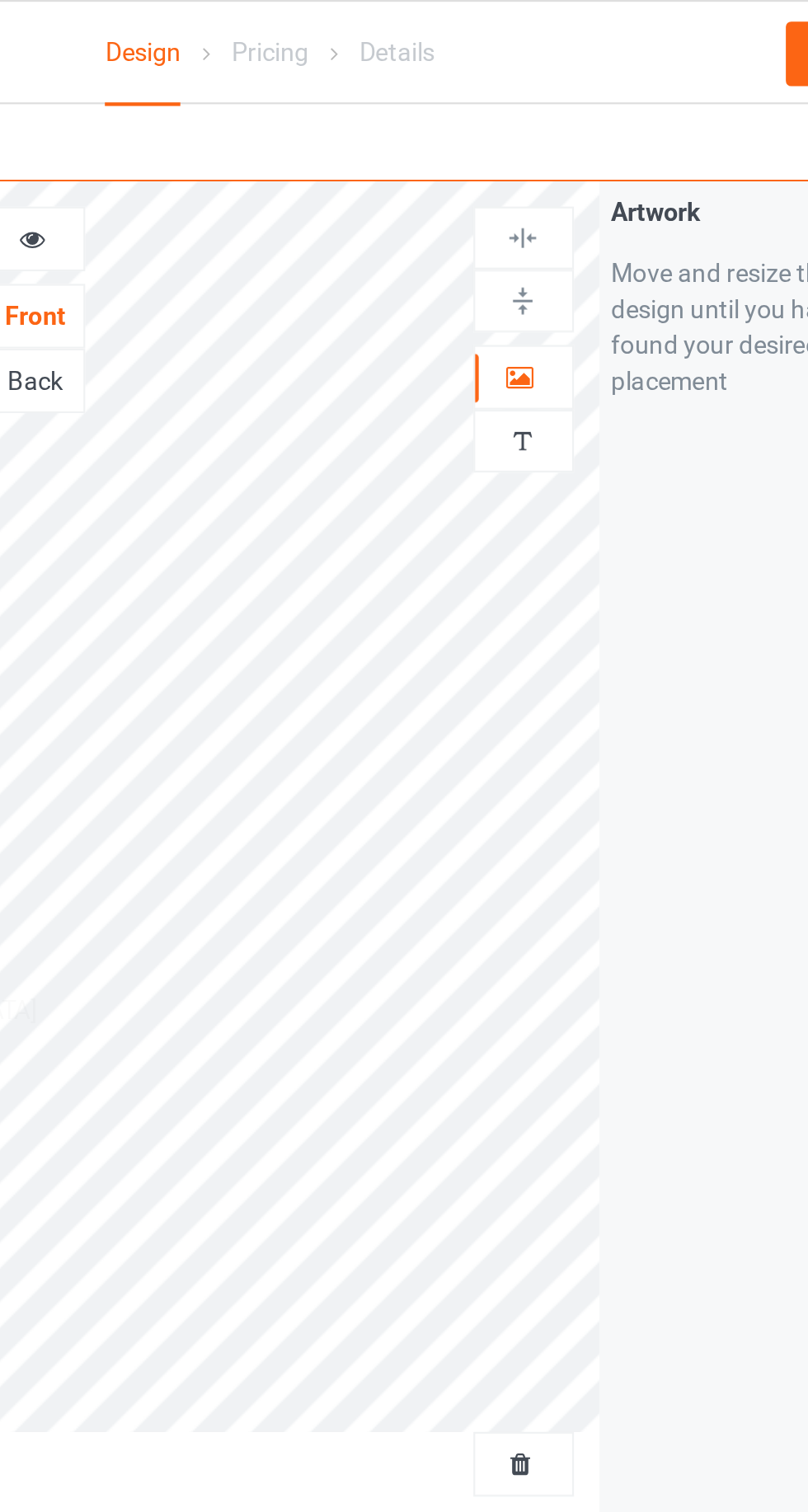
click at [519, 168] on icon at bounding box center [519, 171] width 14 height 12
click at [300, 107] on icon at bounding box center [294, 107] width 14 height 12
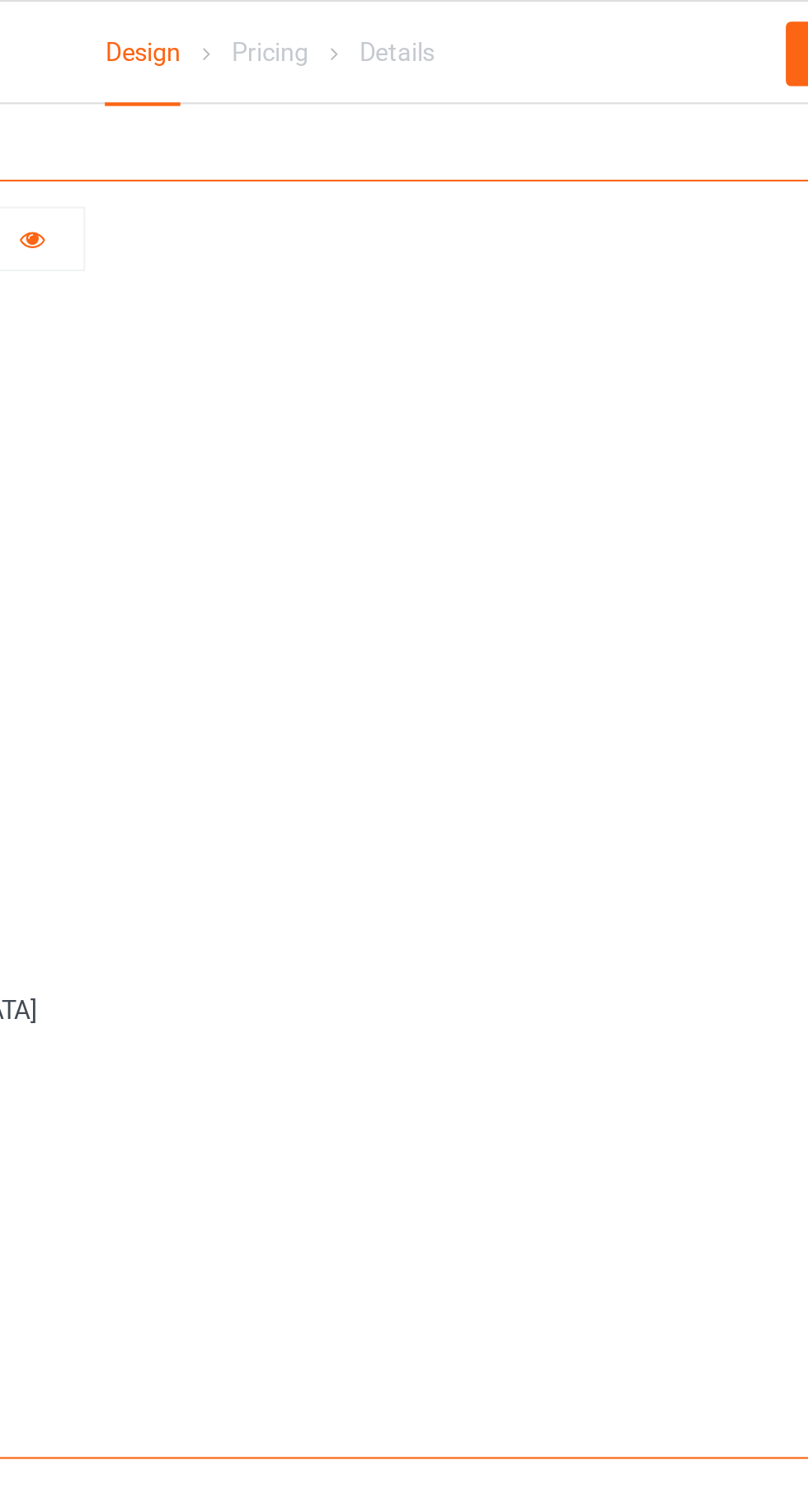
click at [294, 110] on icon at bounding box center [294, 107] width 14 height 12
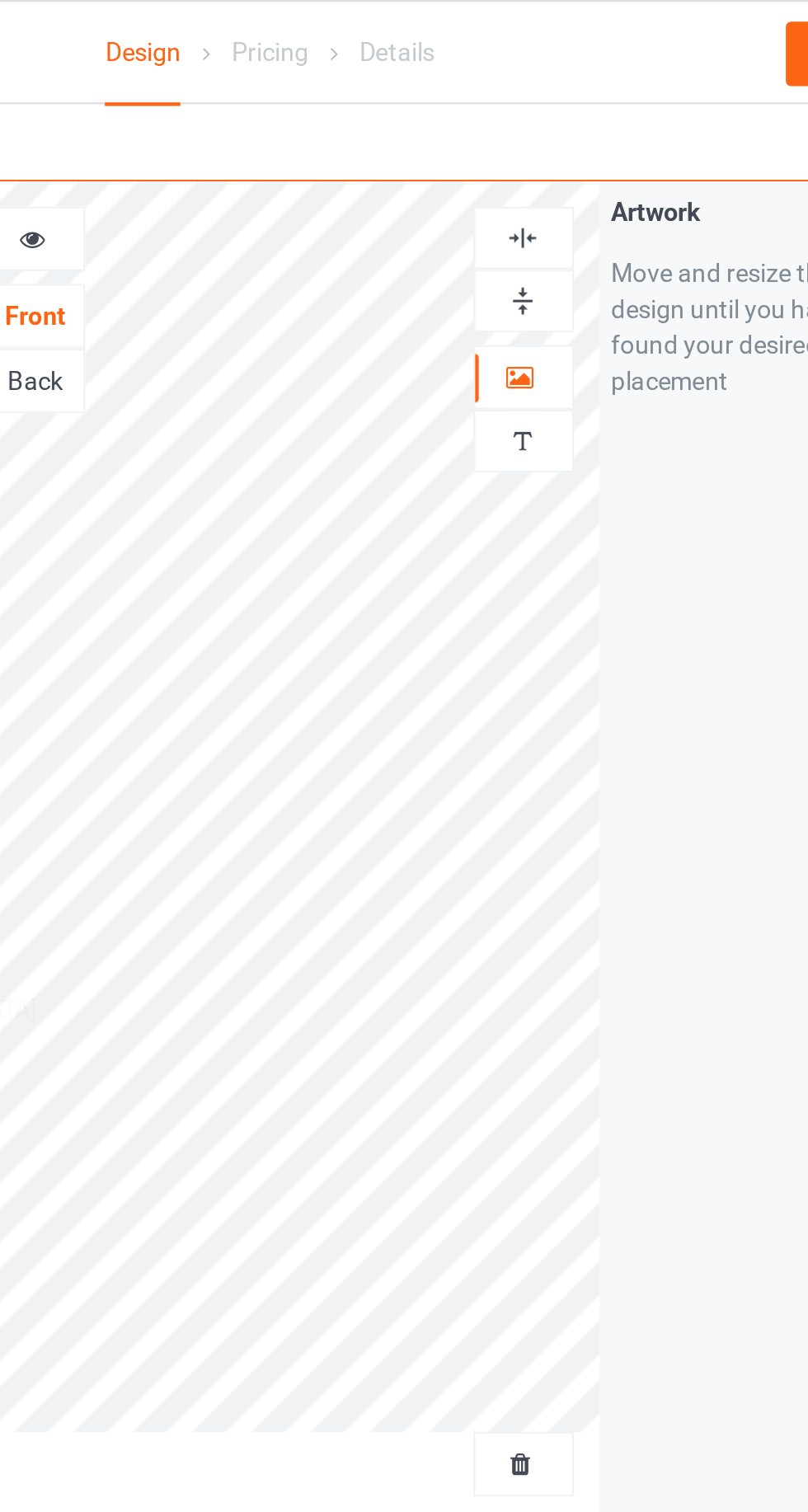
click at [522, 176] on icon at bounding box center [519, 171] width 14 height 12
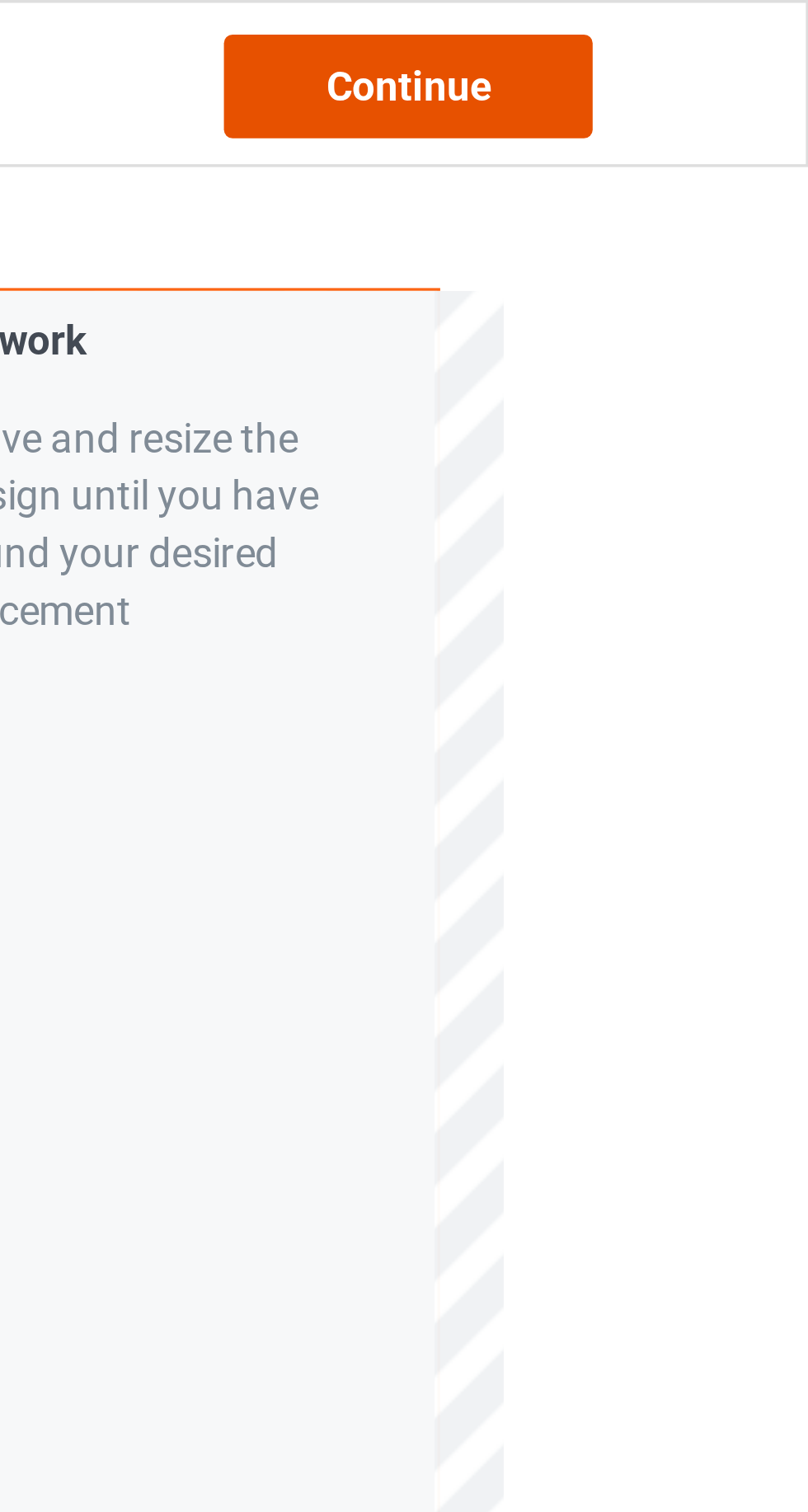
click at [711, 29] on div "Continue" at bounding box center [694, 25] width 106 height 30
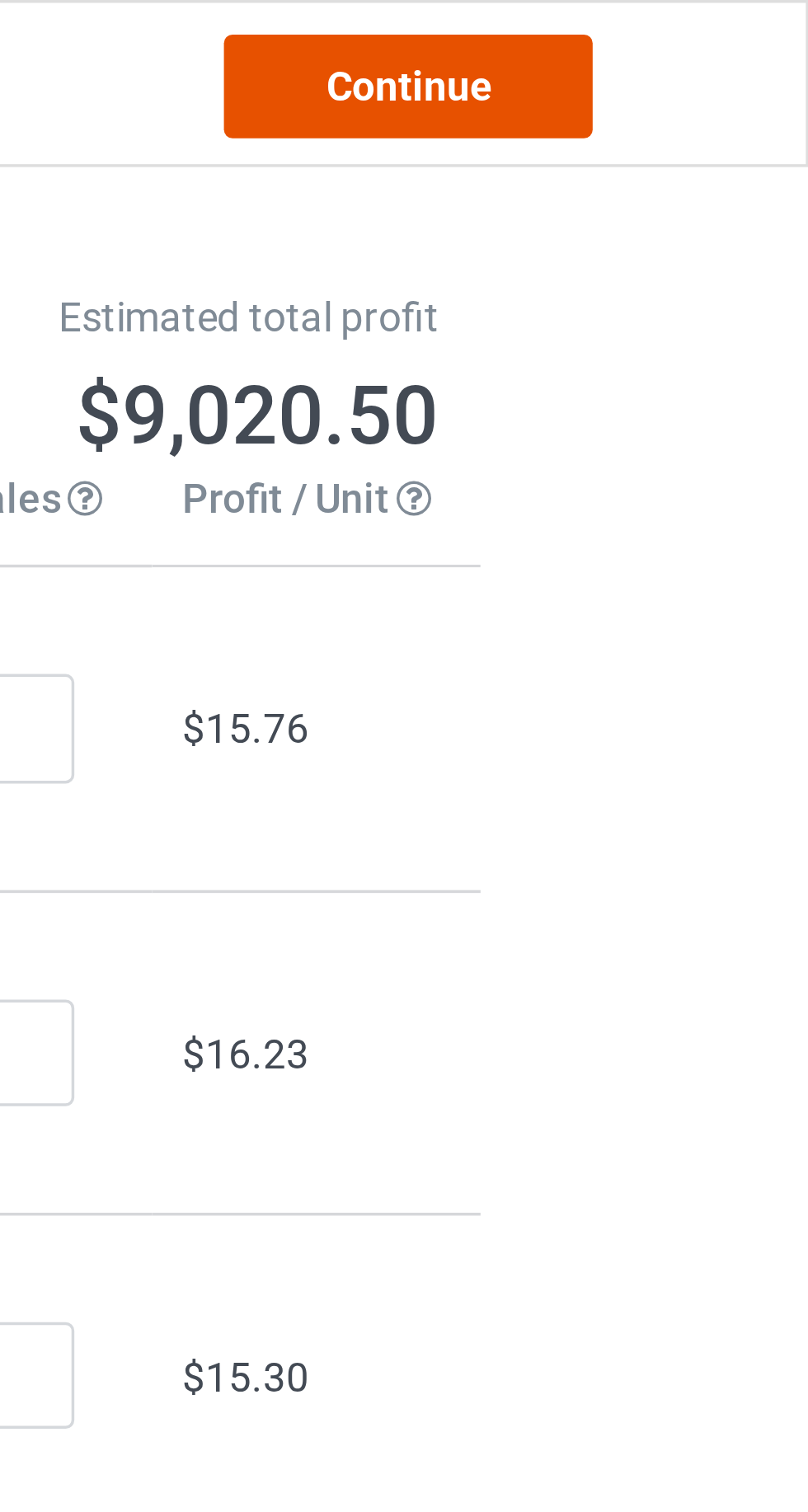
click at [738, 27] on link "Continue" at bounding box center [694, 25] width 106 height 30
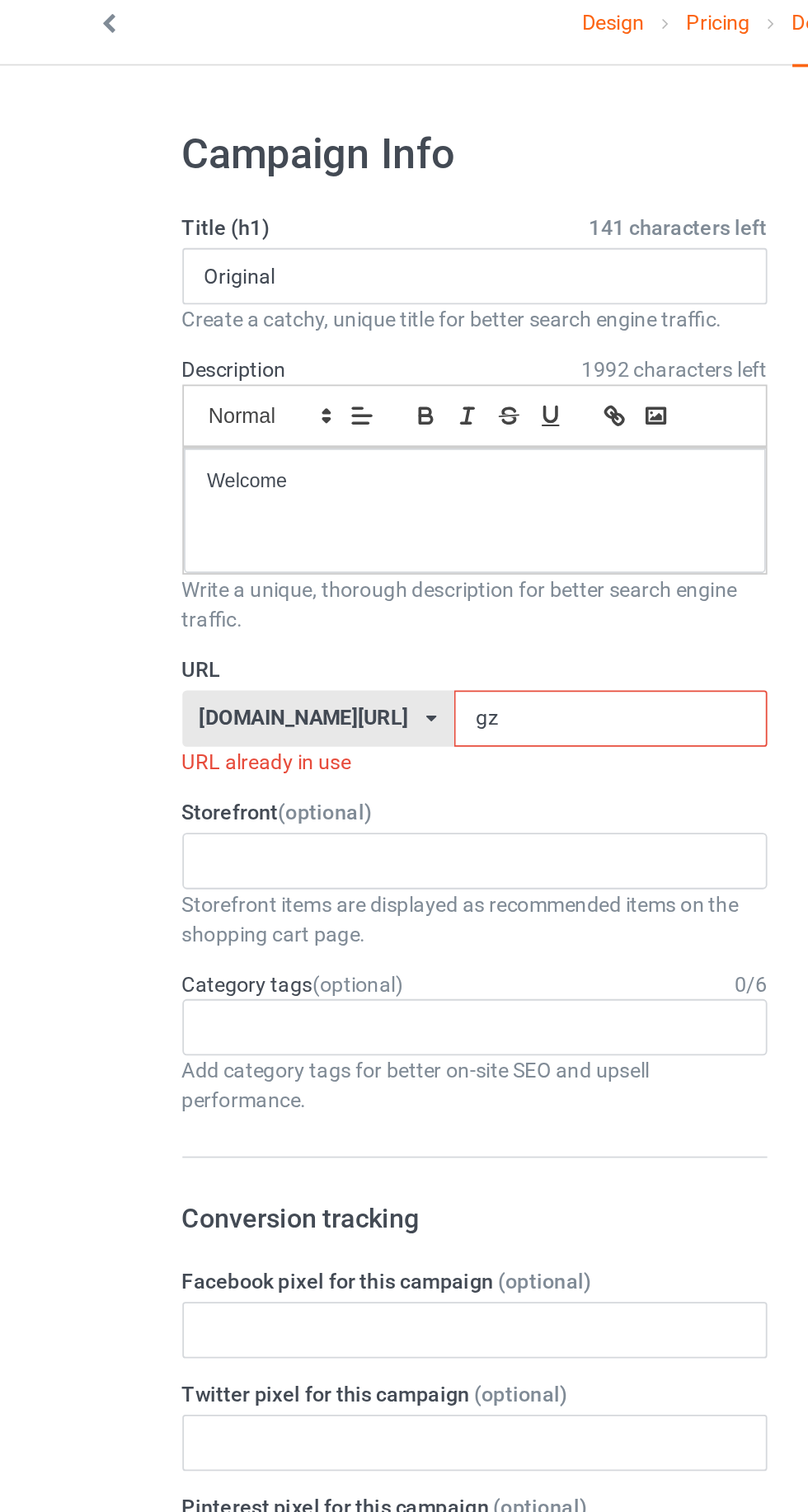
click at [328, 414] on input "gz" at bounding box center [344, 410] width 174 height 31
type input "gzw"
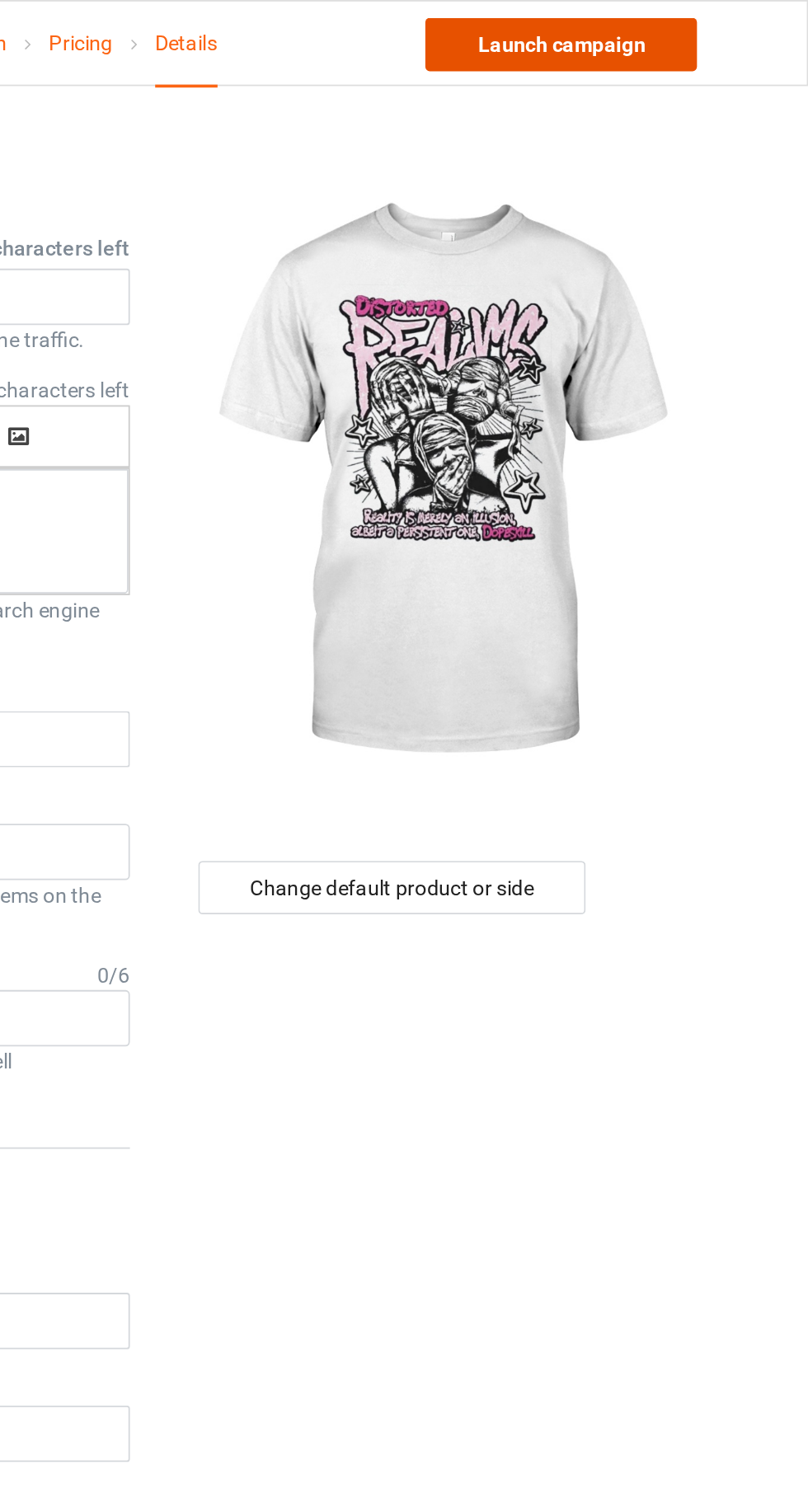
click at [687, 16] on link "Launch campaign" at bounding box center [670, 25] width 151 height 30
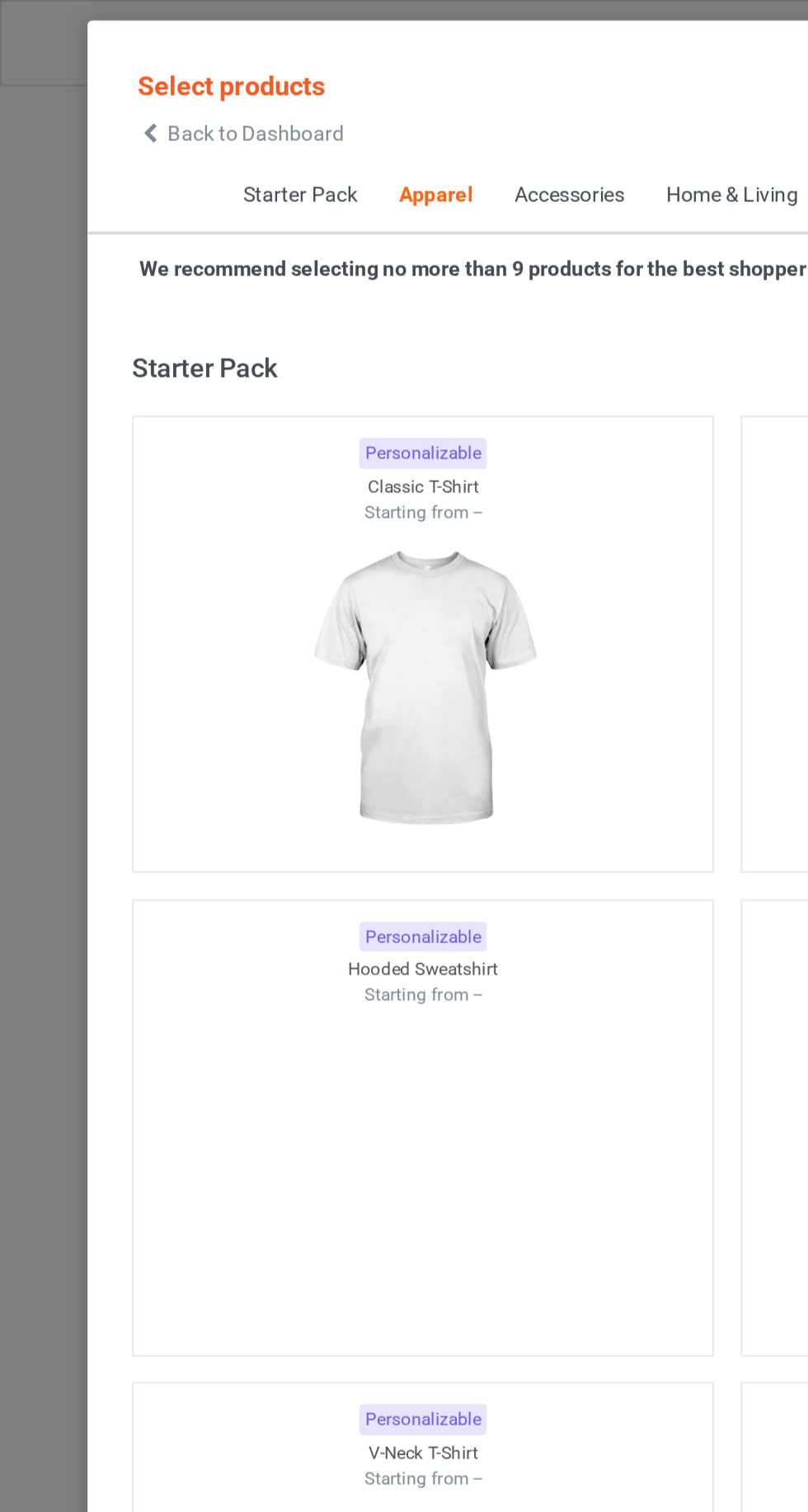
scroll to position [882, 0]
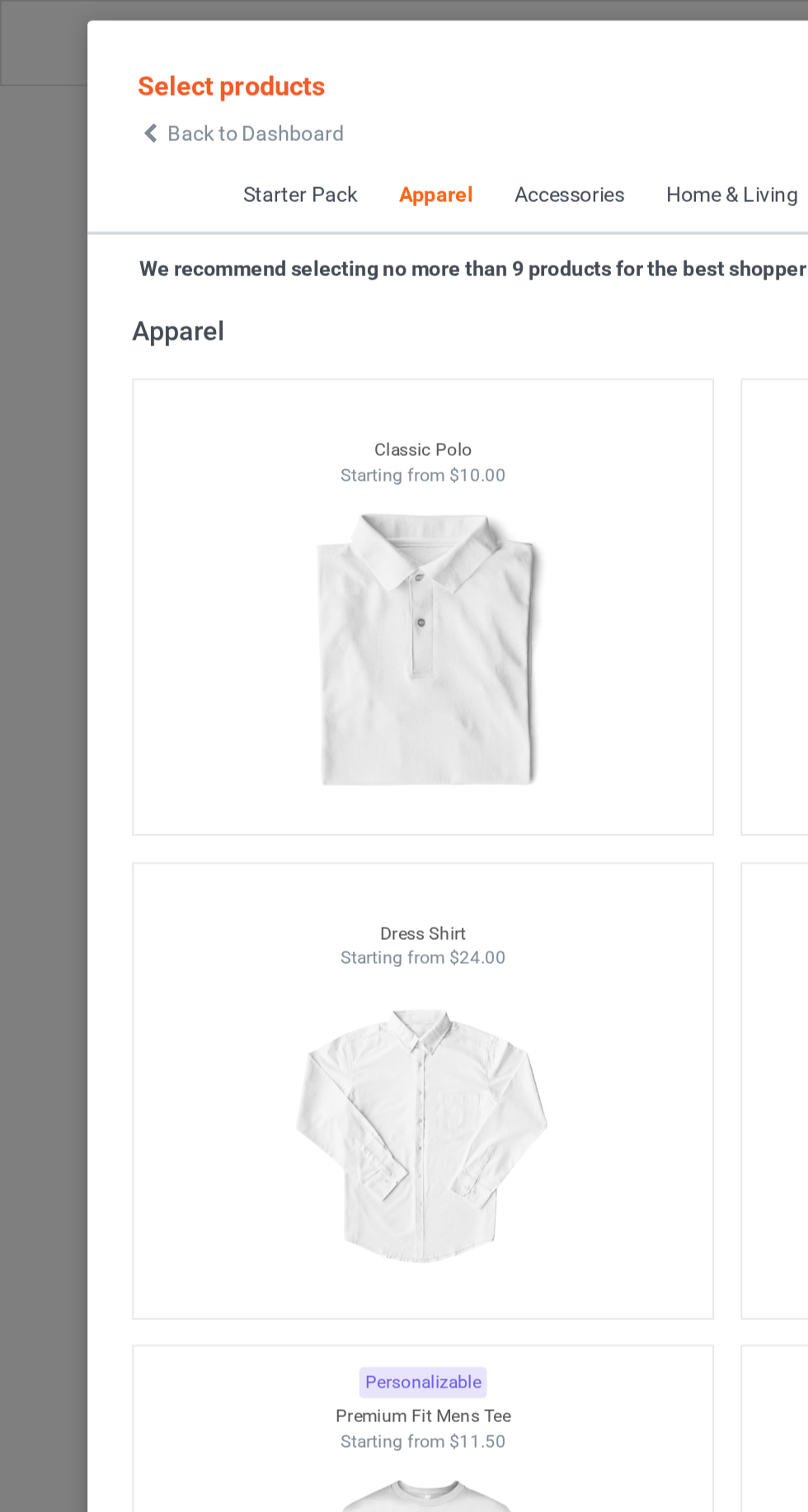
click at [86, 73] on icon at bounding box center [83, 74] width 14 height 12
